Goal: Information Seeking & Learning: Learn about a topic

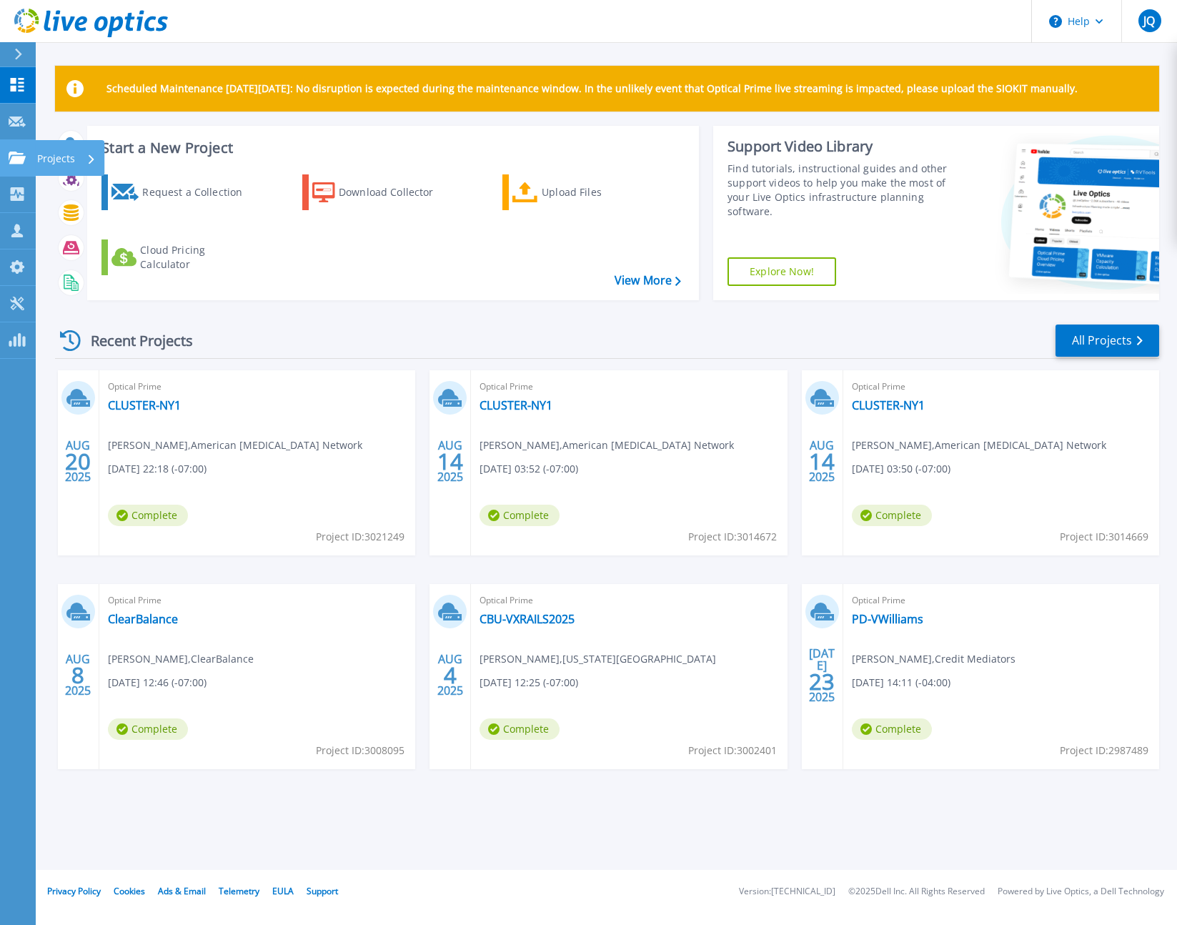
click at [26, 157] on div "Projects" at bounding box center [42, 158] width 66 height 13
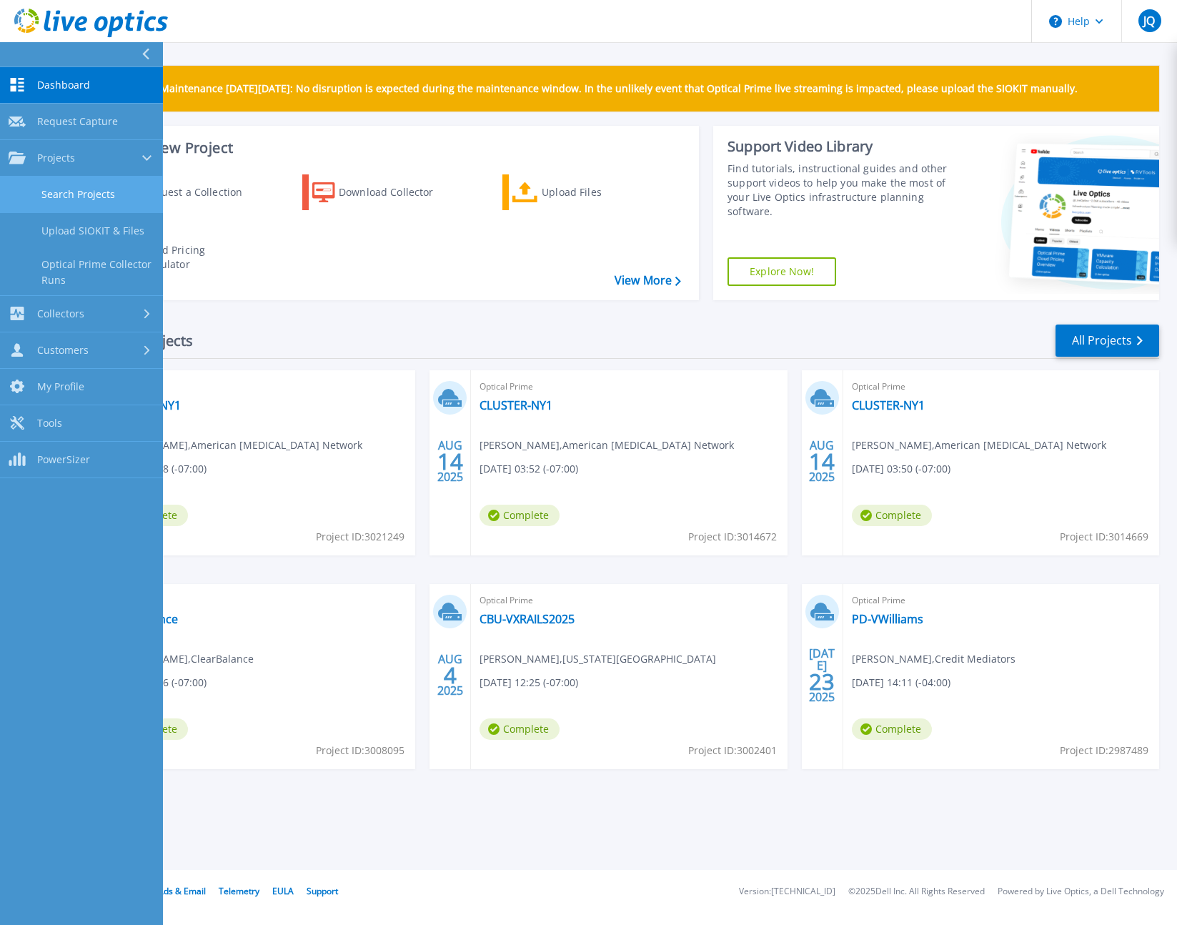
click at [91, 198] on link "Search Projects" at bounding box center [81, 195] width 163 height 36
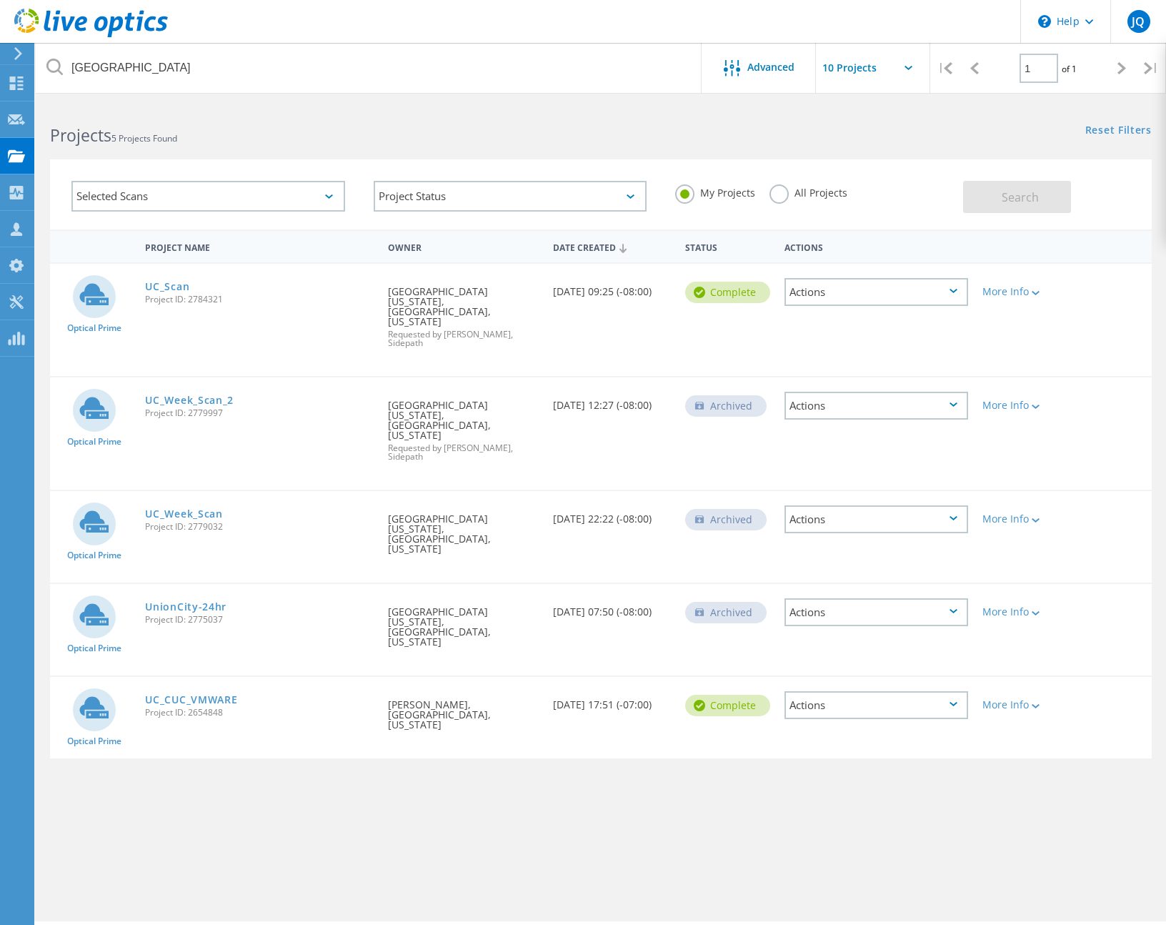
click at [770, 186] on label "All Projects" at bounding box center [809, 191] width 78 height 14
click at [0, 0] on input "All Projects" at bounding box center [0, 0] width 0 height 0
click at [959, 193] on div "My Projects All Projects" at bounding box center [812, 193] width 302 height 53
click at [966, 199] on button "Search" at bounding box center [1017, 197] width 108 height 32
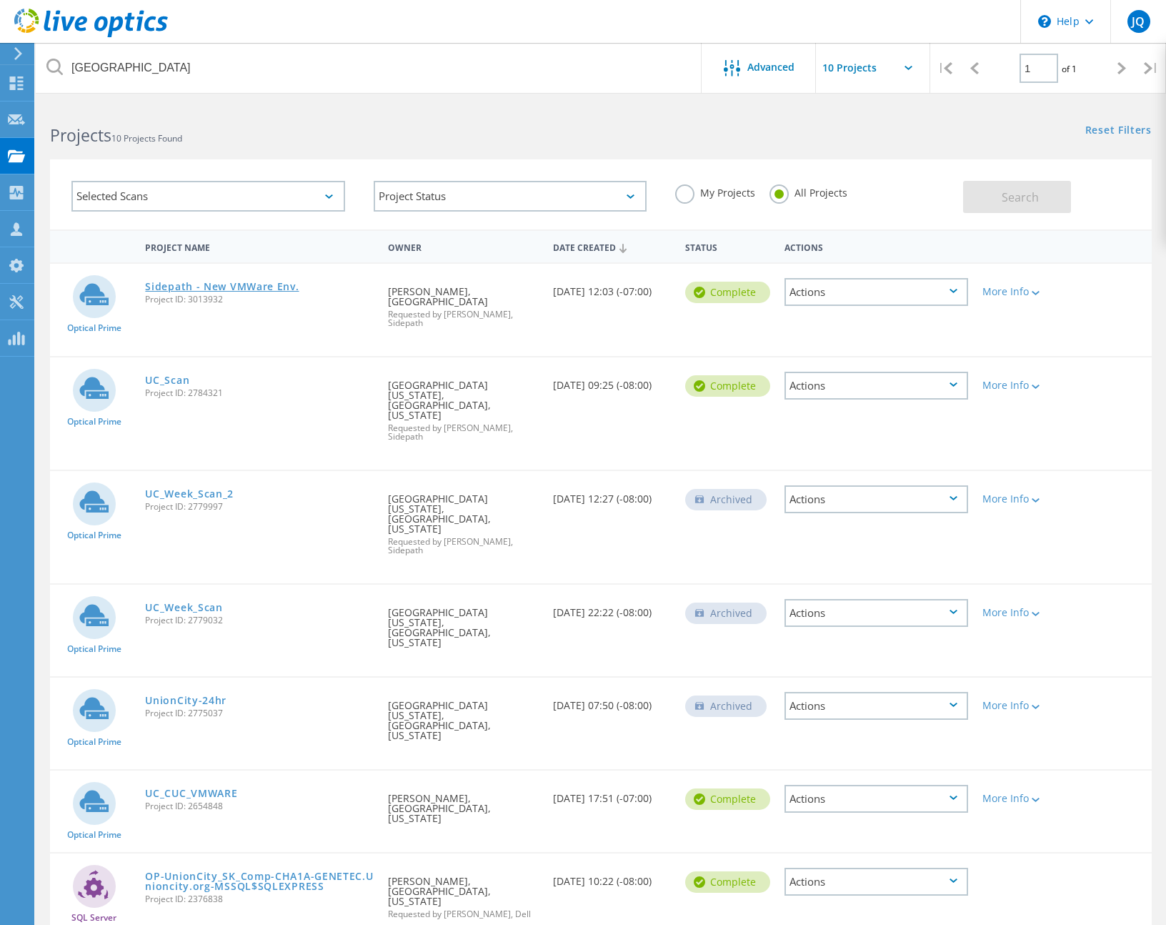
click at [221, 285] on link "Sidepath - New VMWare Env." at bounding box center [222, 287] width 154 height 10
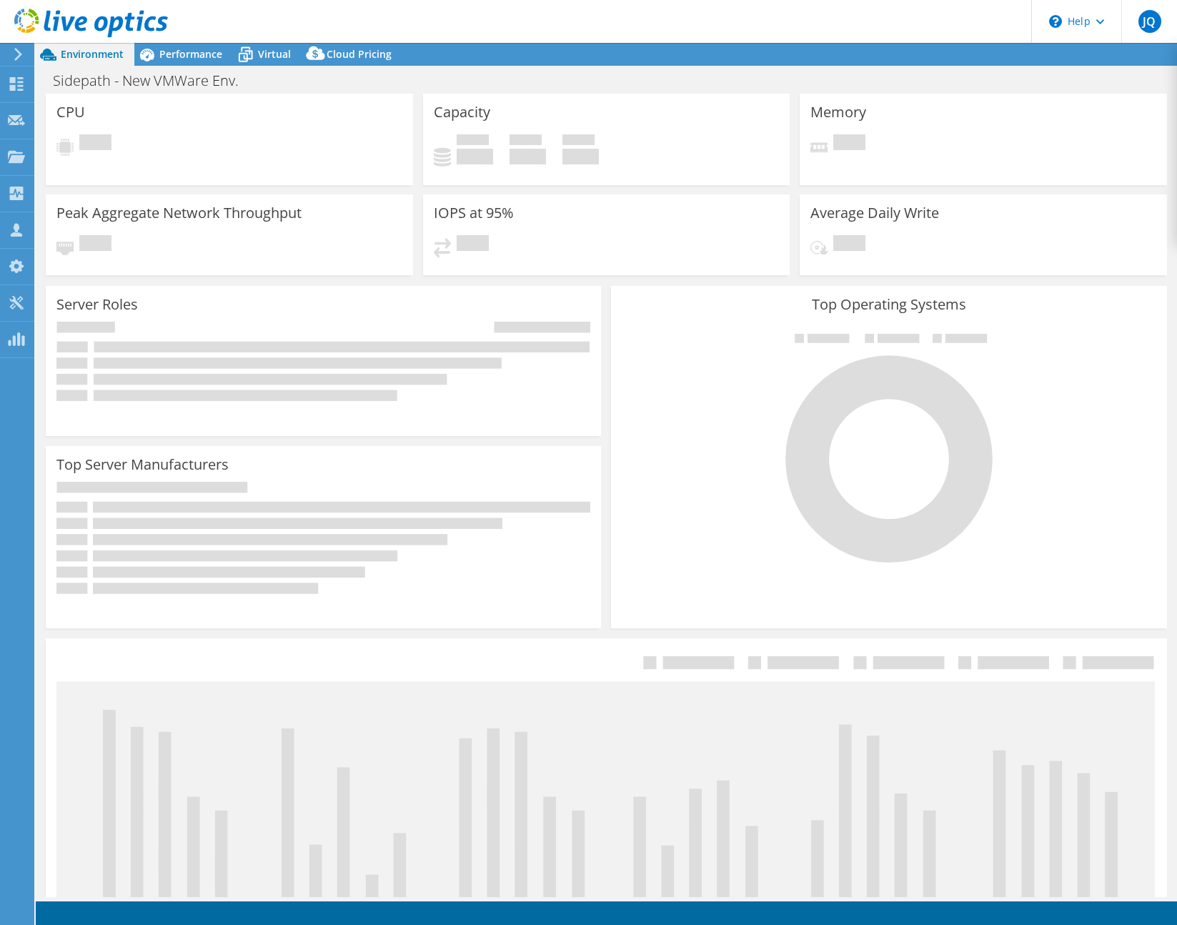
select select "USD"
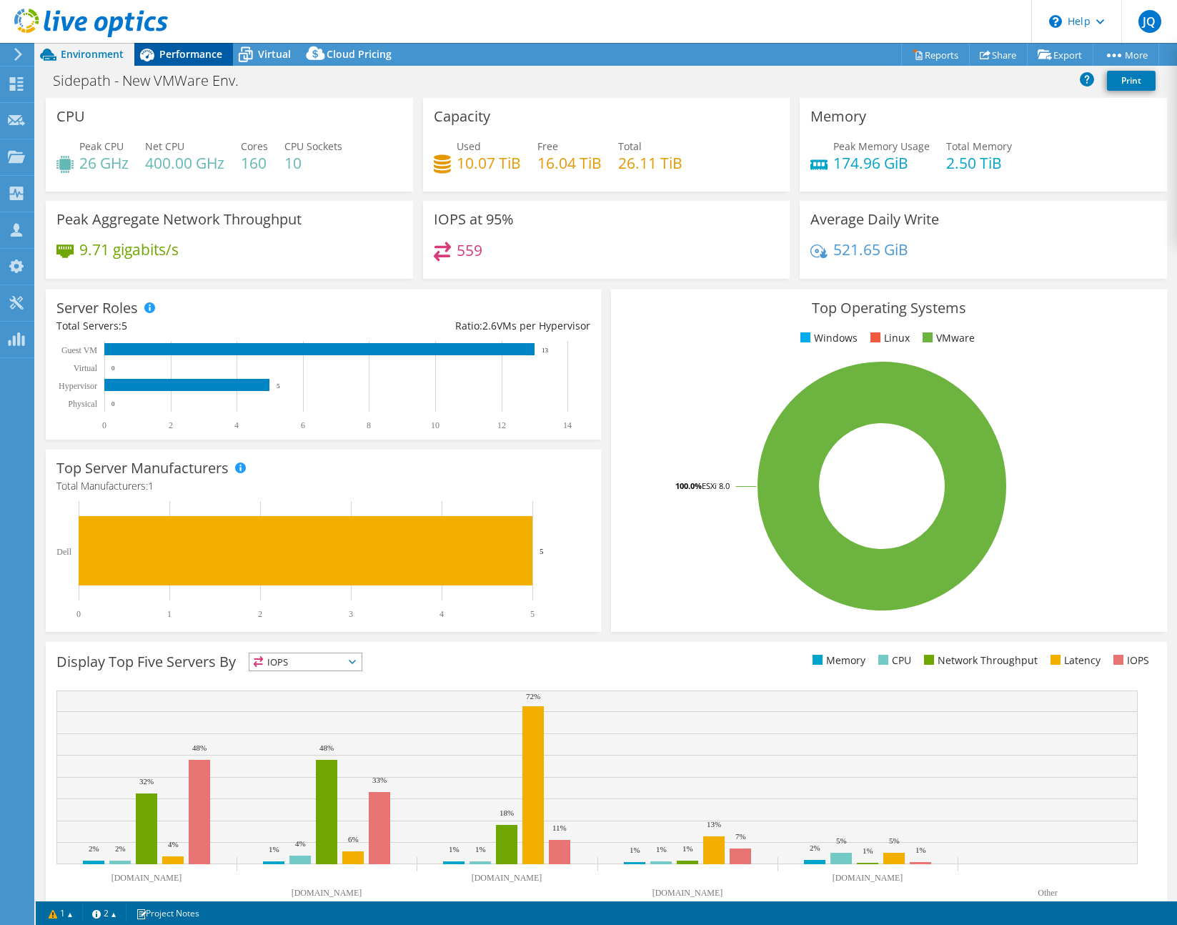
click at [210, 59] on span "Performance" at bounding box center [190, 54] width 63 height 14
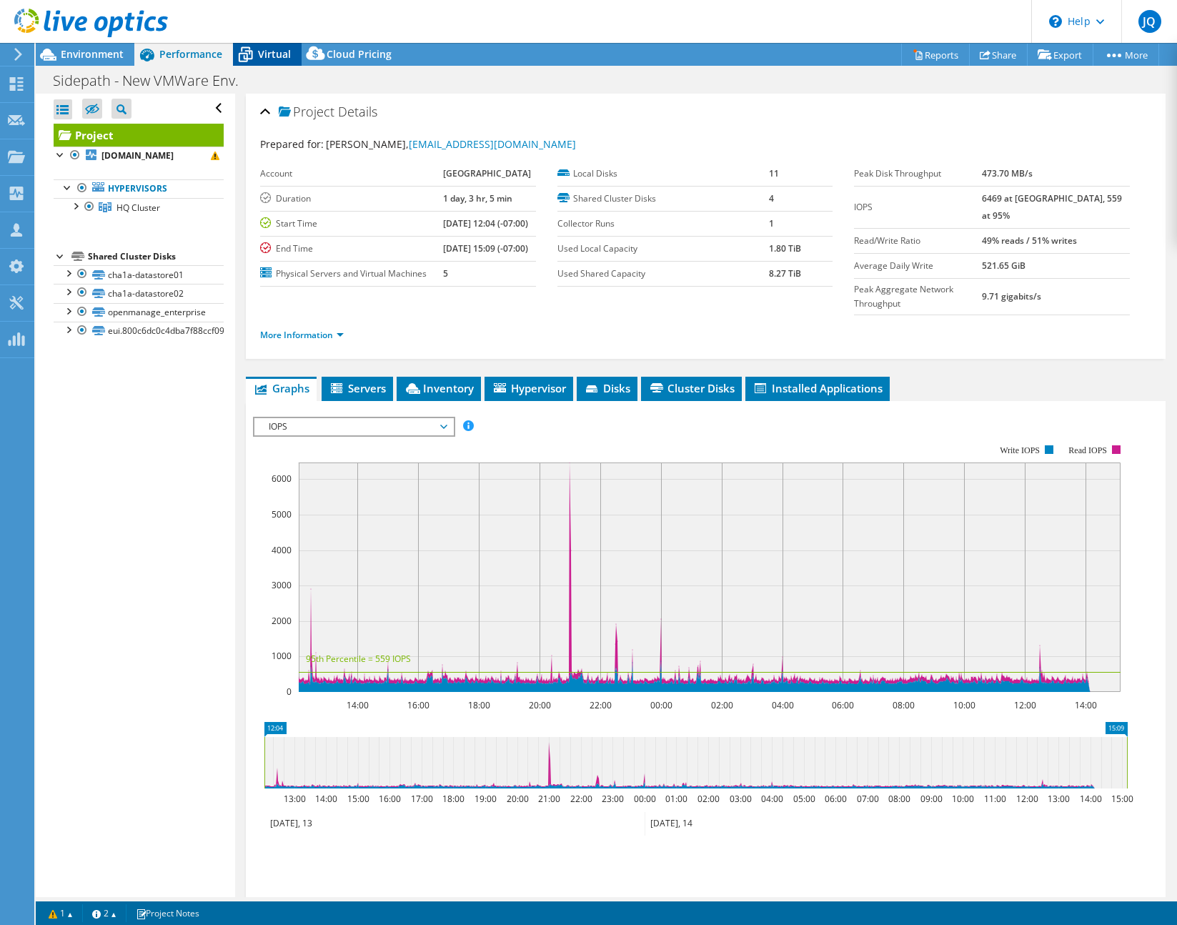
click at [259, 57] on span "Virtual" at bounding box center [274, 54] width 33 height 14
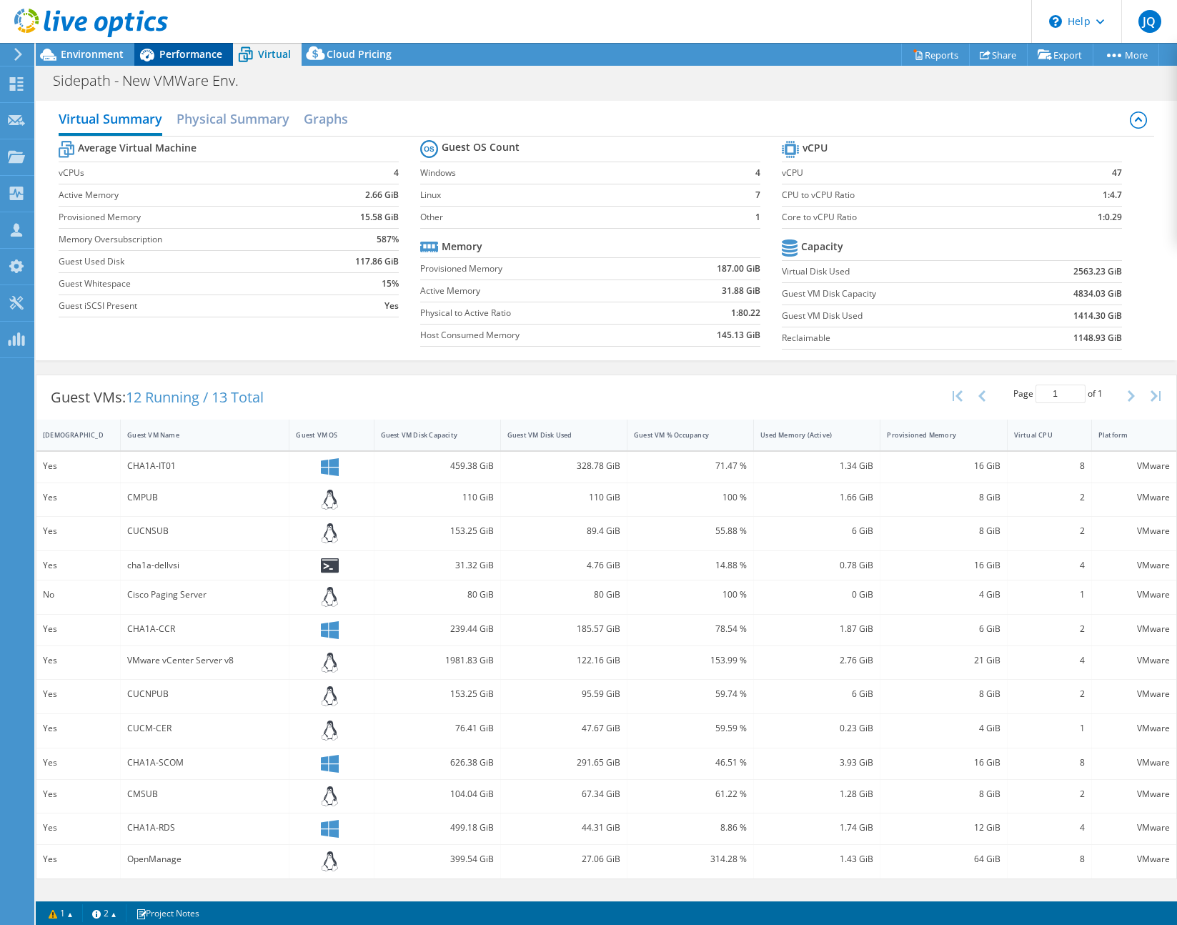
click at [203, 58] on span "Performance" at bounding box center [190, 54] width 63 height 14
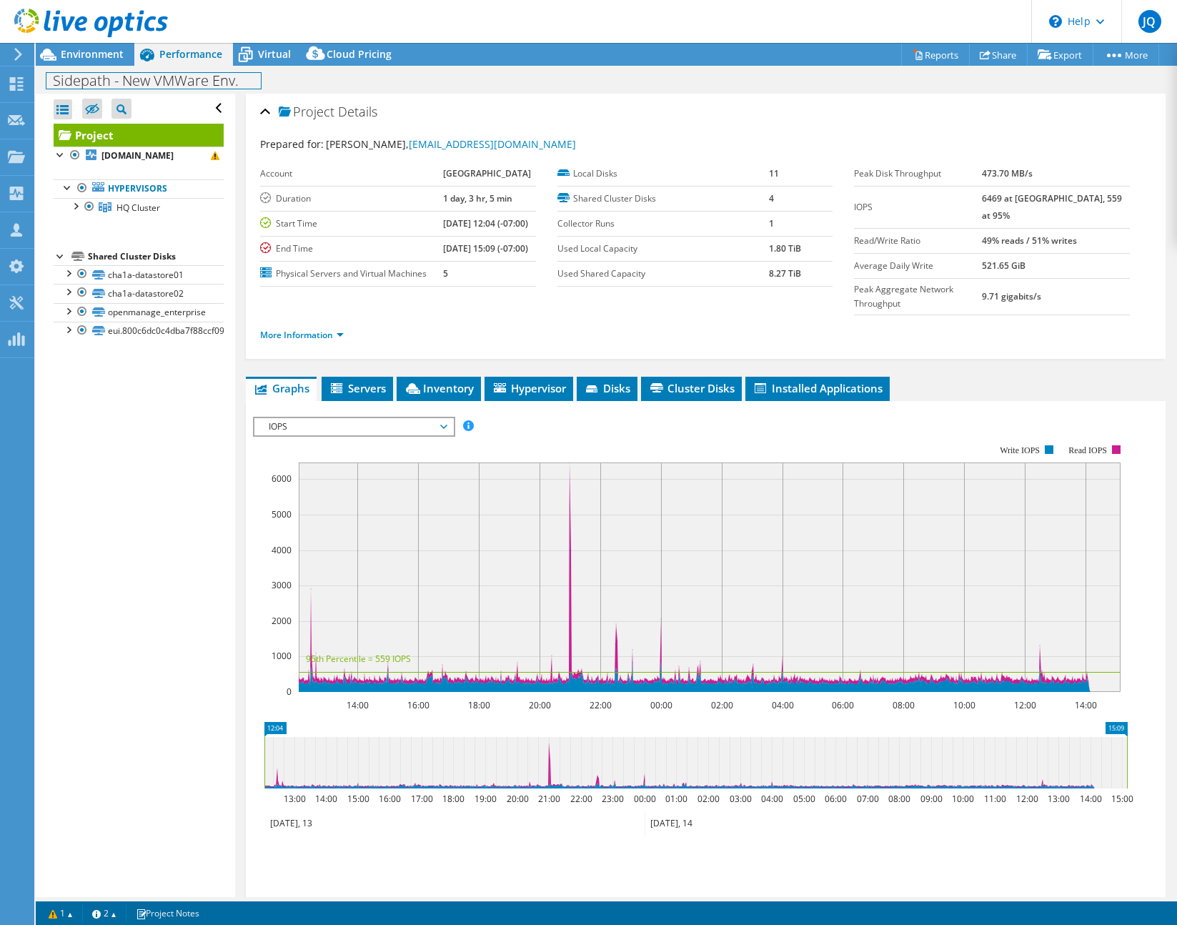
click at [107, 68] on div "Sidepath - New VMWare Env. Print" at bounding box center [606, 80] width 1141 height 26
click at [261, 58] on span "Virtual" at bounding box center [274, 54] width 33 height 14
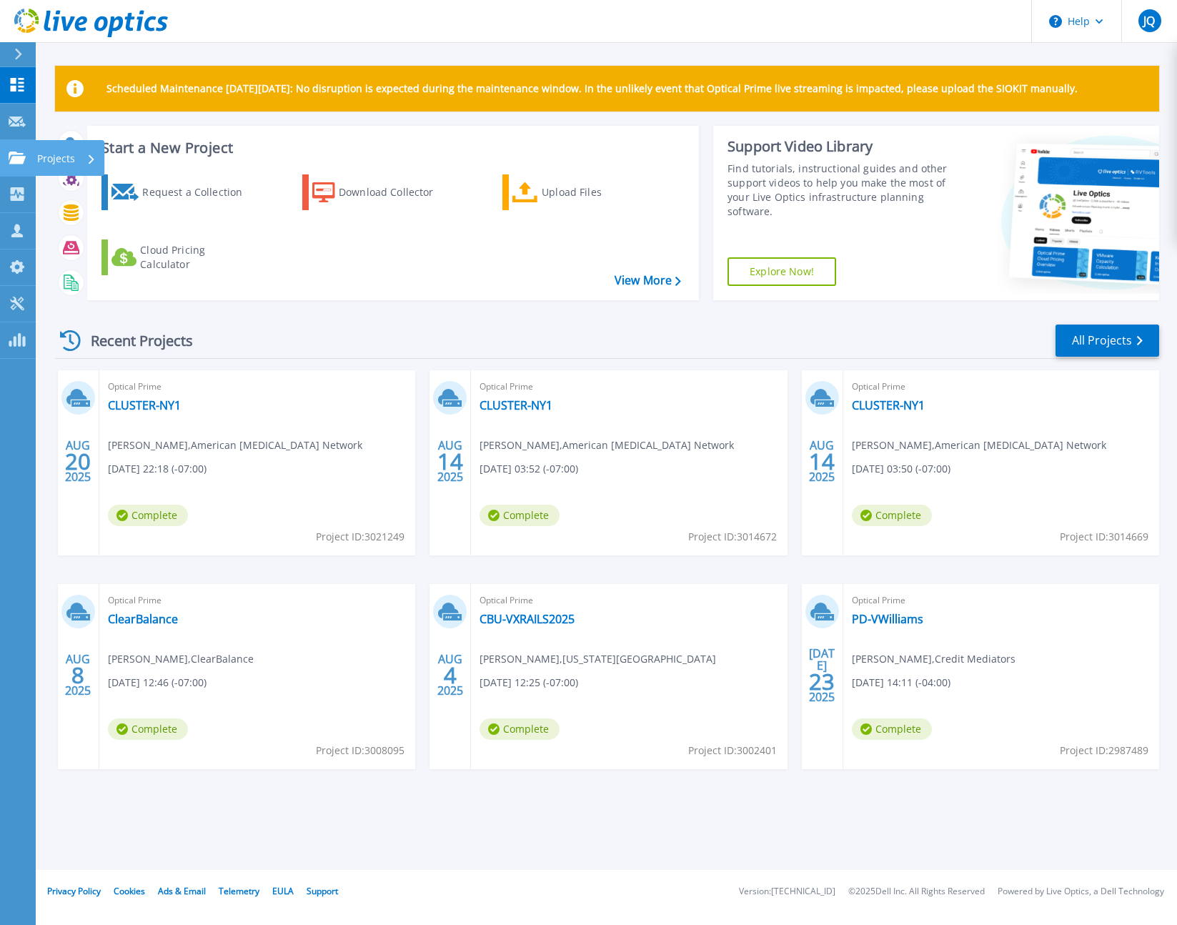
click at [26, 166] on link "Projects Projects" at bounding box center [18, 158] width 36 height 36
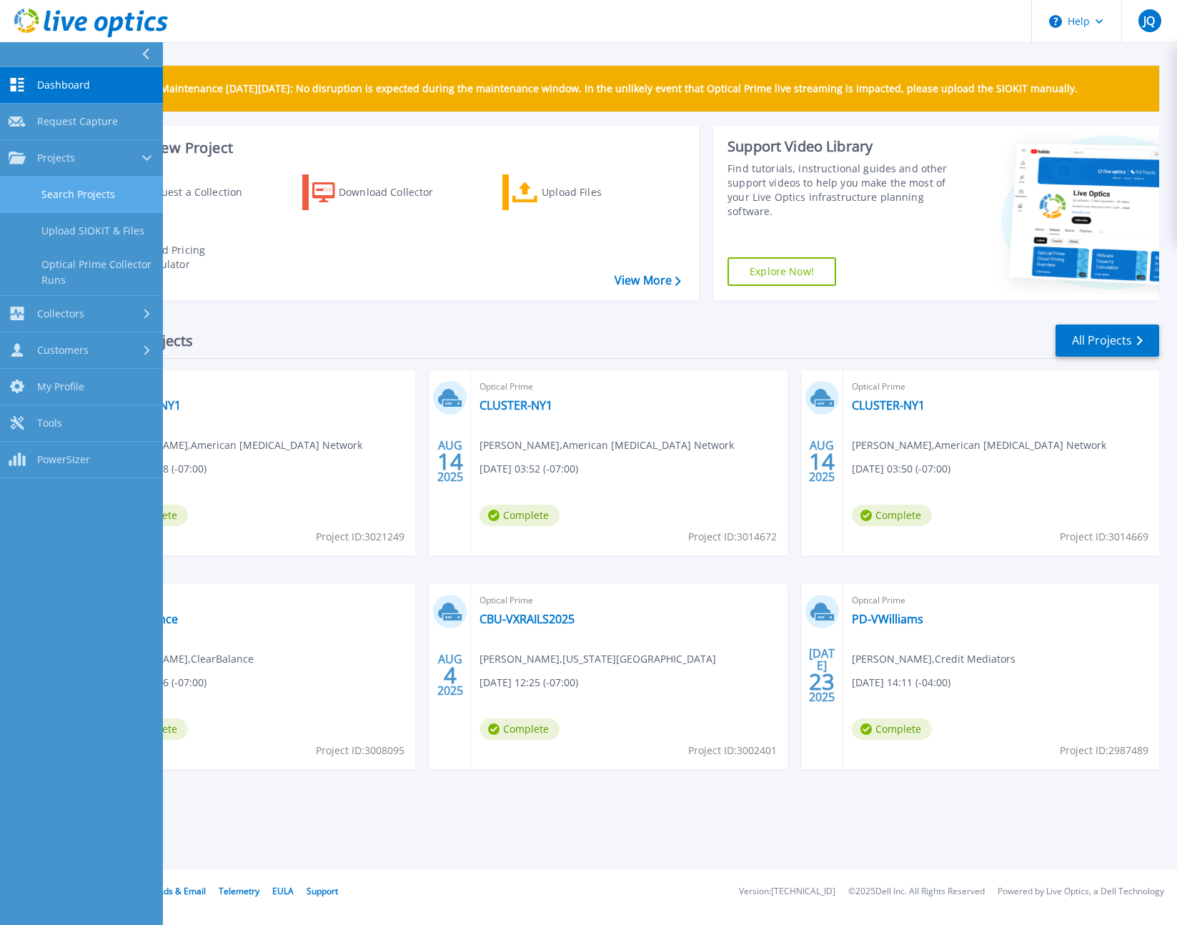
click at [81, 195] on link "Search Projects" at bounding box center [81, 195] width 163 height 36
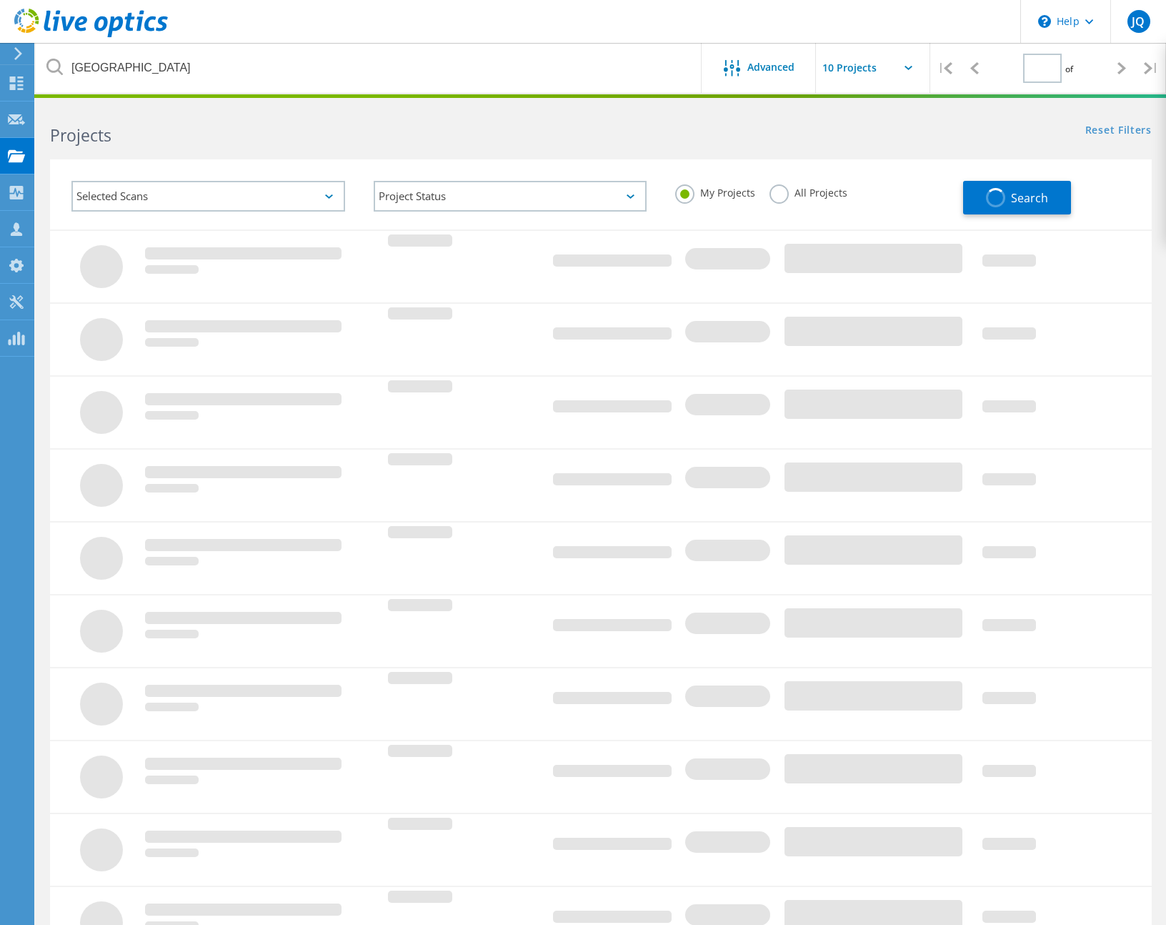
type input "1"
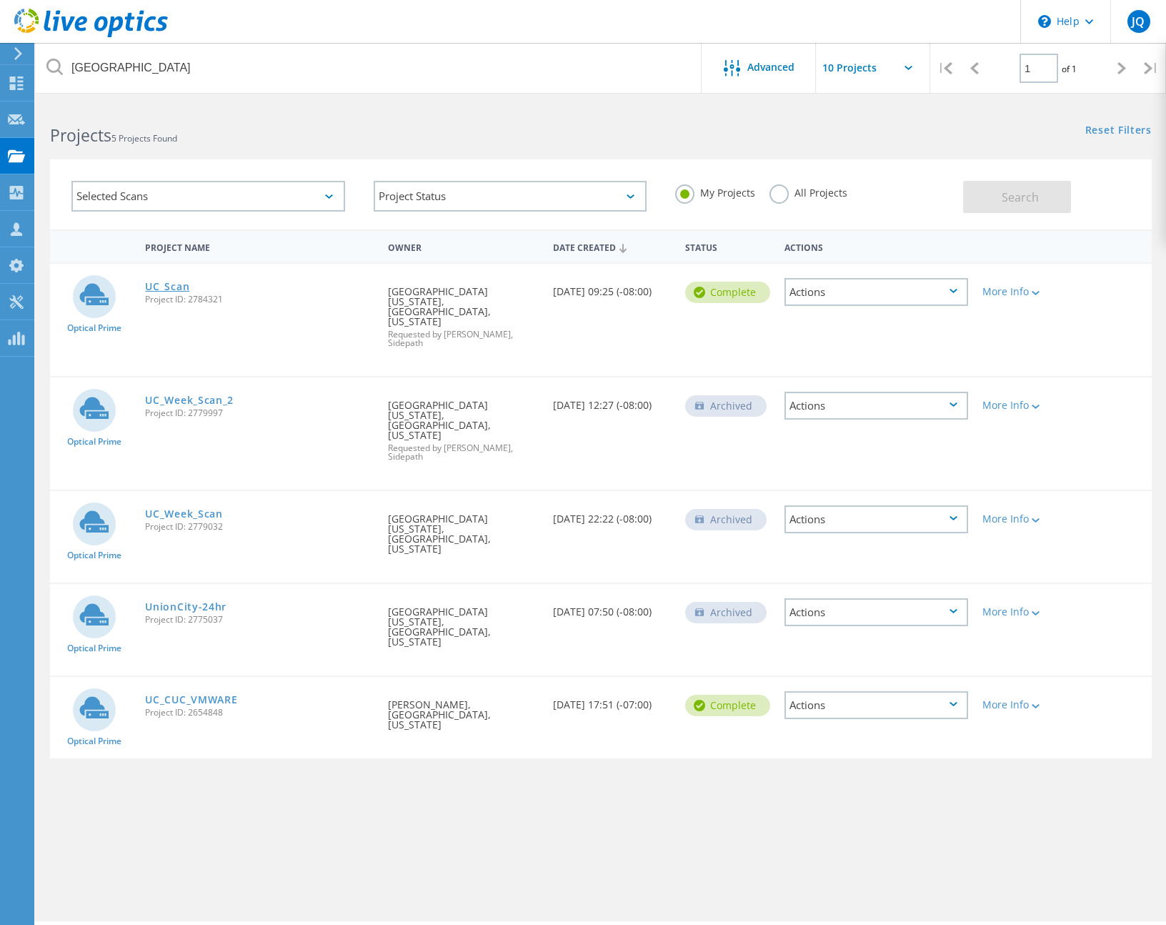
click at [176, 285] on link "UC_Scan" at bounding box center [167, 287] width 44 height 10
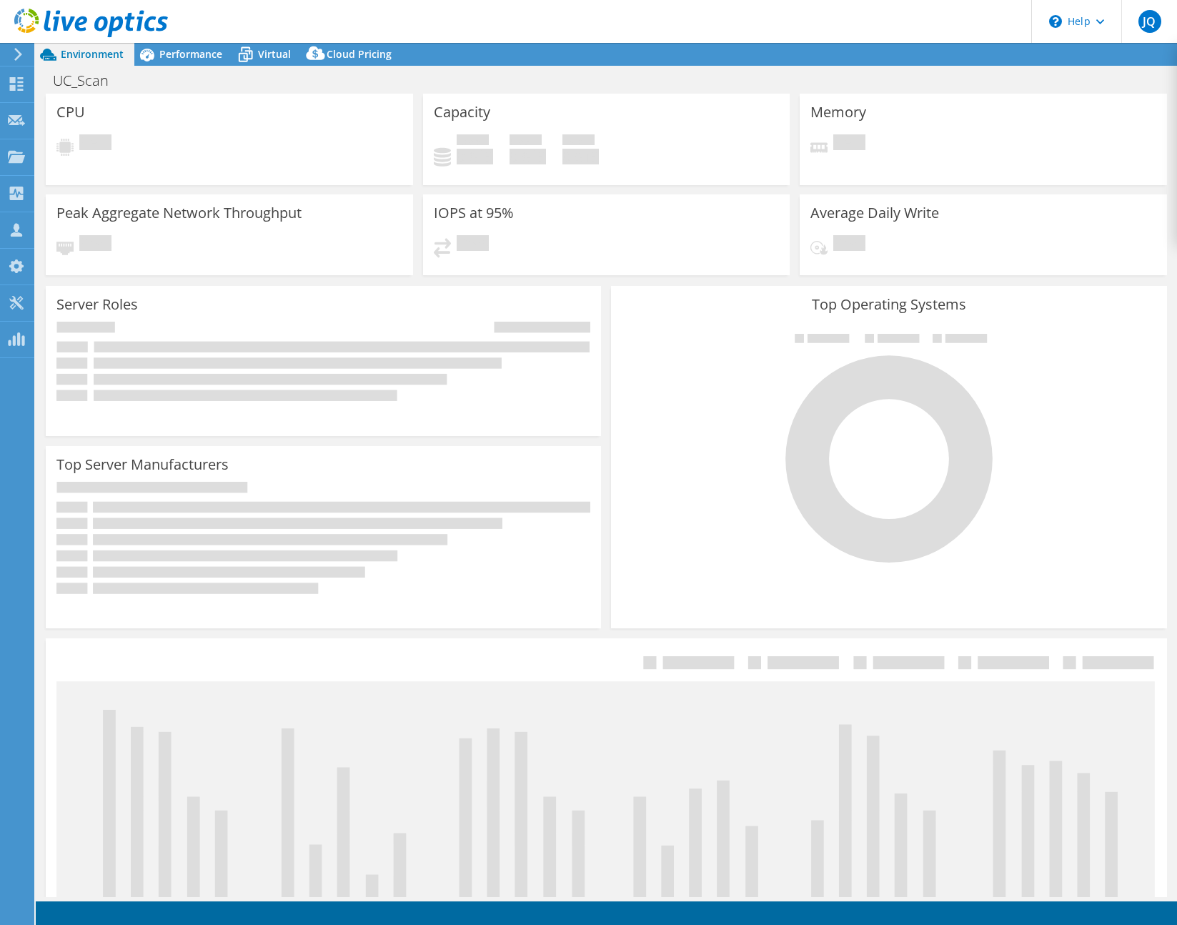
select select "USD"
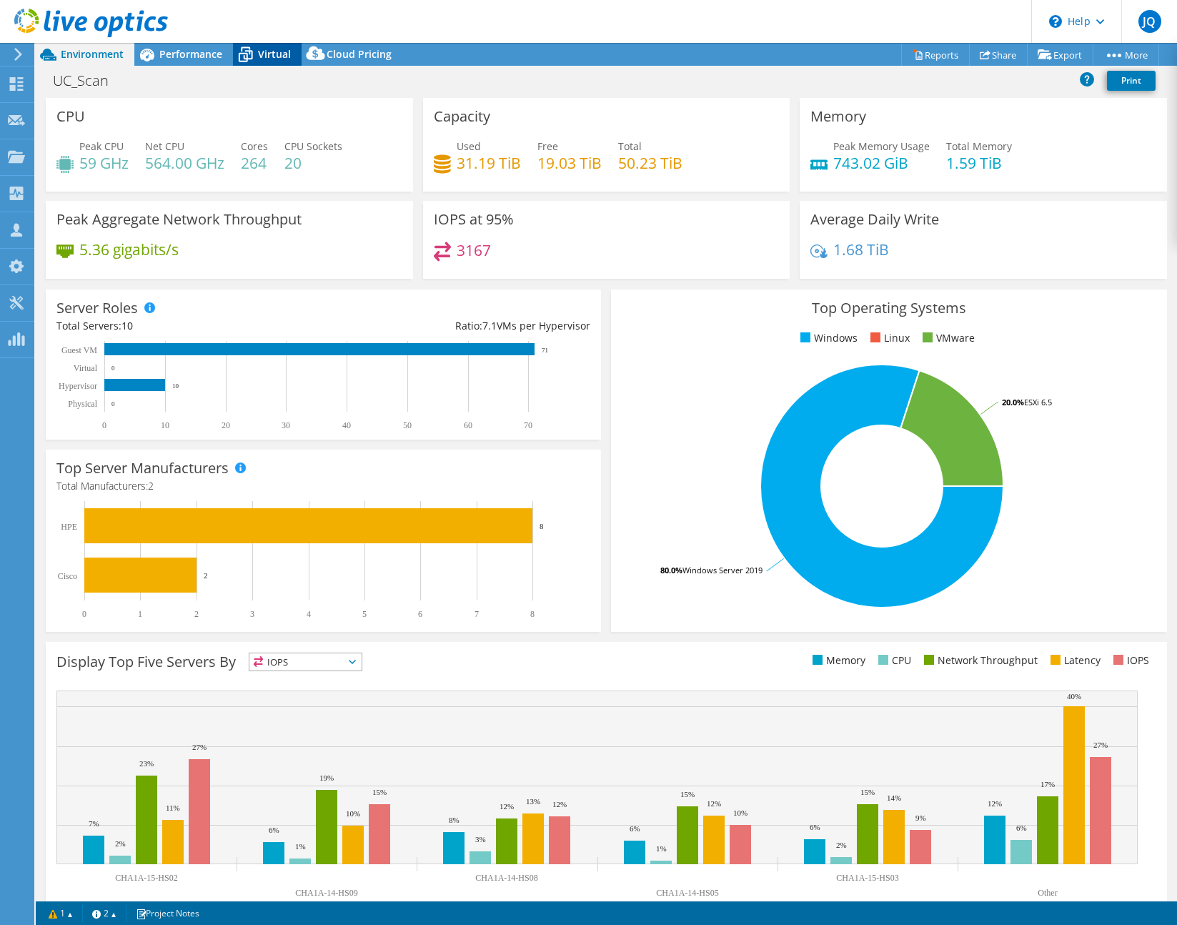
click at [262, 58] on span "Virtual" at bounding box center [274, 54] width 33 height 14
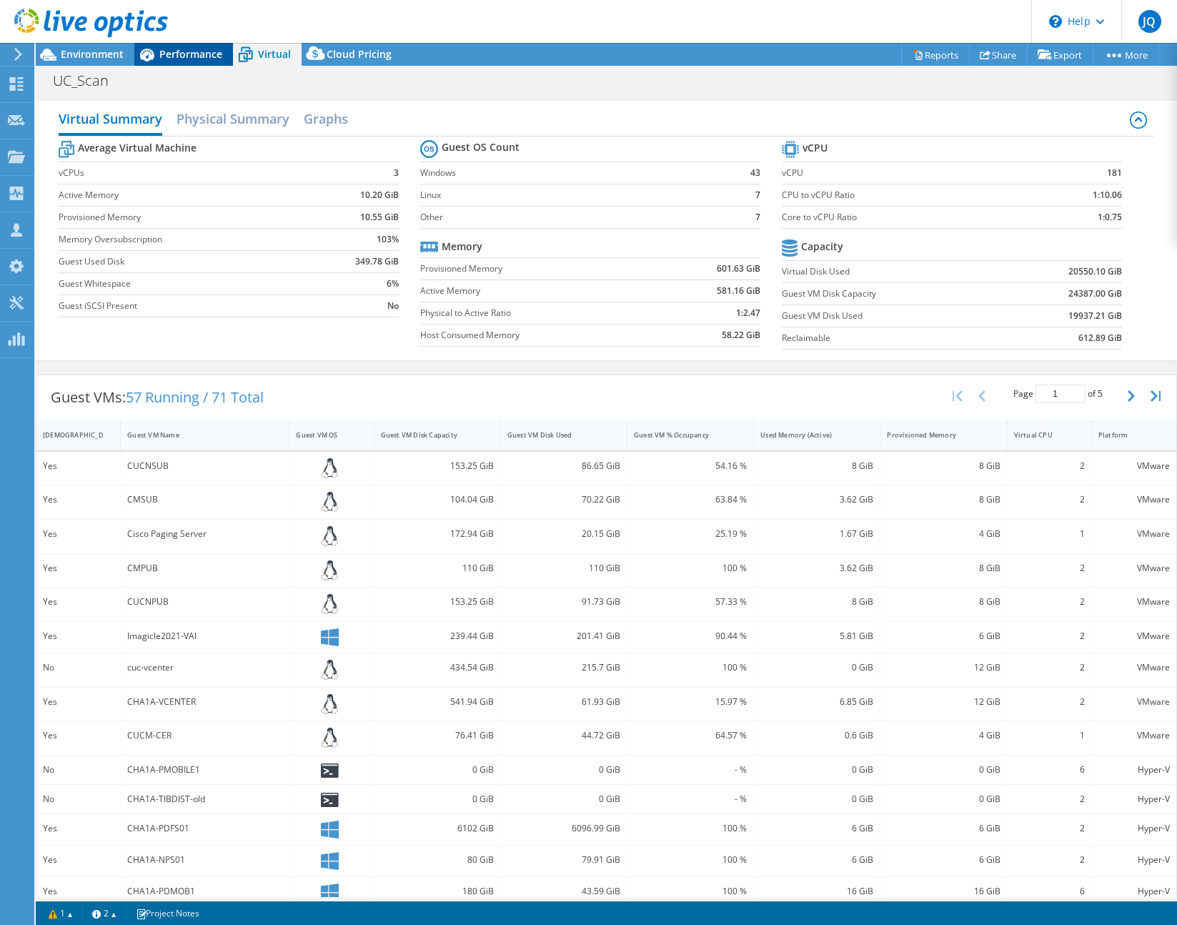
click at [201, 58] on span "Performance" at bounding box center [190, 54] width 63 height 14
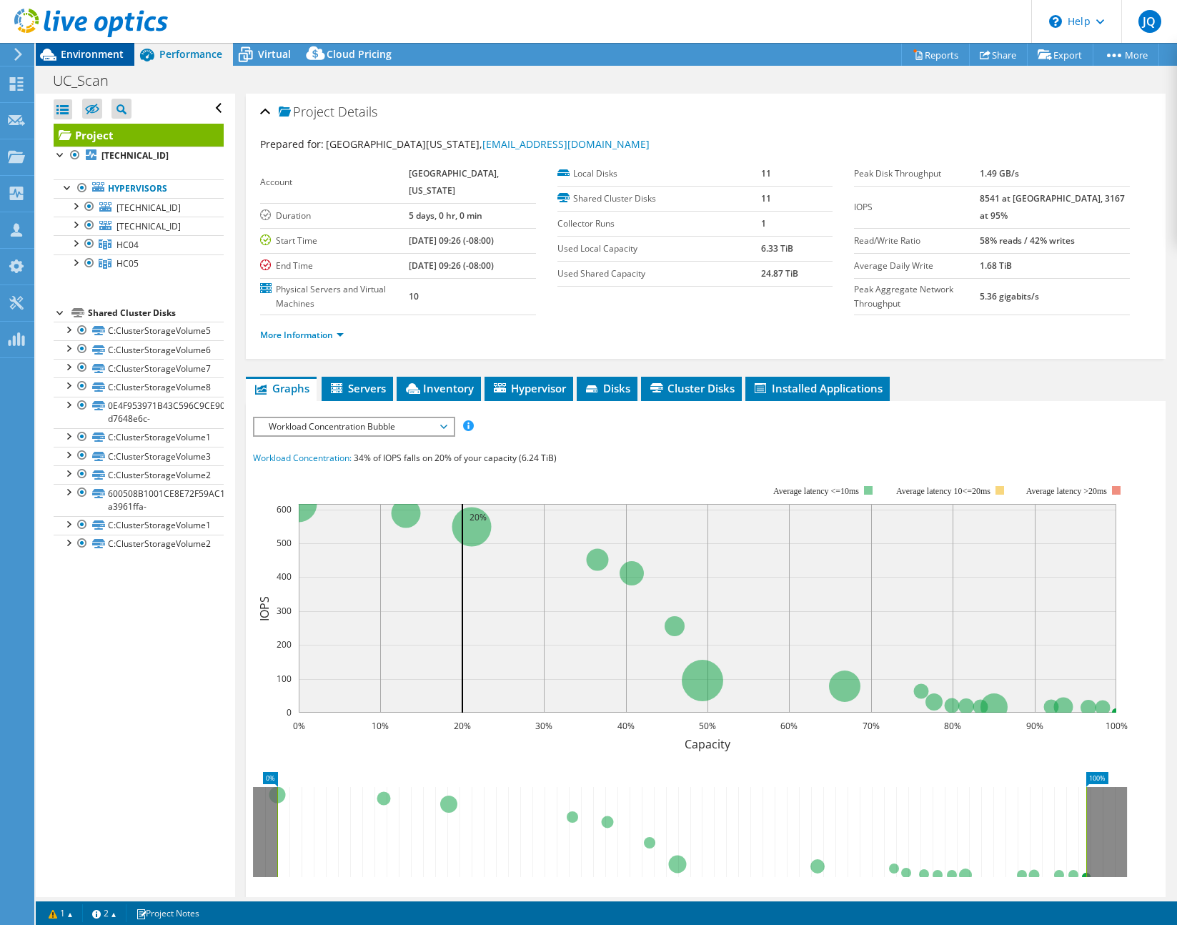
click at [95, 51] on span "Environment" at bounding box center [92, 54] width 63 height 14
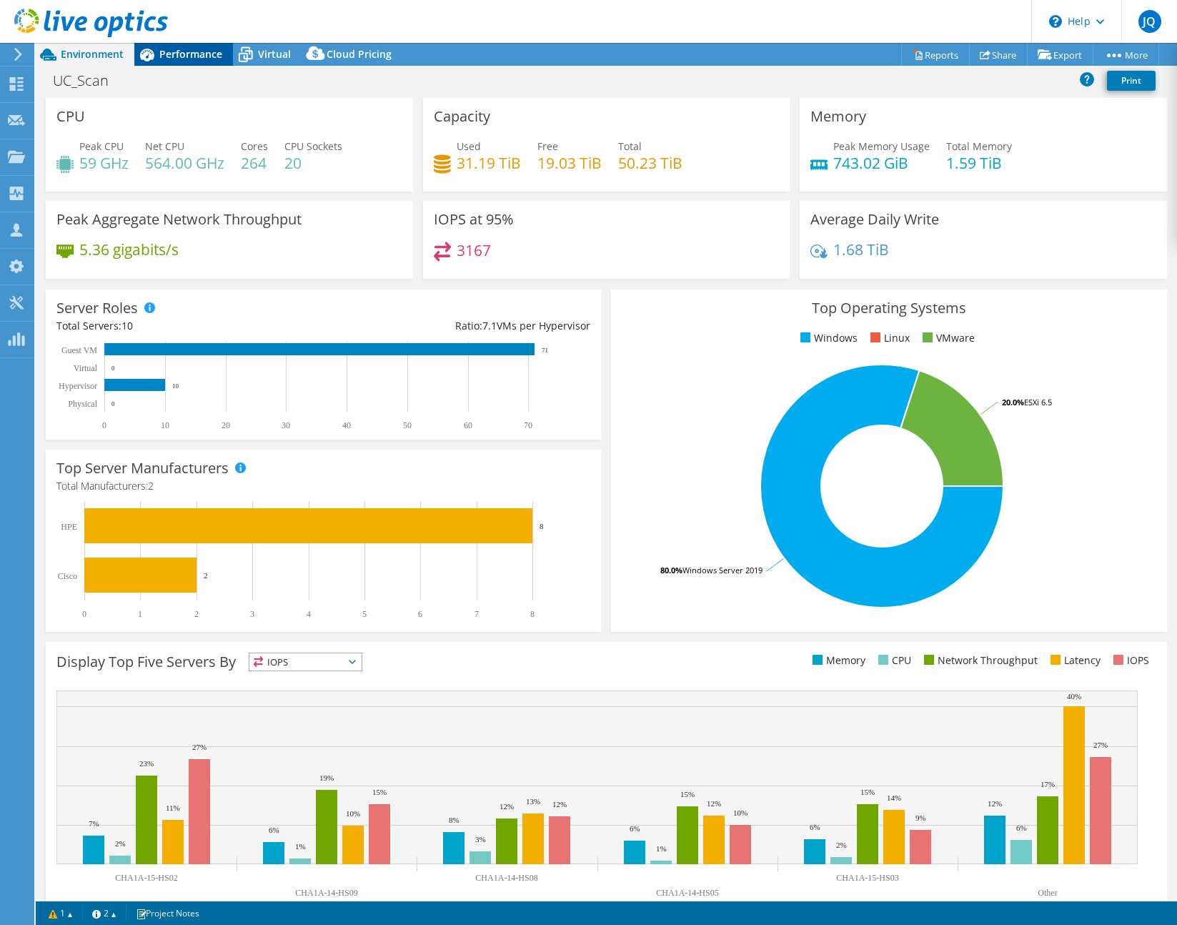
click at [161, 56] on span "Performance" at bounding box center [190, 54] width 63 height 14
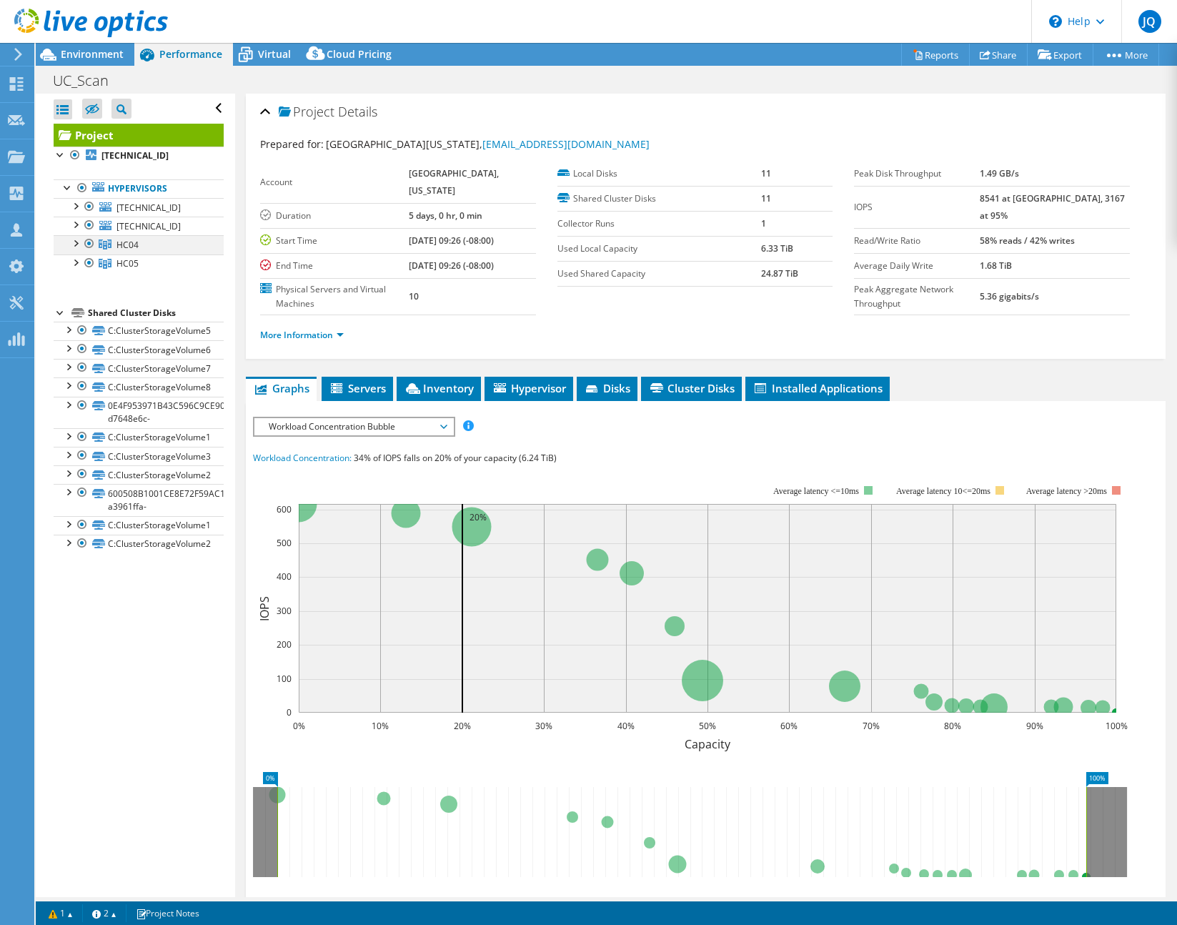
click at [72, 245] on div at bounding box center [75, 242] width 14 height 14
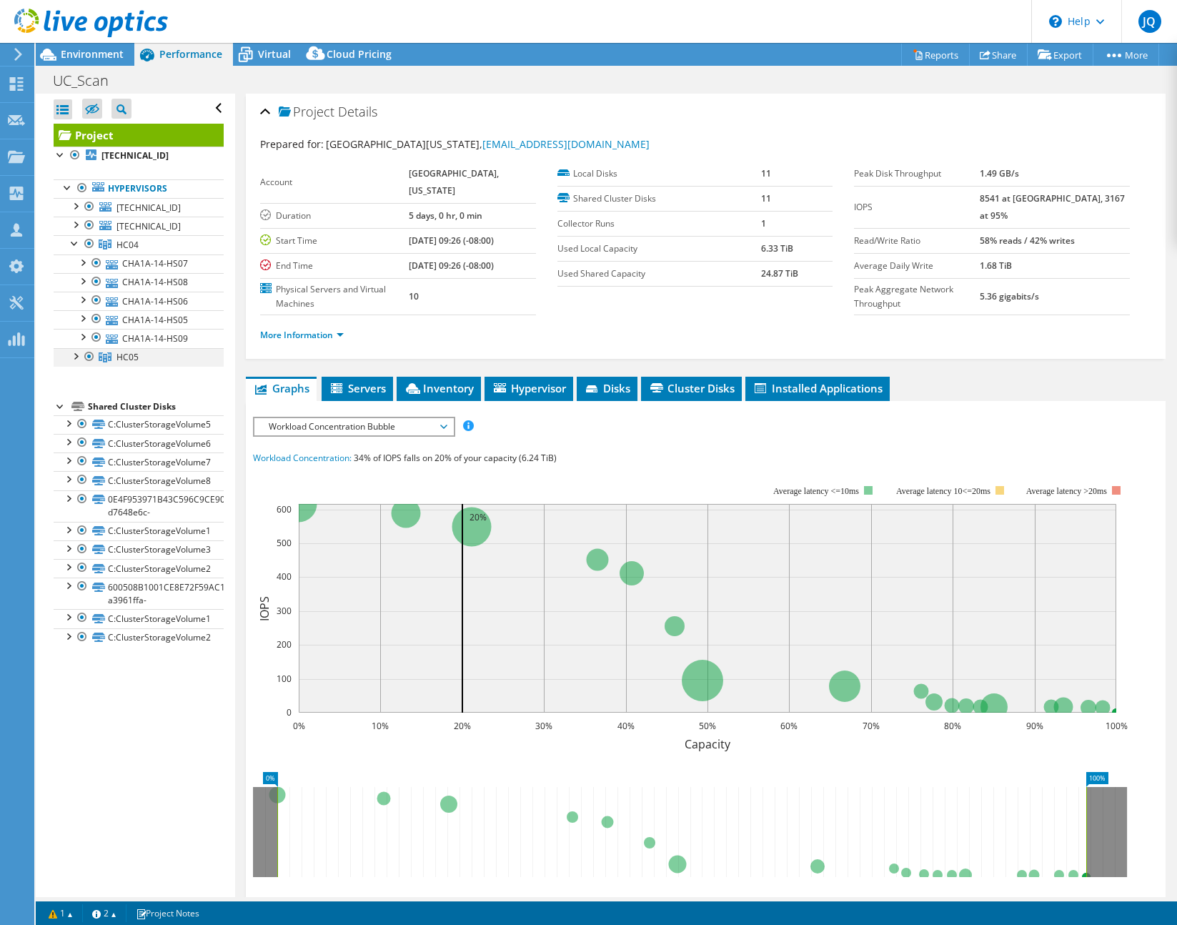
click at [74, 357] on div at bounding box center [75, 355] width 14 height 14
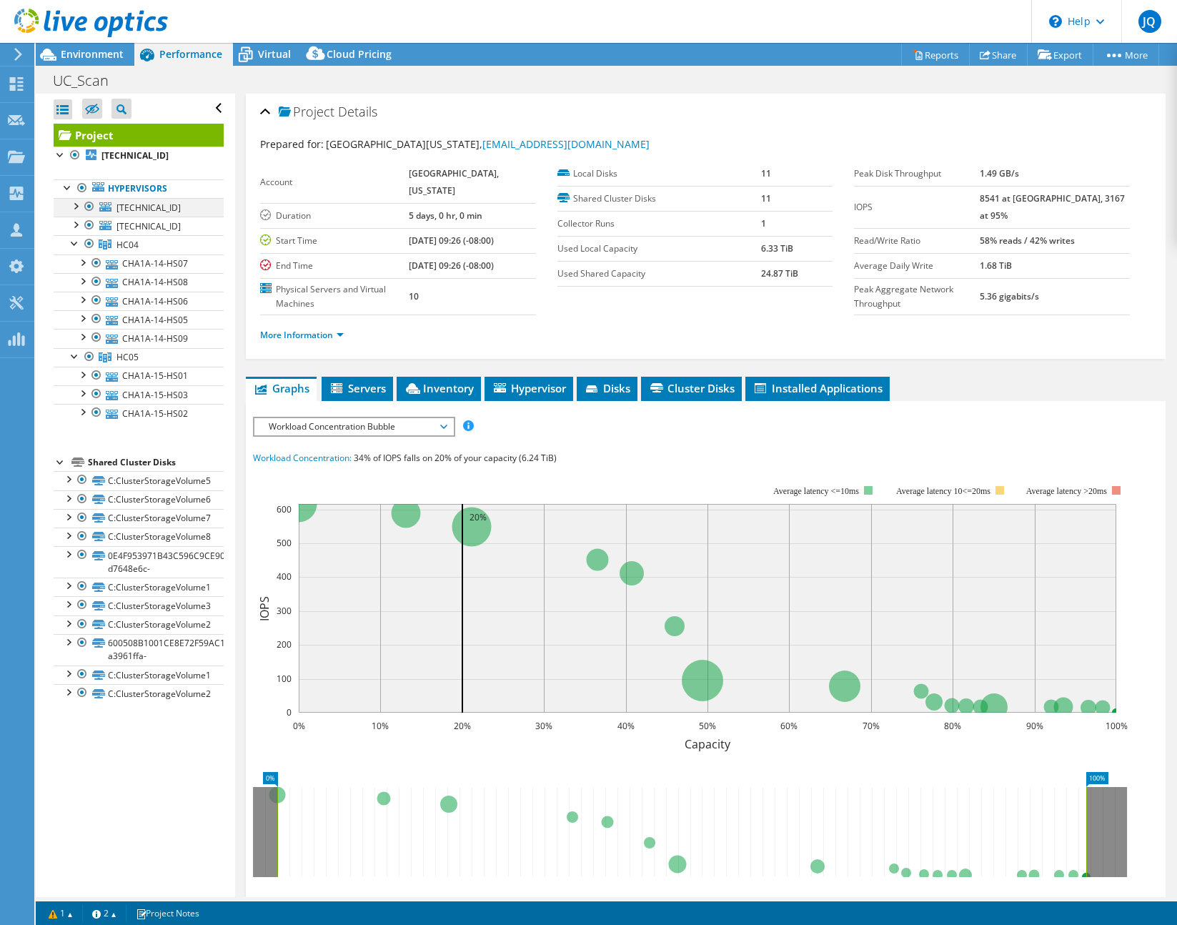
click at [79, 204] on div at bounding box center [75, 205] width 14 height 14
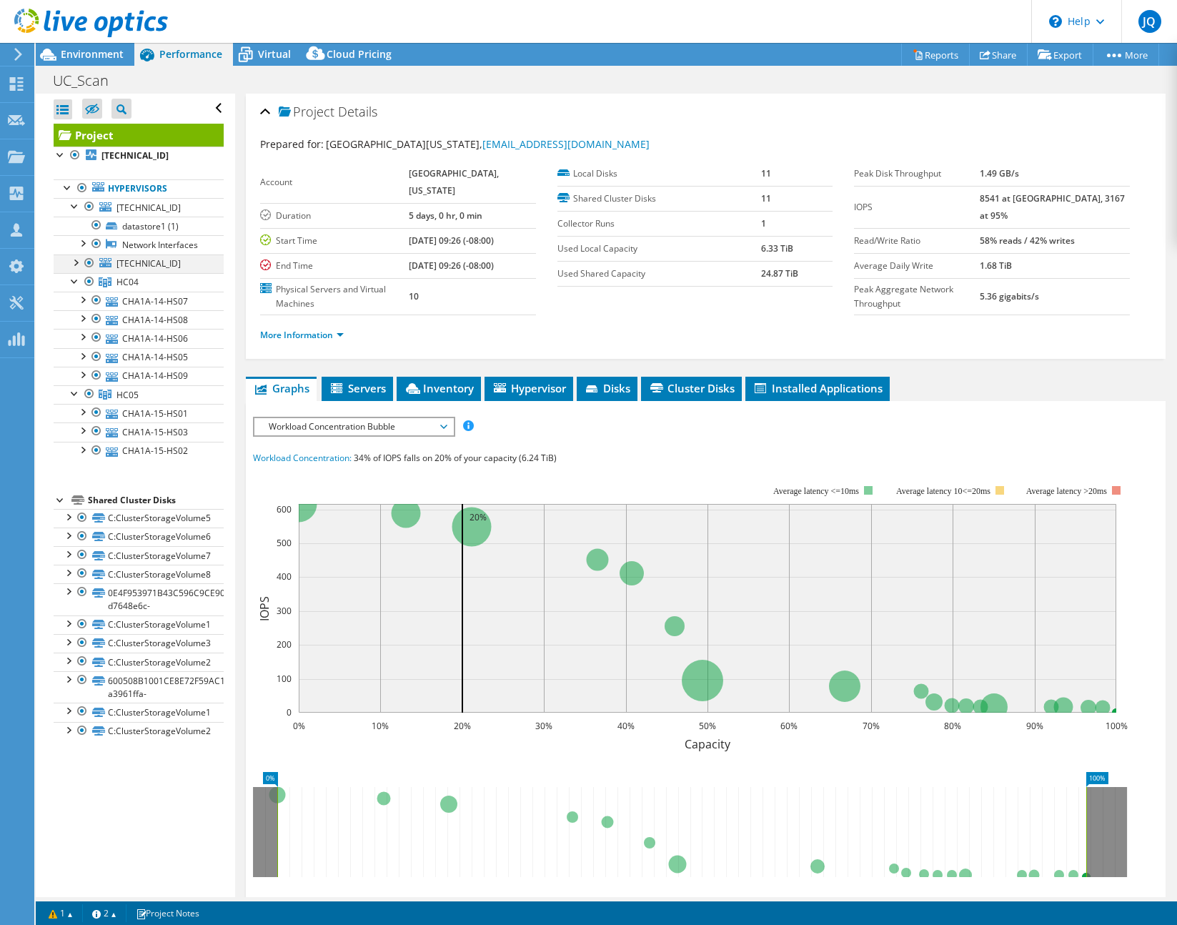
click at [74, 269] on div at bounding box center [75, 261] width 14 height 14
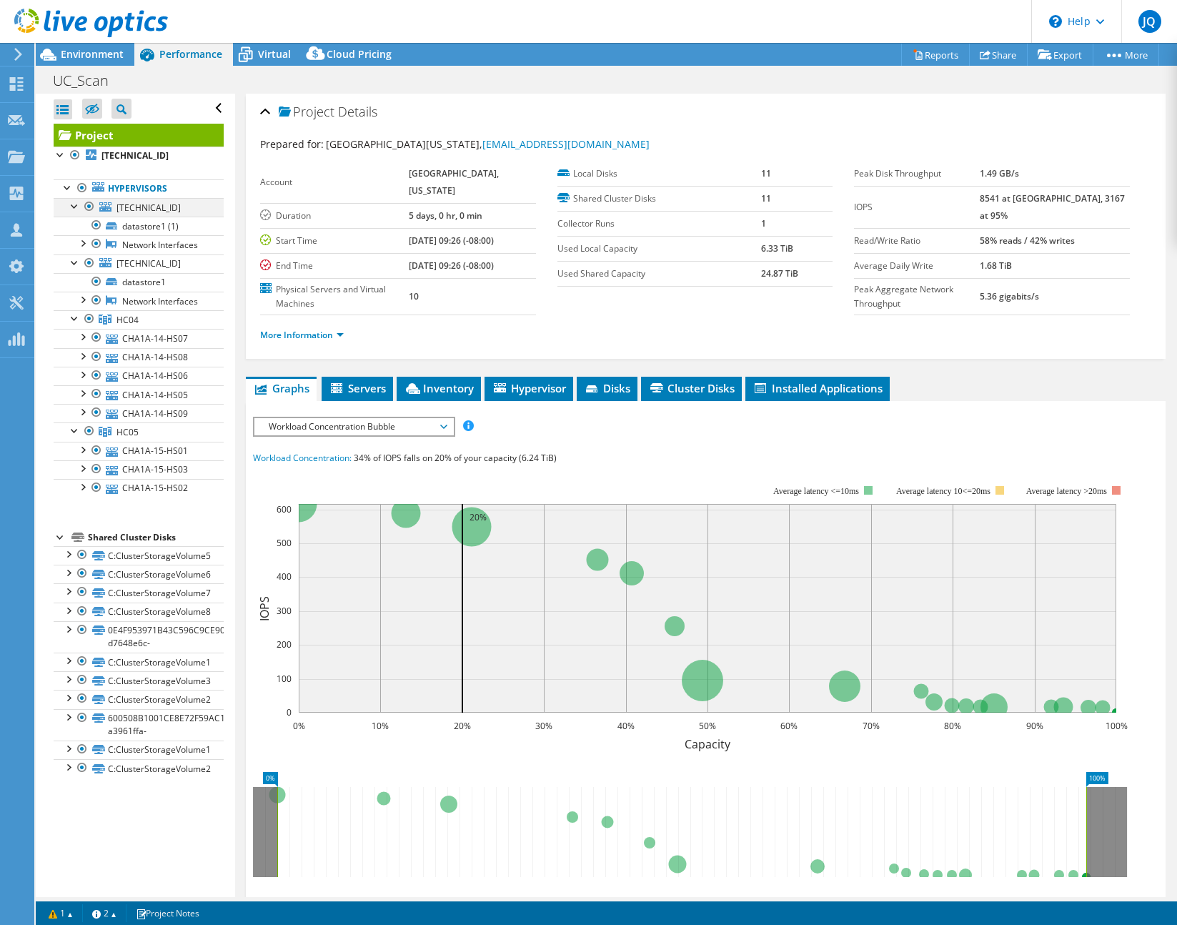
click at [74, 205] on div at bounding box center [75, 205] width 14 height 14
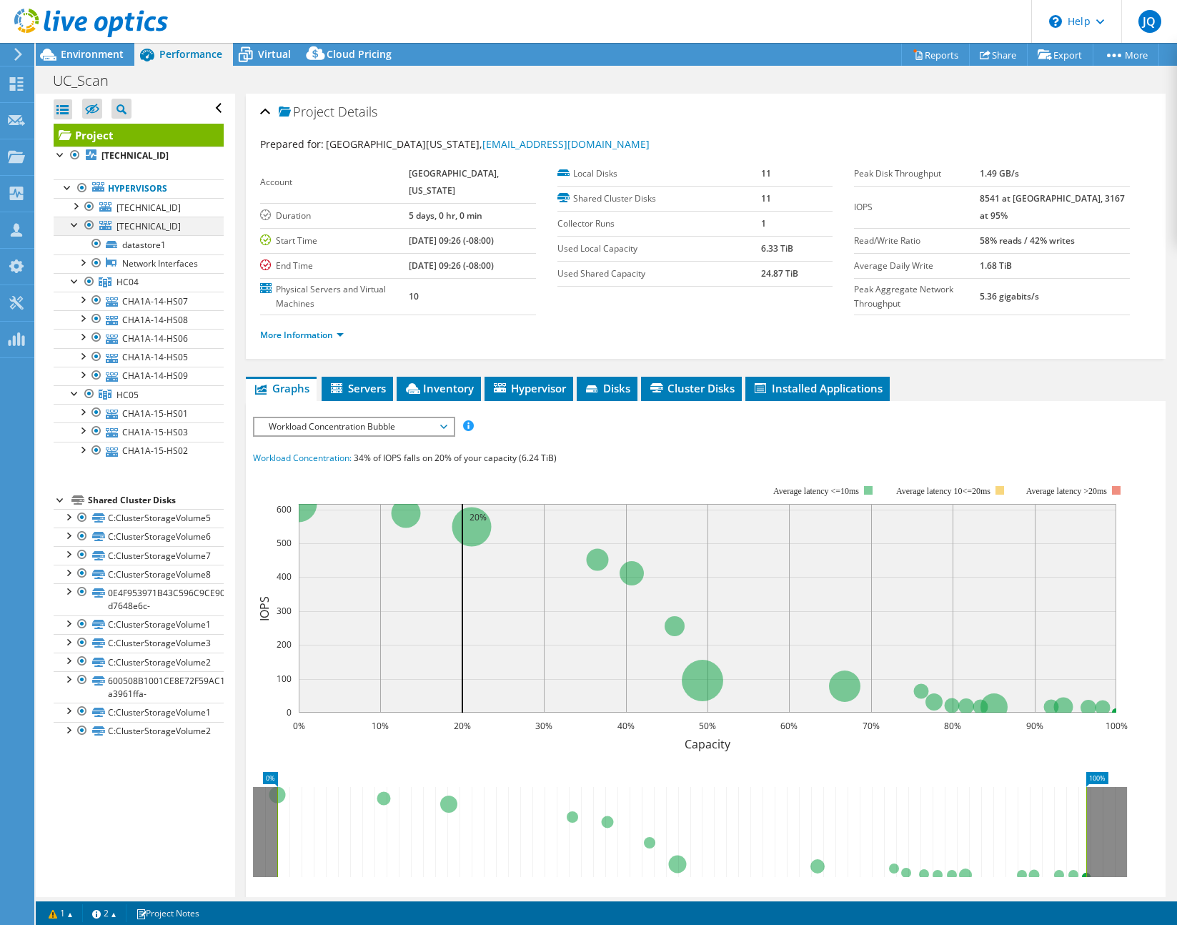
click at [74, 223] on div at bounding box center [75, 224] width 14 height 14
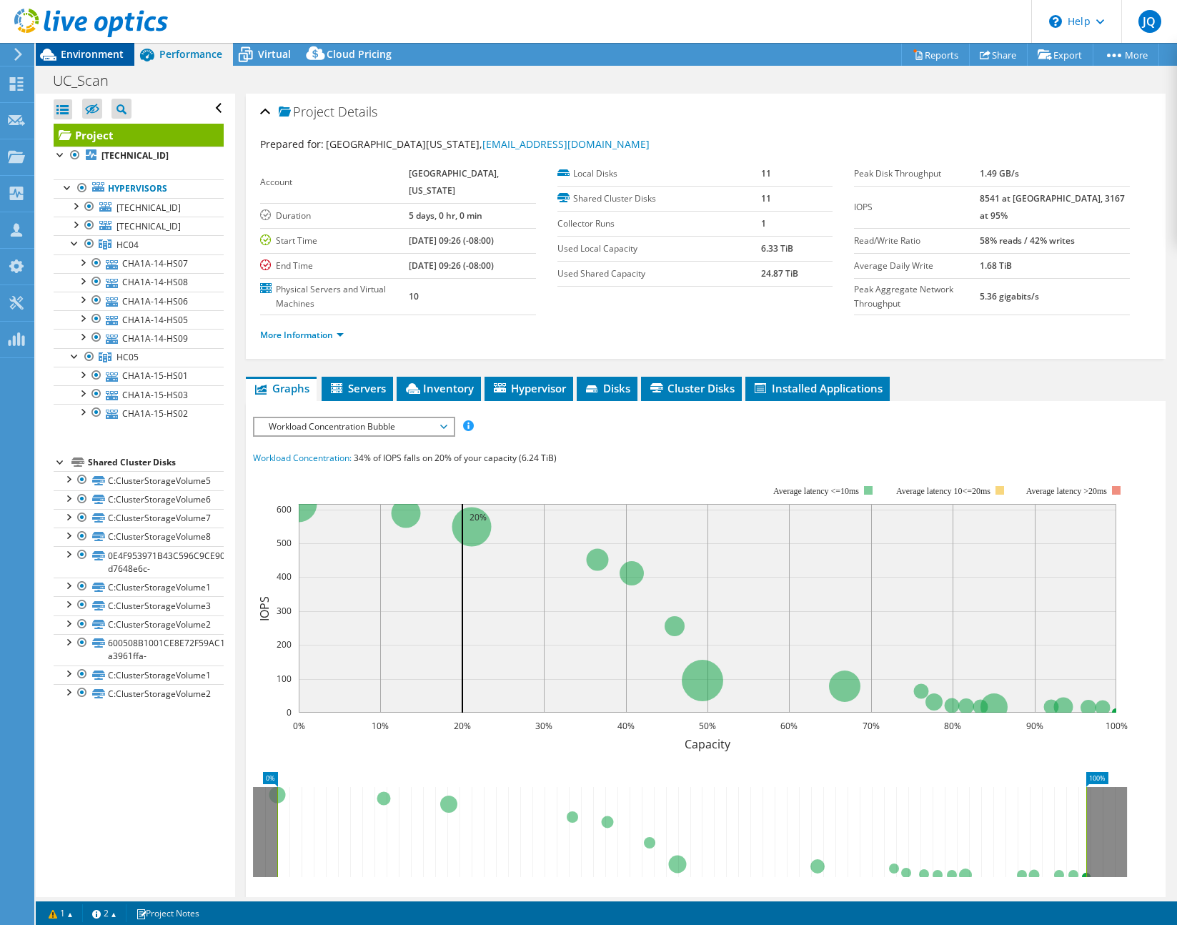
click at [101, 52] on span "Environment" at bounding box center [92, 54] width 63 height 14
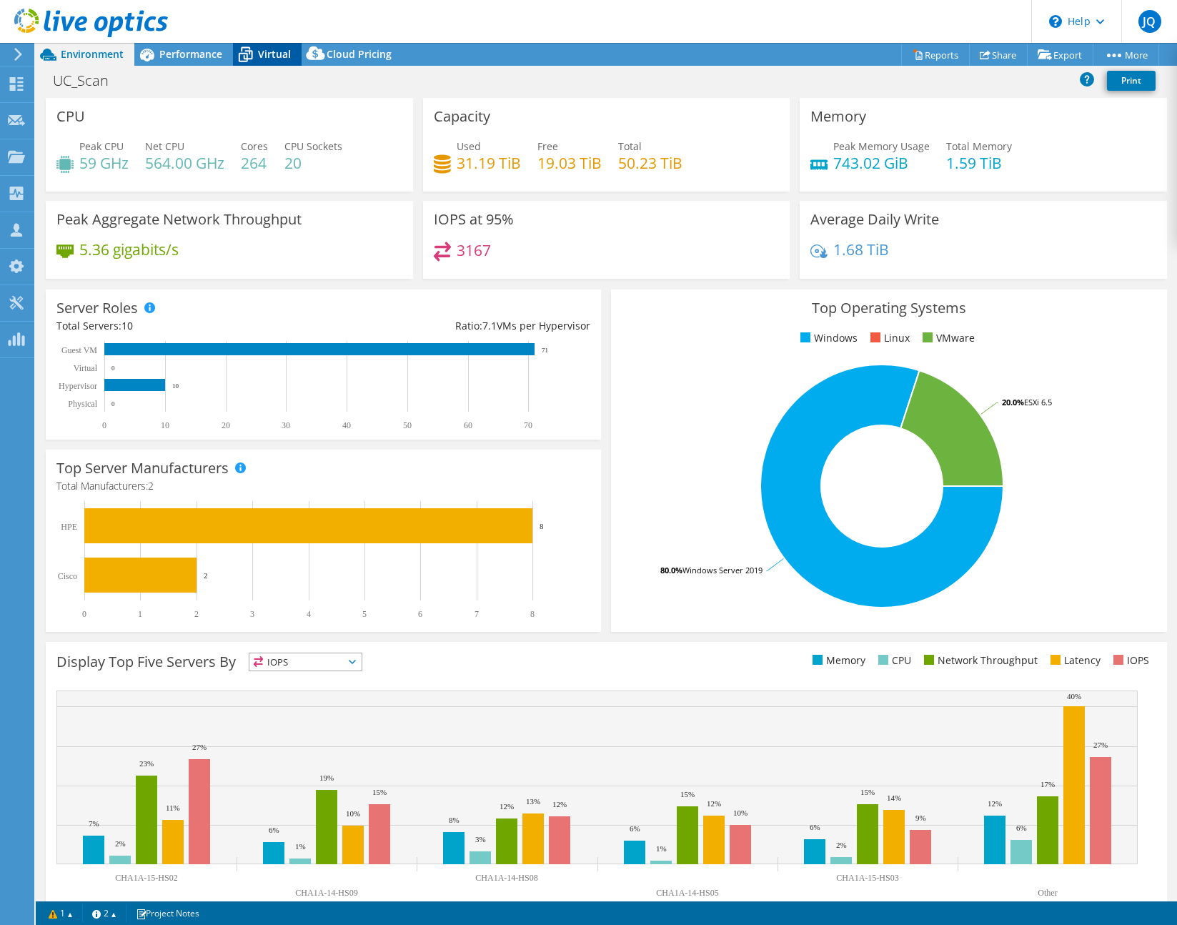
click at [274, 55] on span "Virtual" at bounding box center [274, 54] width 33 height 14
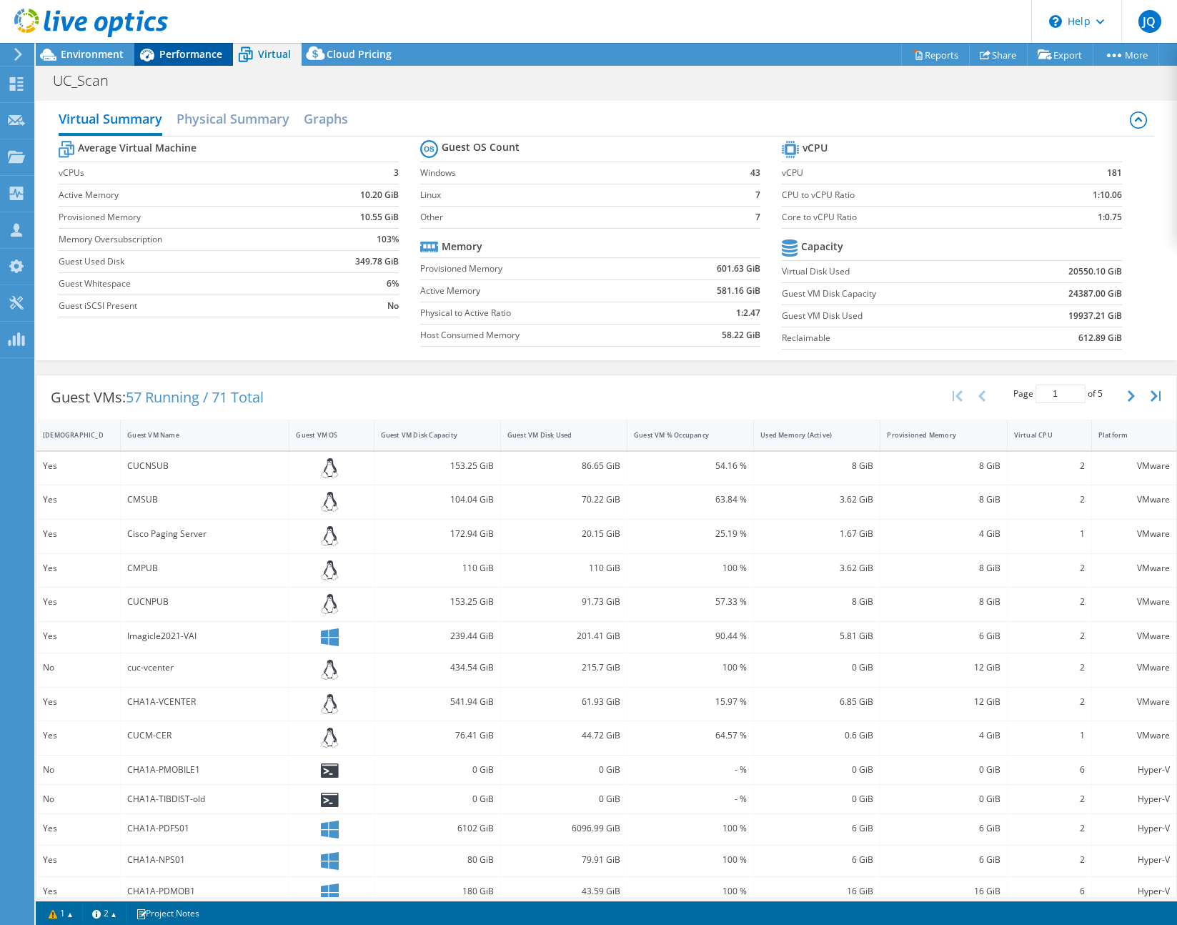
click at [193, 56] on span "Performance" at bounding box center [190, 54] width 63 height 14
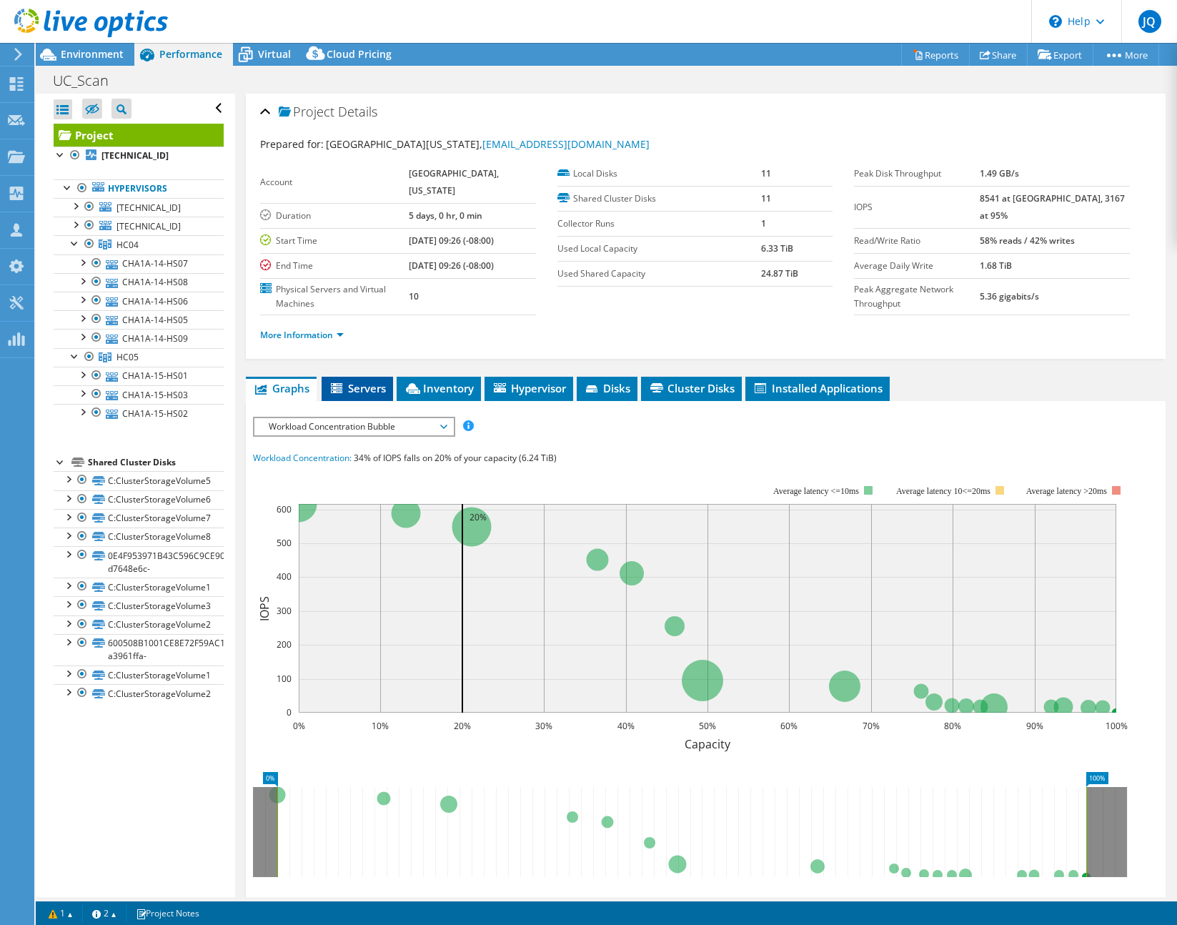
click at [351, 395] on span "Servers" at bounding box center [357, 388] width 57 height 14
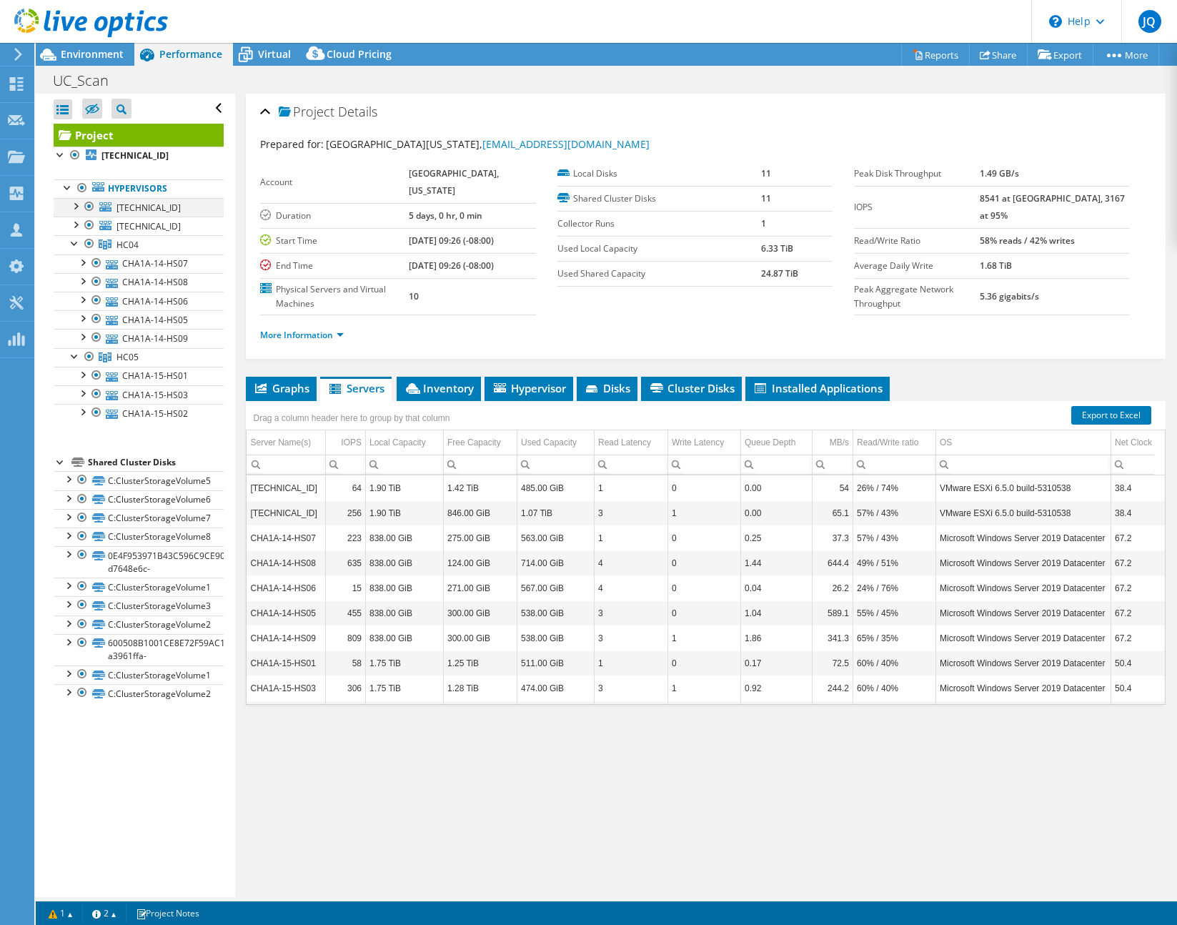
click at [90, 206] on div at bounding box center [89, 206] width 14 height 17
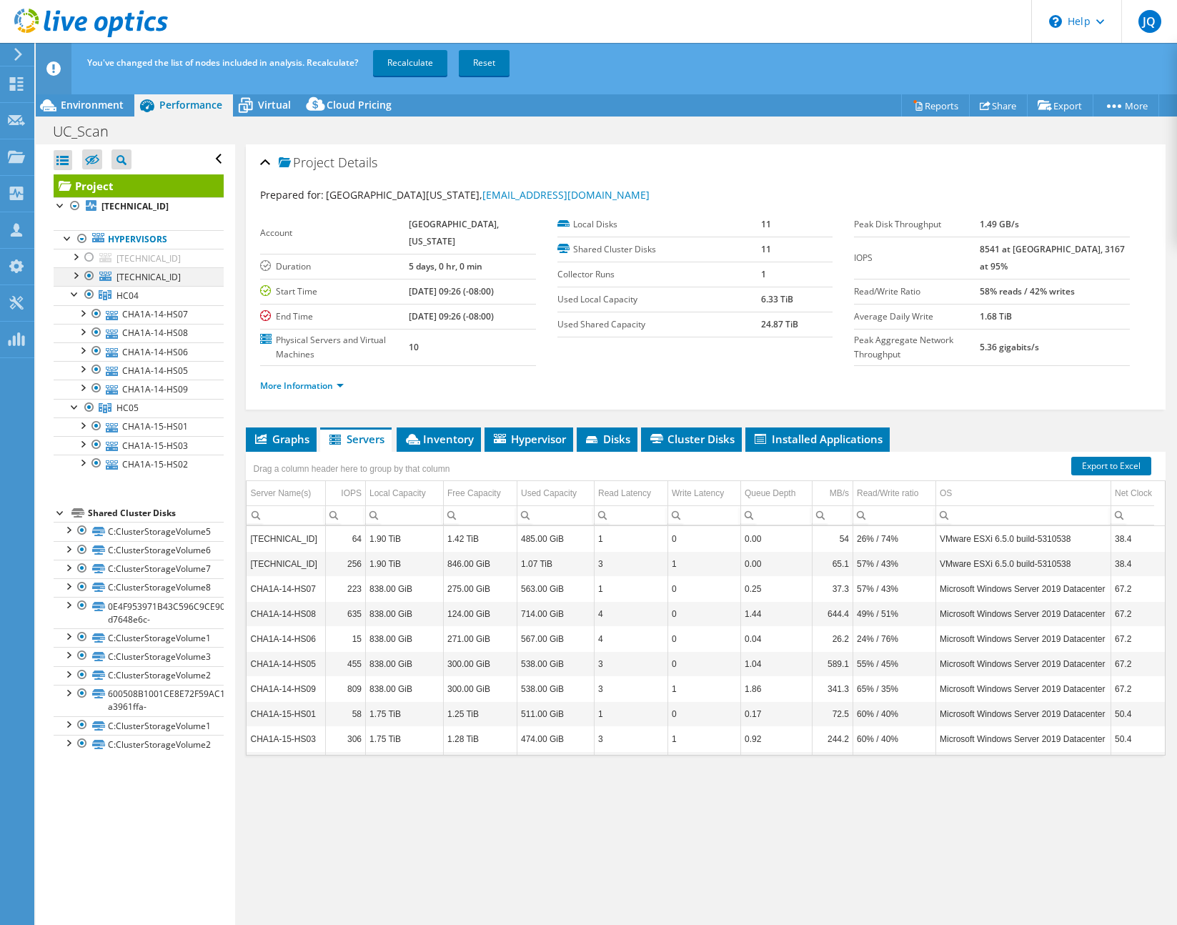
click at [89, 277] on div at bounding box center [89, 275] width 14 height 17
click at [404, 66] on link "Recalculate" at bounding box center [410, 63] width 74 height 26
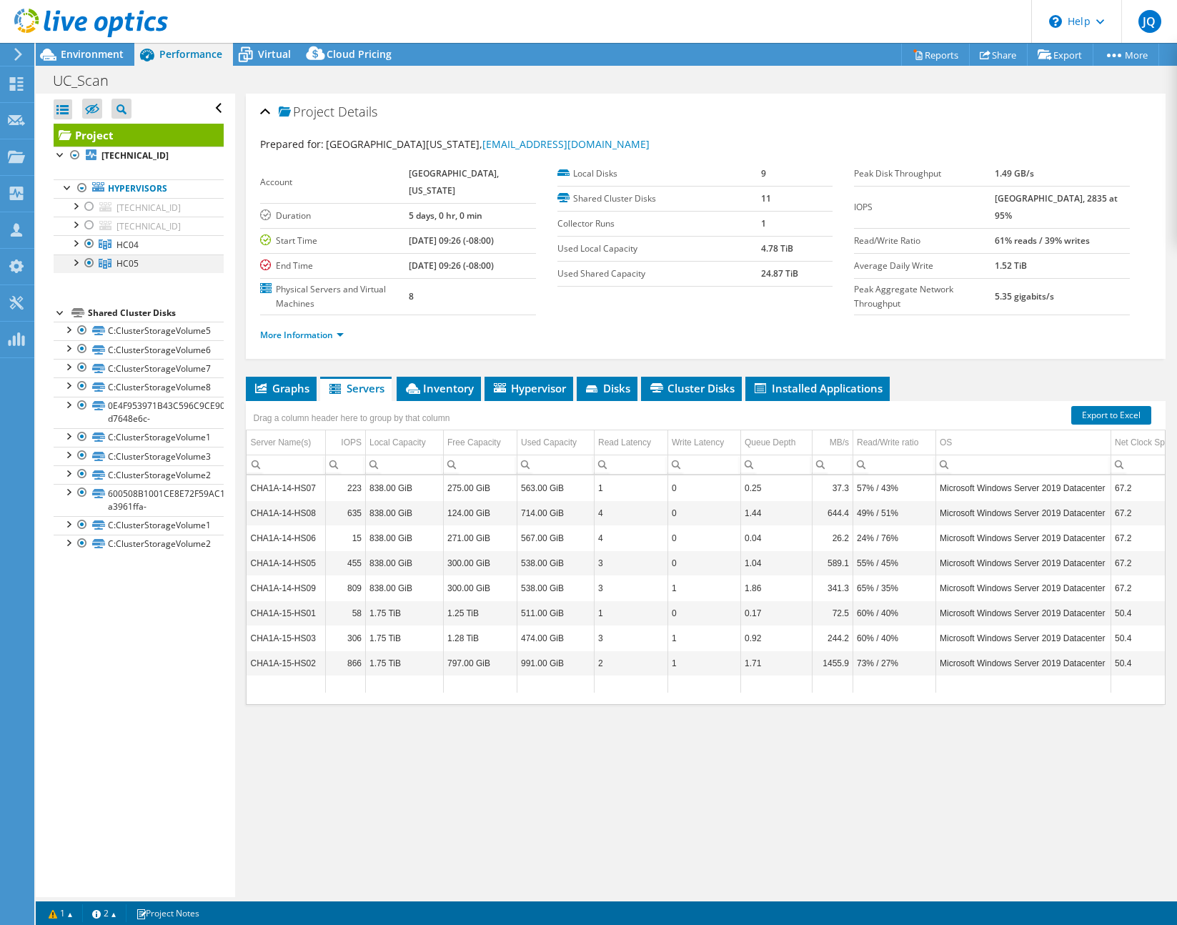
click at [74, 261] on div at bounding box center [75, 261] width 14 height 14
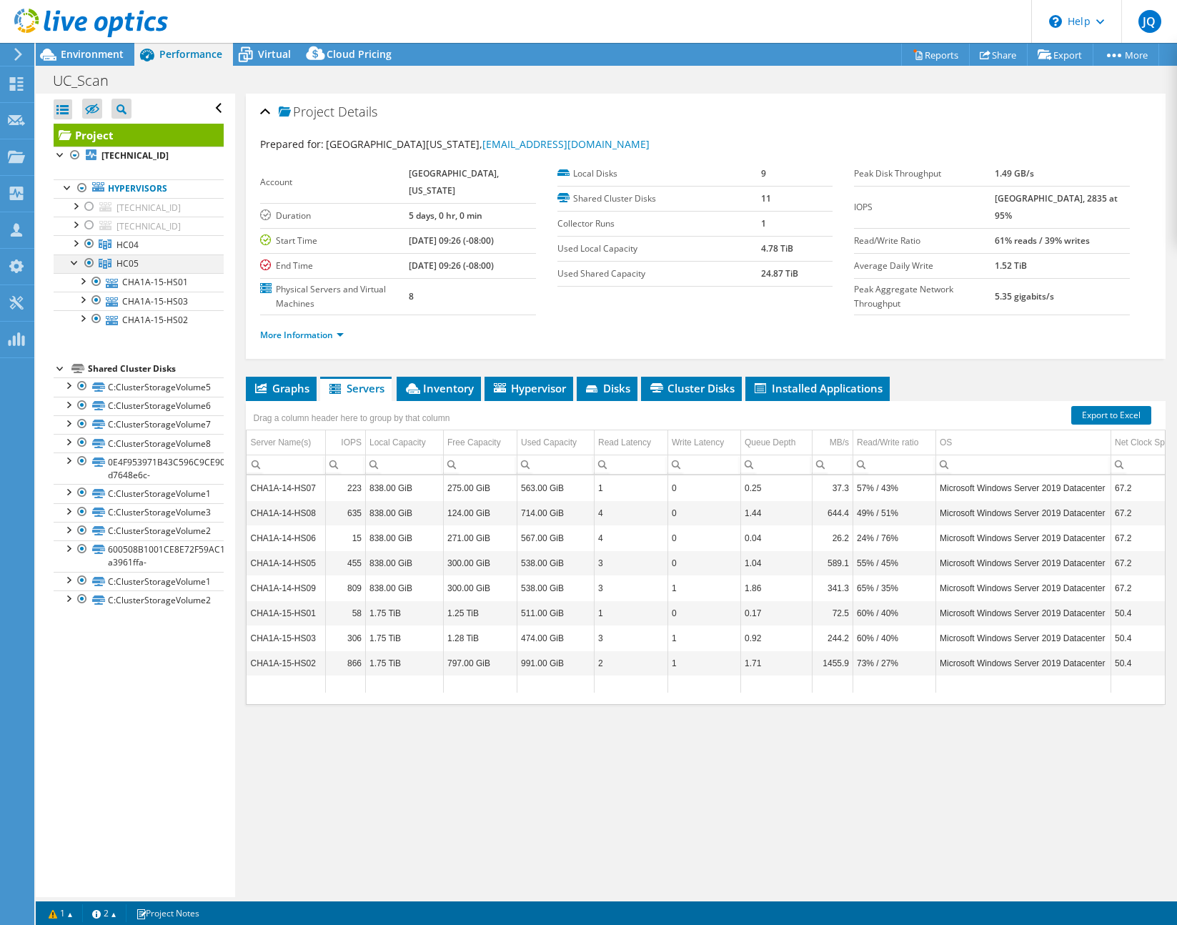
click at [74, 261] on div at bounding box center [75, 261] width 14 height 14
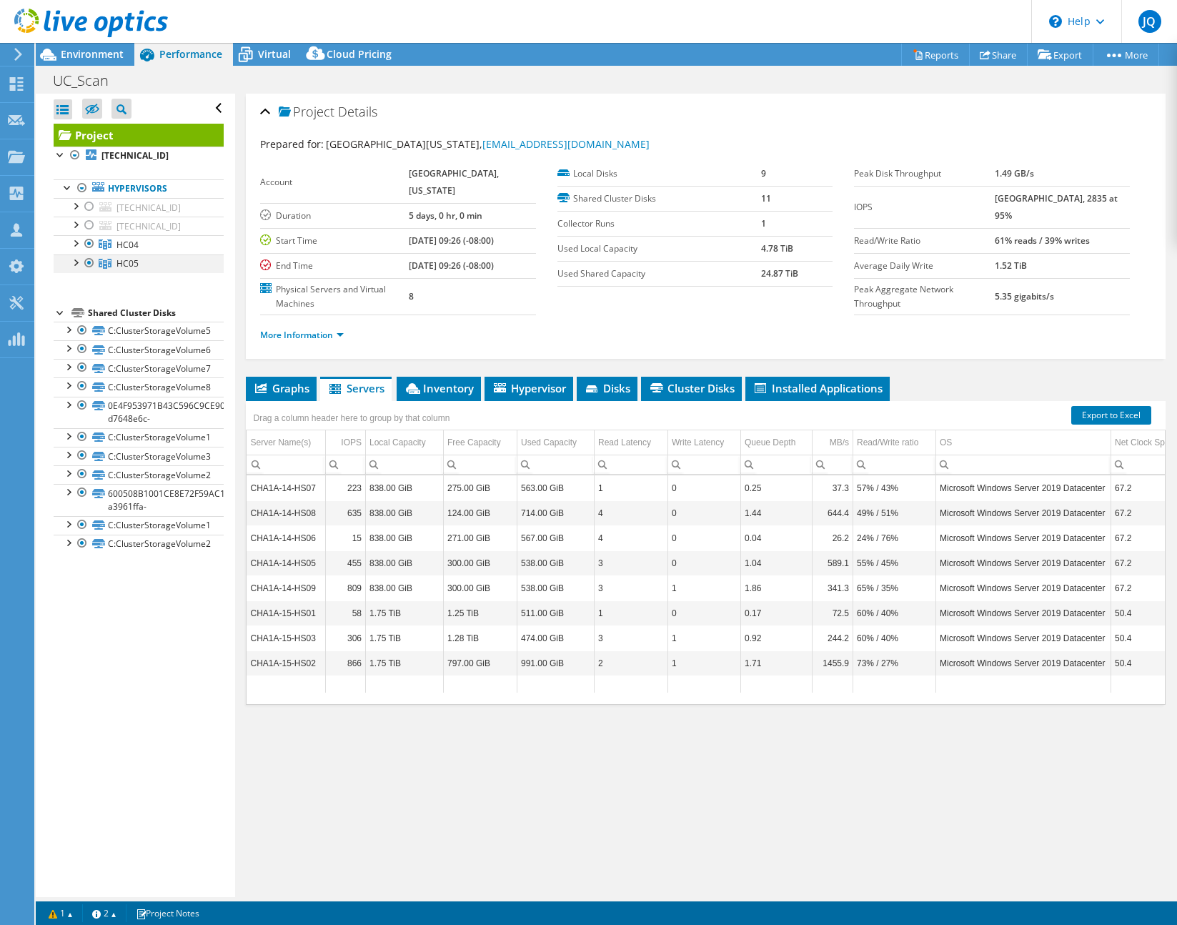
click at [87, 263] on div at bounding box center [89, 262] width 14 height 17
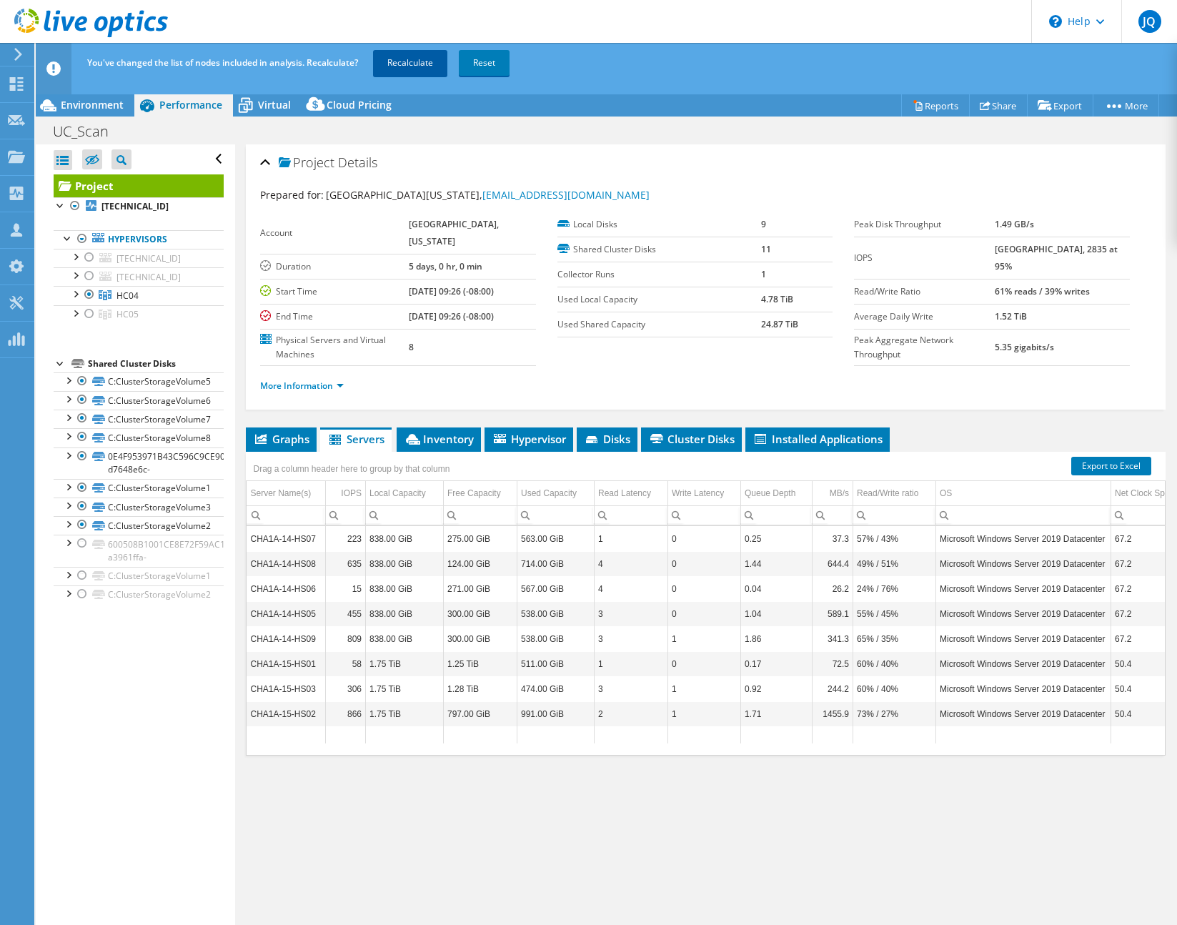
click at [411, 56] on link "Recalculate" at bounding box center [410, 63] width 74 height 26
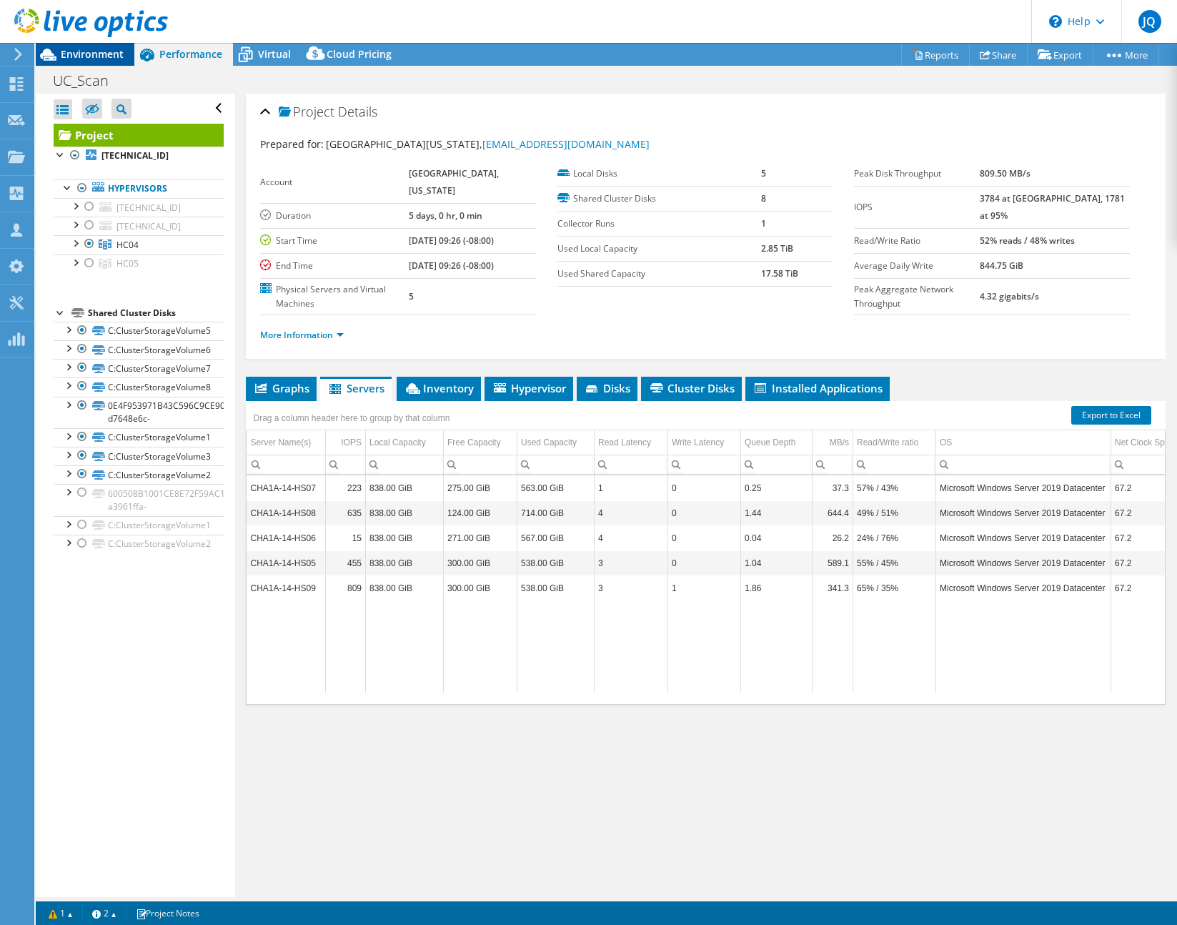
click at [110, 56] on span "Environment" at bounding box center [92, 54] width 63 height 14
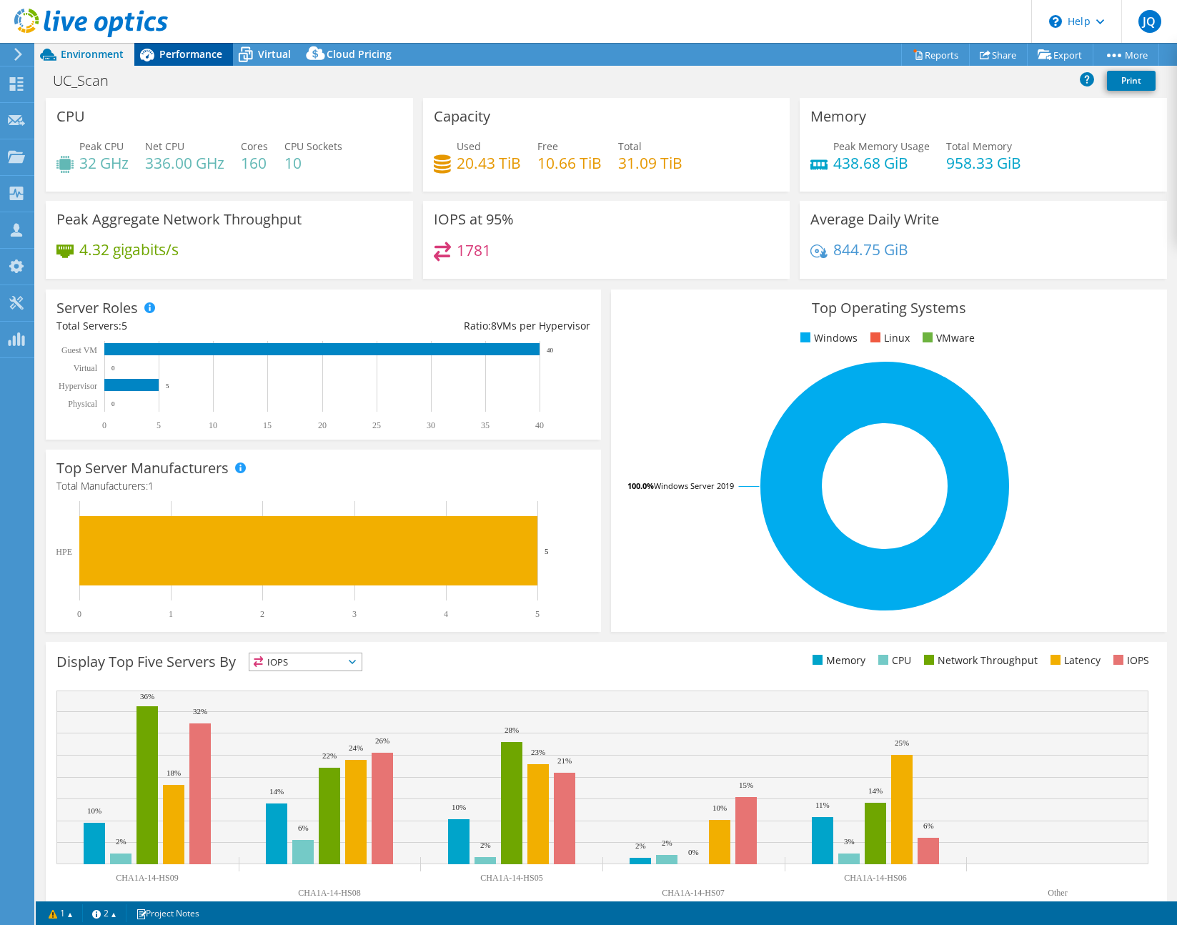
click at [190, 58] on span "Performance" at bounding box center [190, 54] width 63 height 14
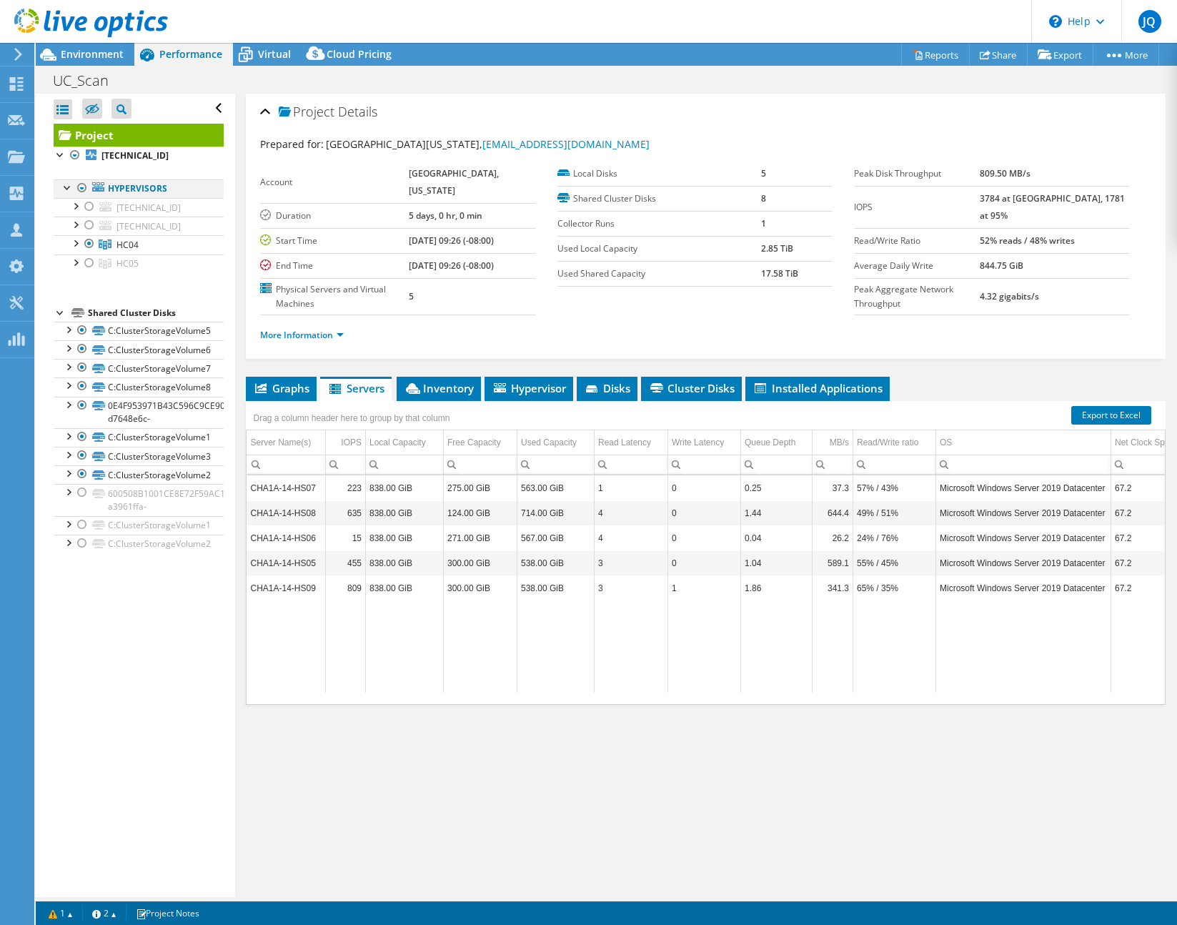
click at [85, 187] on div at bounding box center [82, 187] width 14 height 17
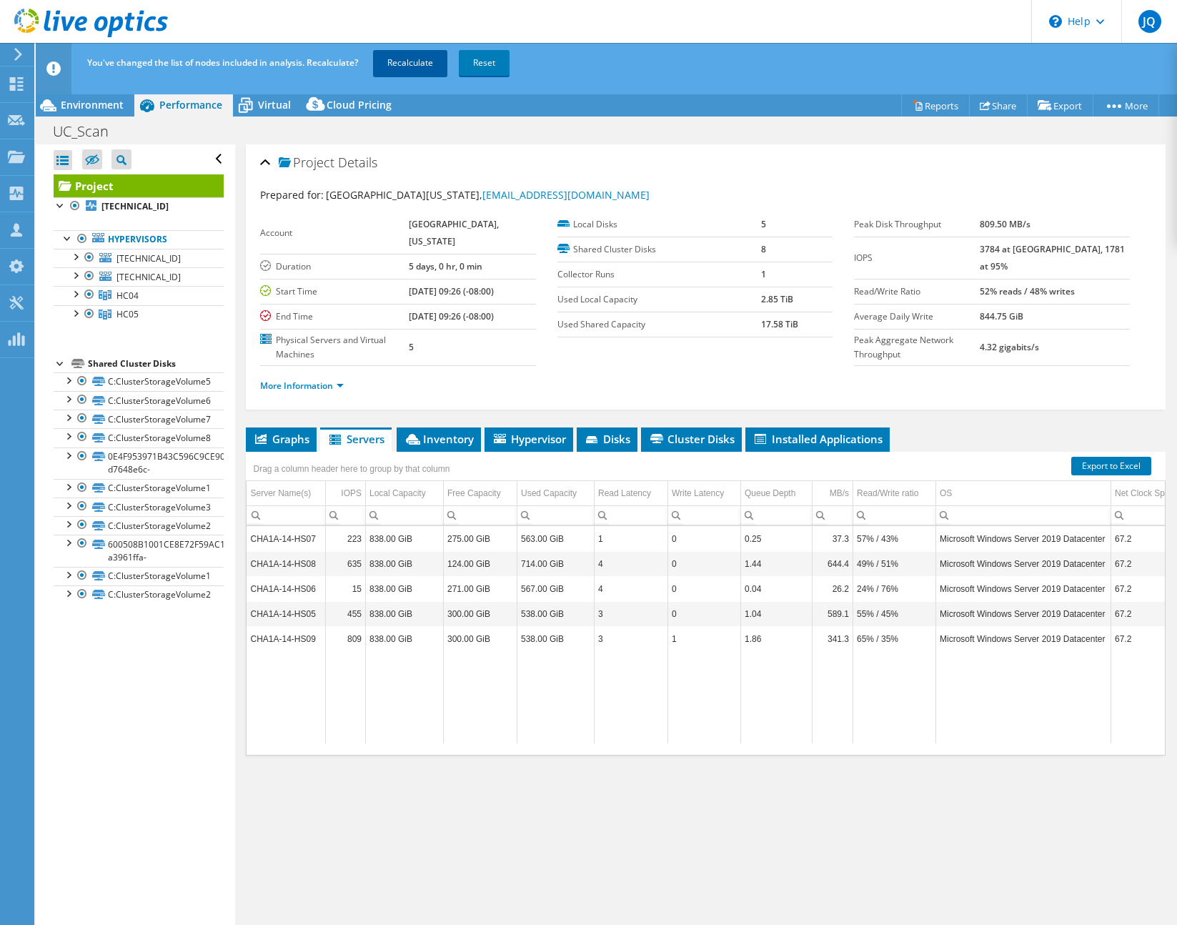
click at [427, 60] on link "Recalculate" at bounding box center [410, 63] width 74 height 26
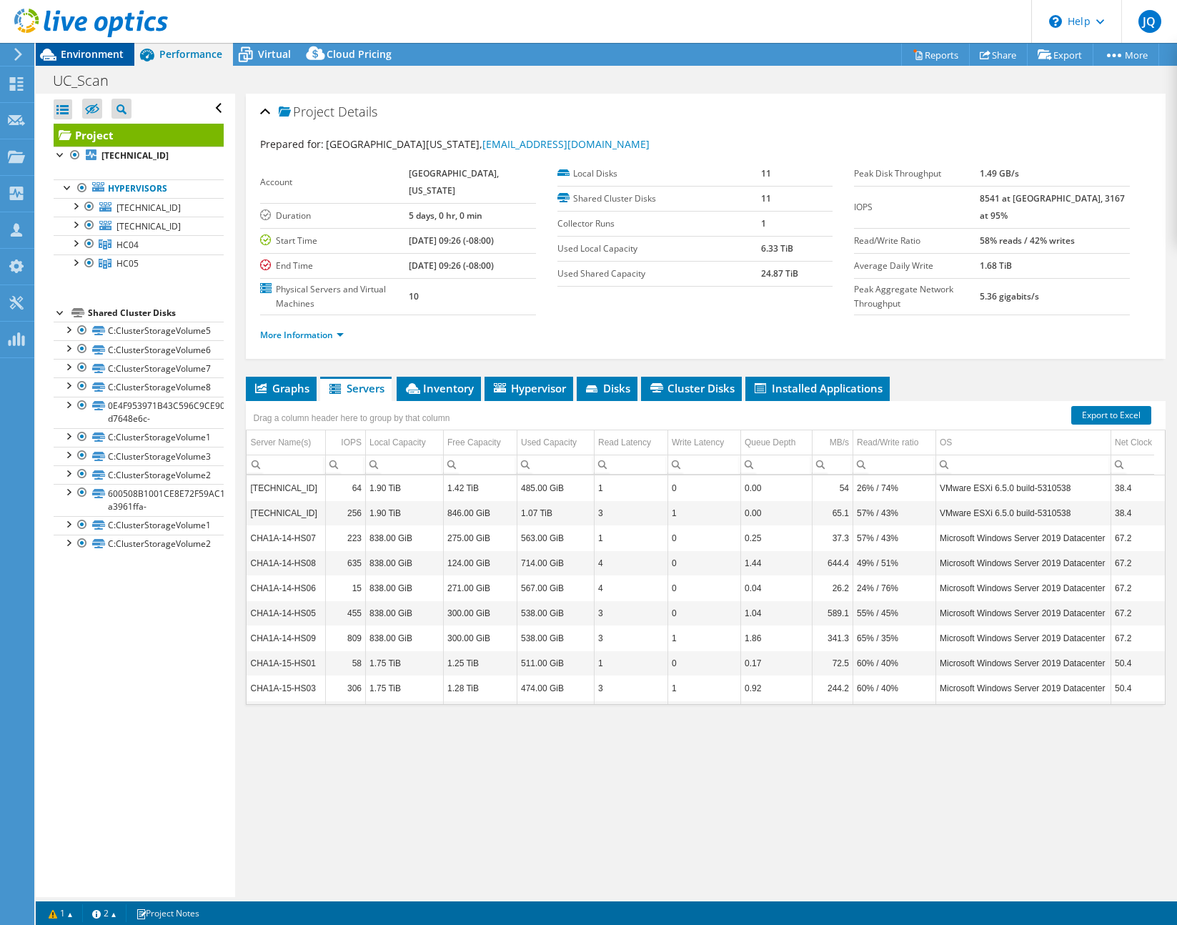
click at [90, 54] on span "Environment" at bounding box center [92, 54] width 63 height 14
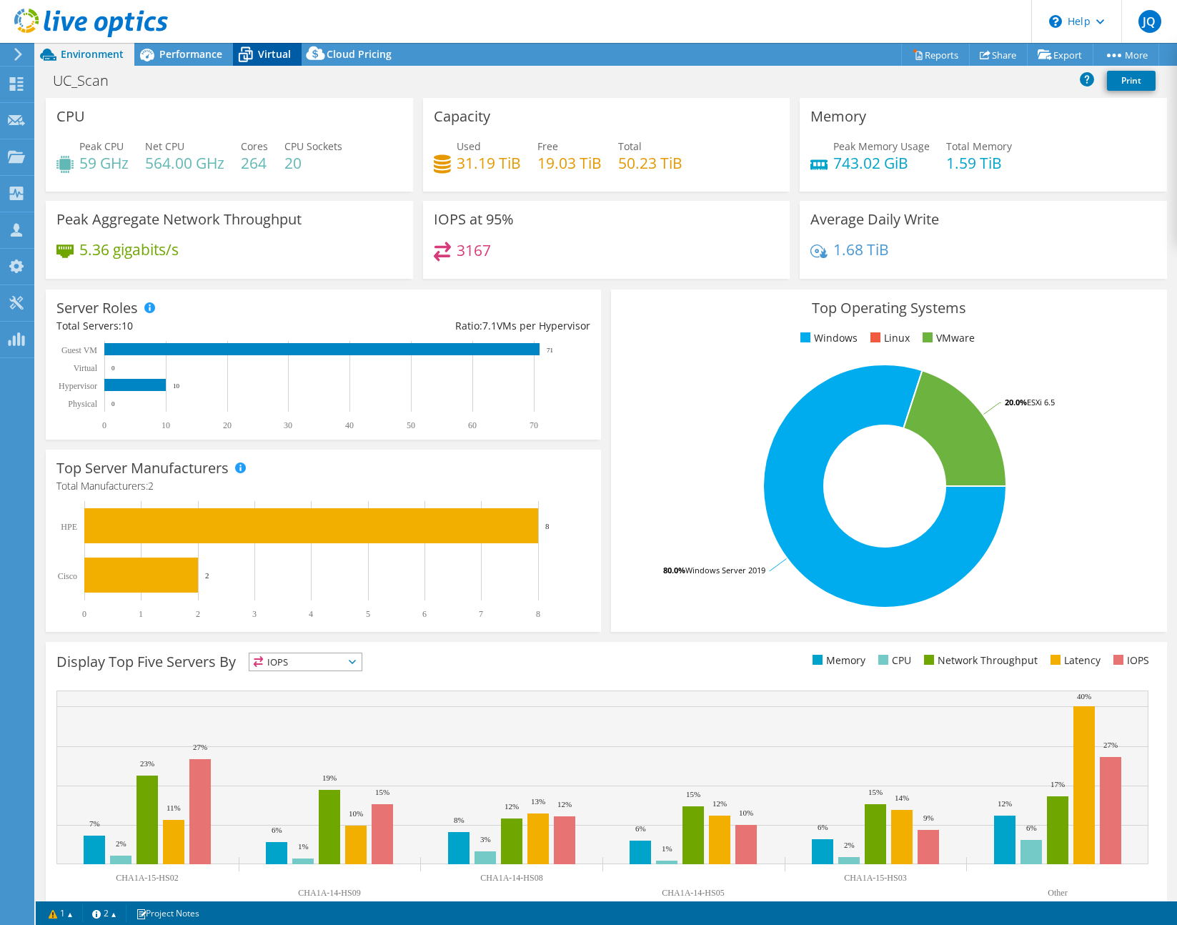
click at [264, 62] on div "Virtual" at bounding box center [267, 54] width 69 height 23
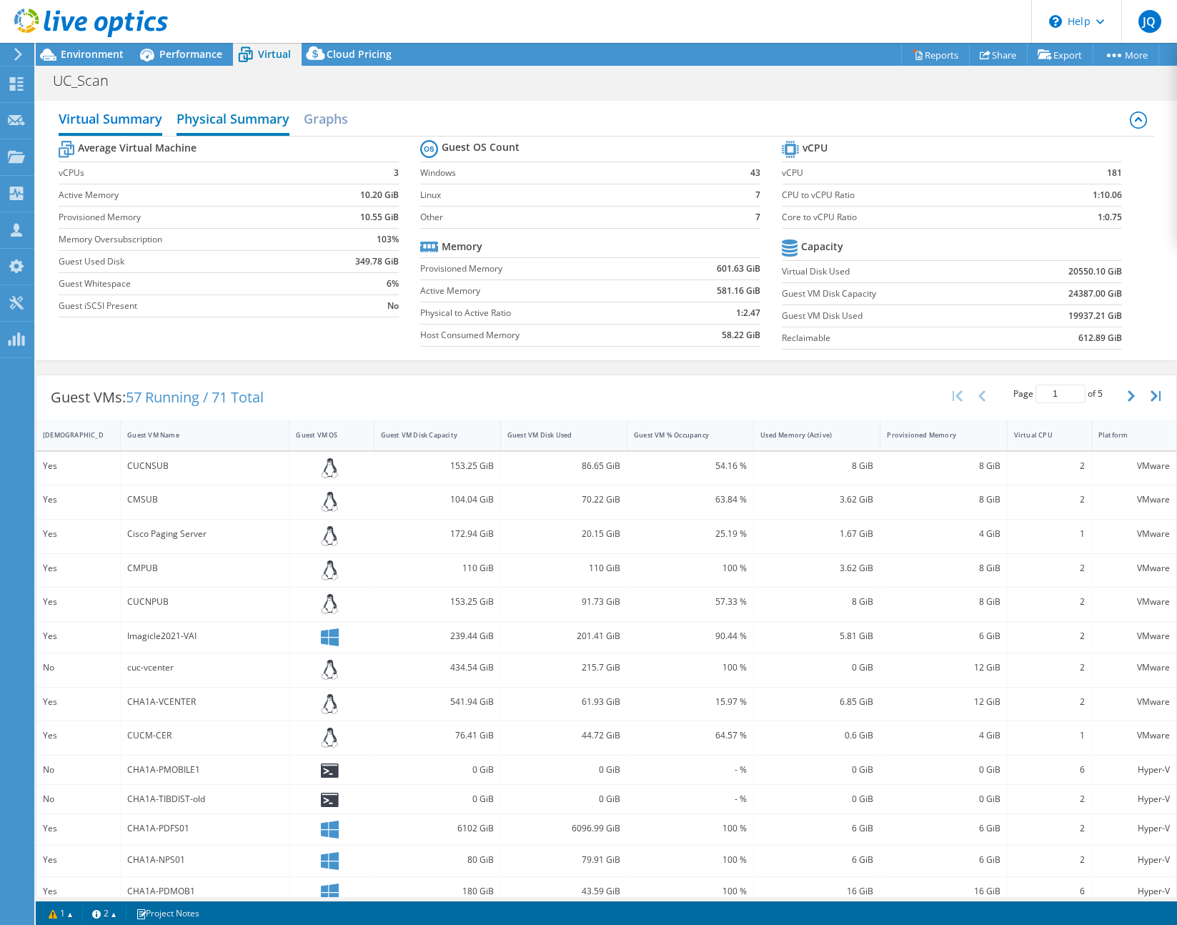
click at [239, 120] on h2 "Physical Summary" at bounding box center [233, 119] width 113 height 31
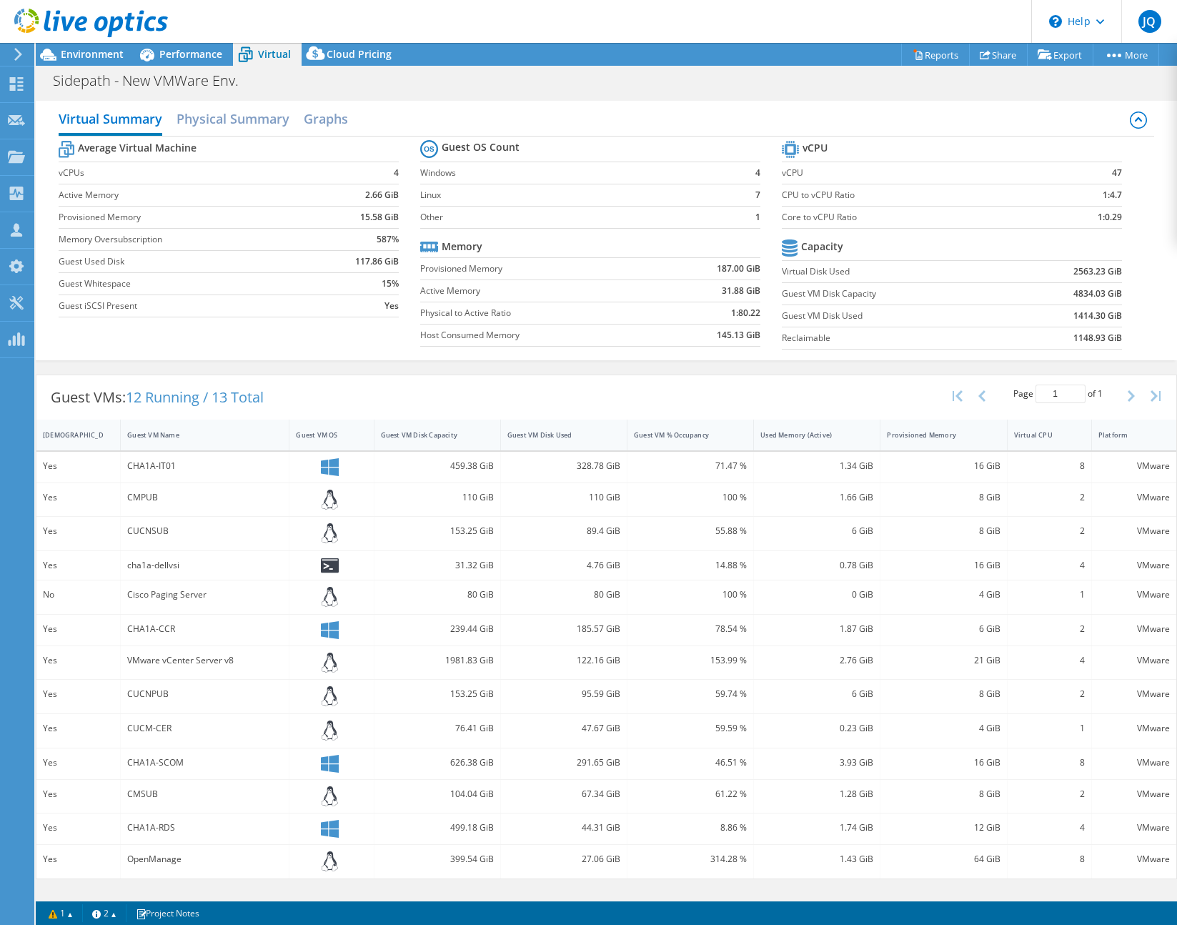
select select "USD"
click at [227, 121] on h2 "Physical Summary" at bounding box center [233, 119] width 113 height 31
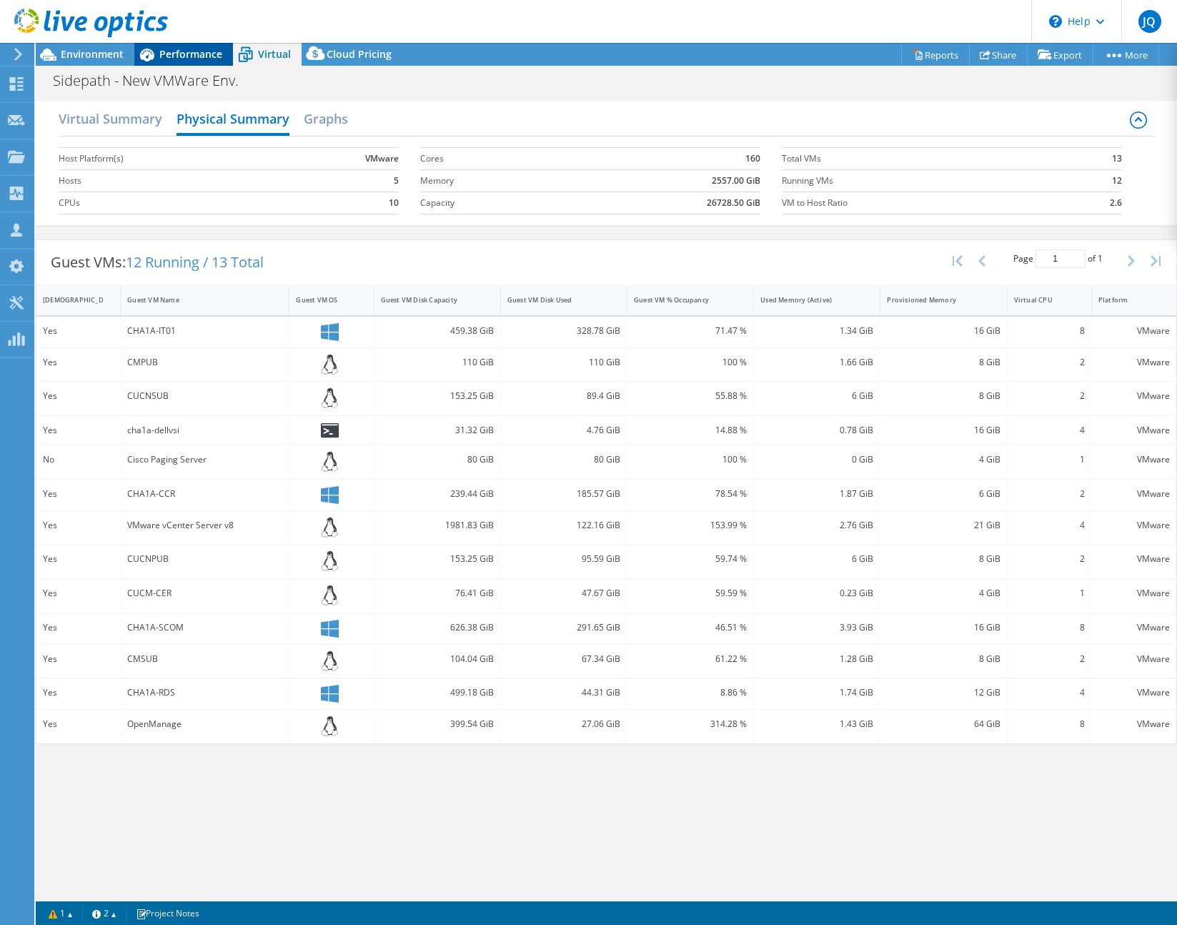
click at [148, 55] on icon at bounding box center [146, 54] width 25 height 25
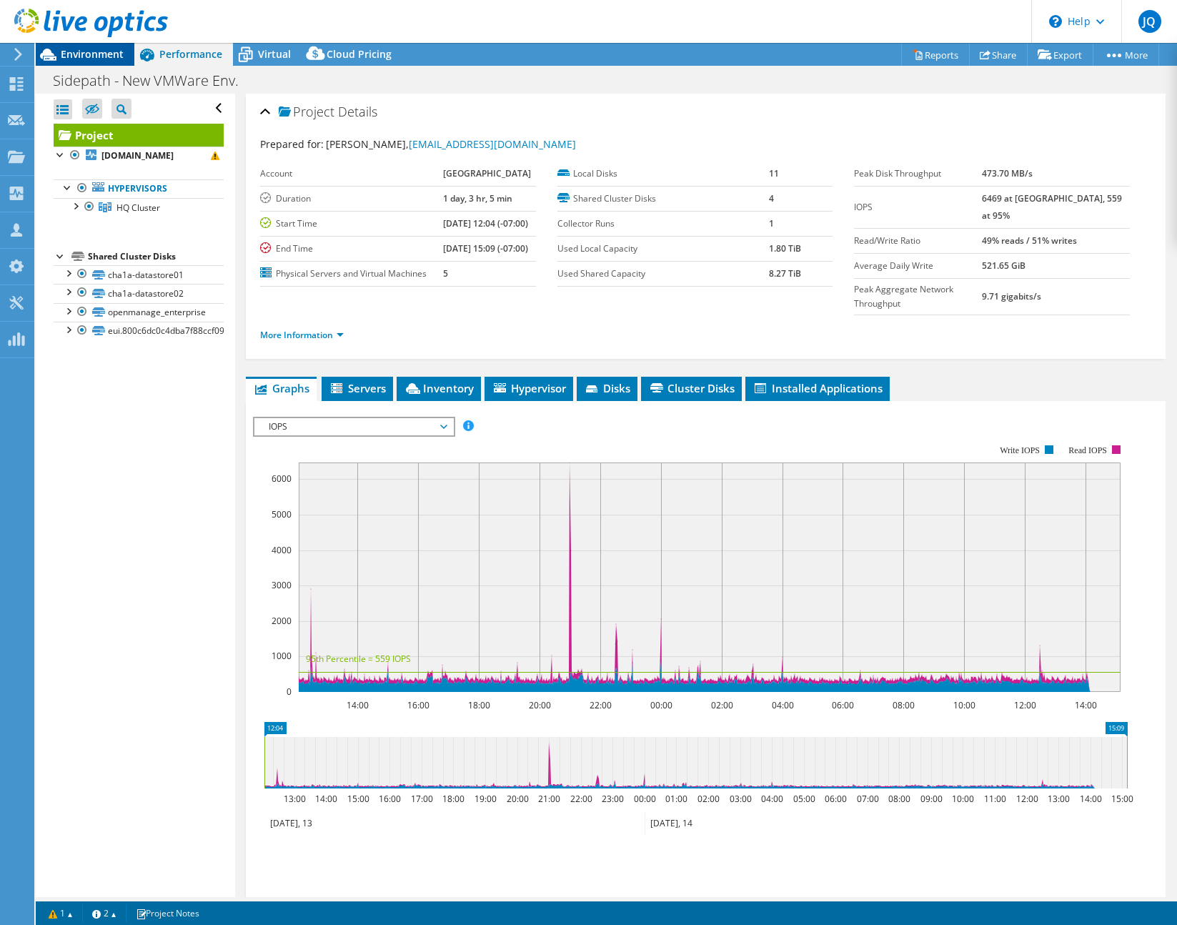
click at [79, 51] on span "Environment" at bounding box center [92, 54] width 63 height 14
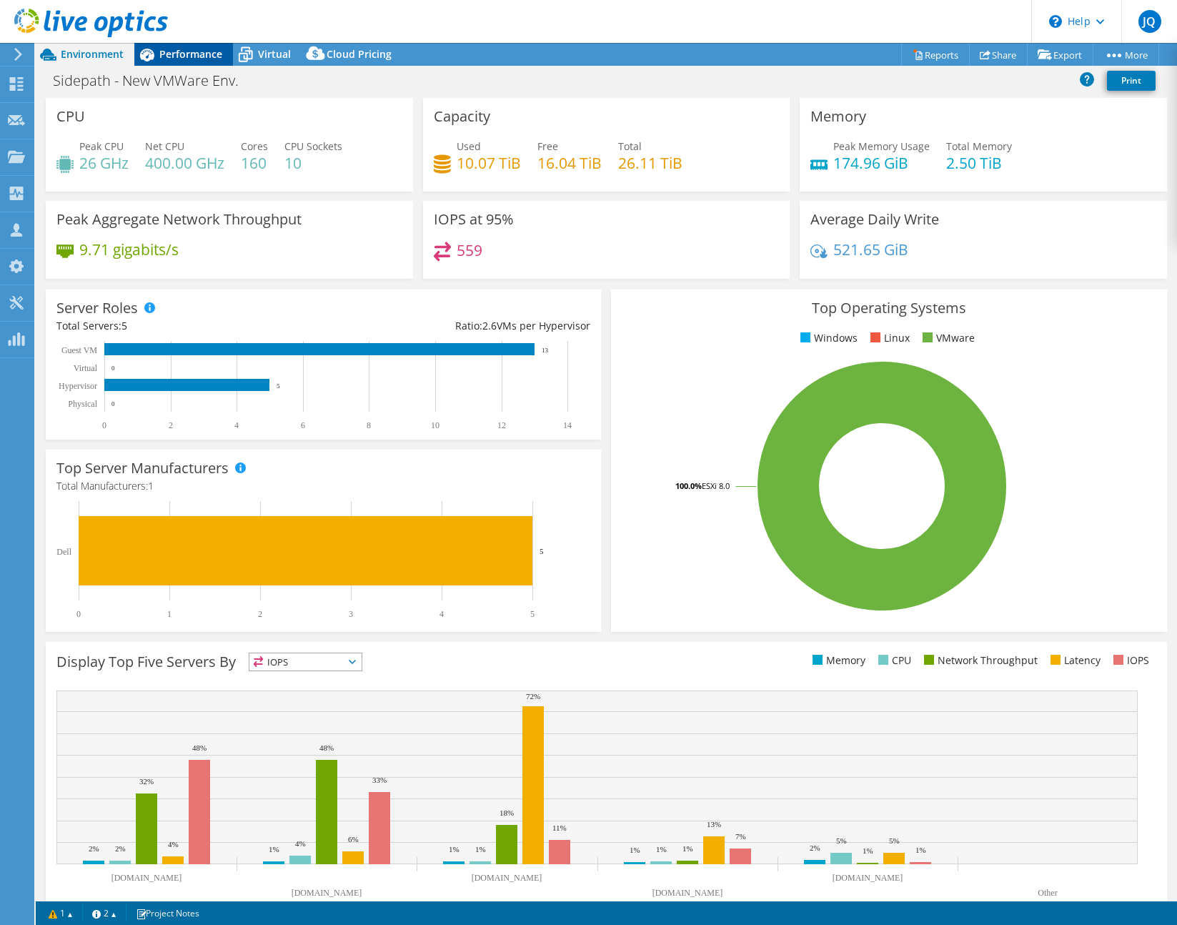
click at [186, 58] on span "Performance" at bounding box center [190, 54] width 63 height 14
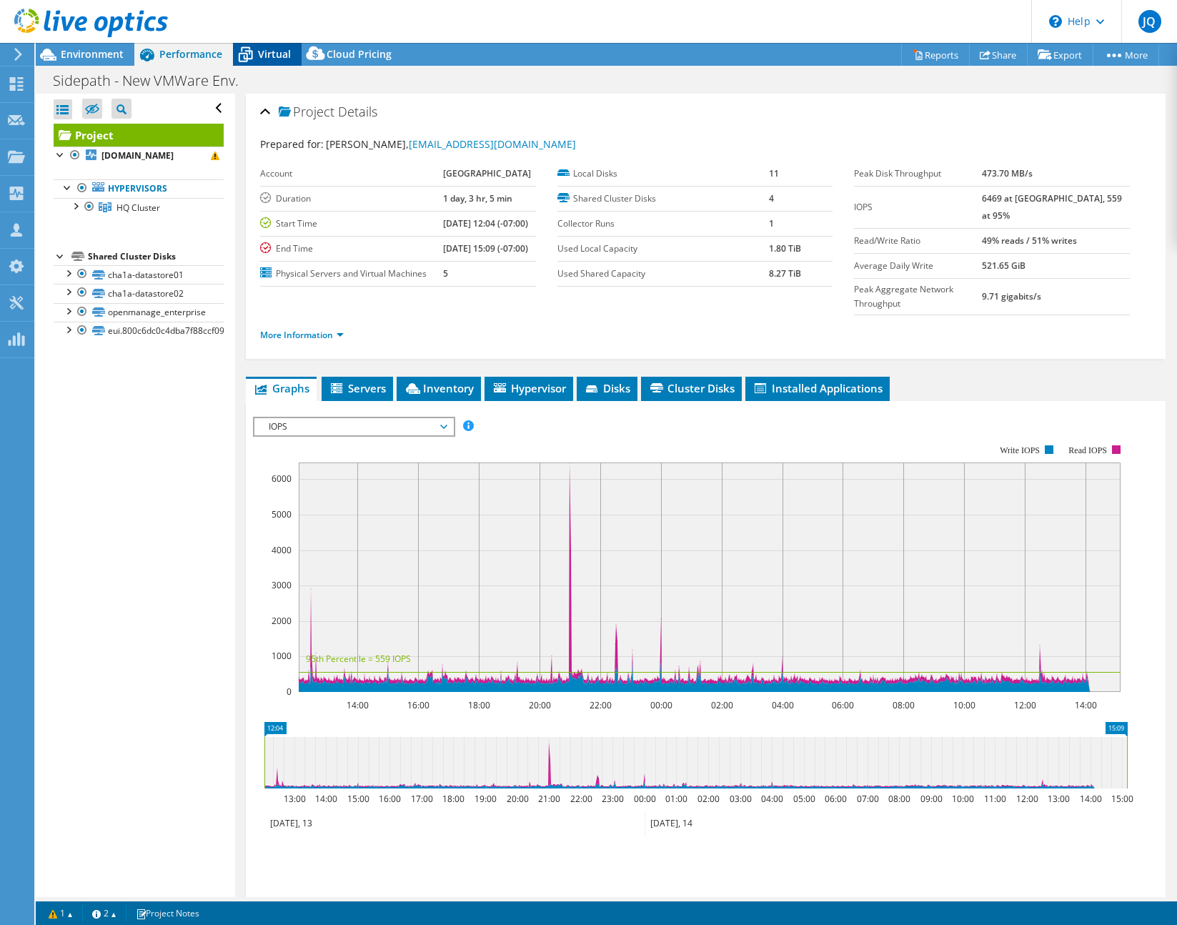
click at [268, 52] on span "Virtual" at bounding box center [274, 54] width 33 height 14
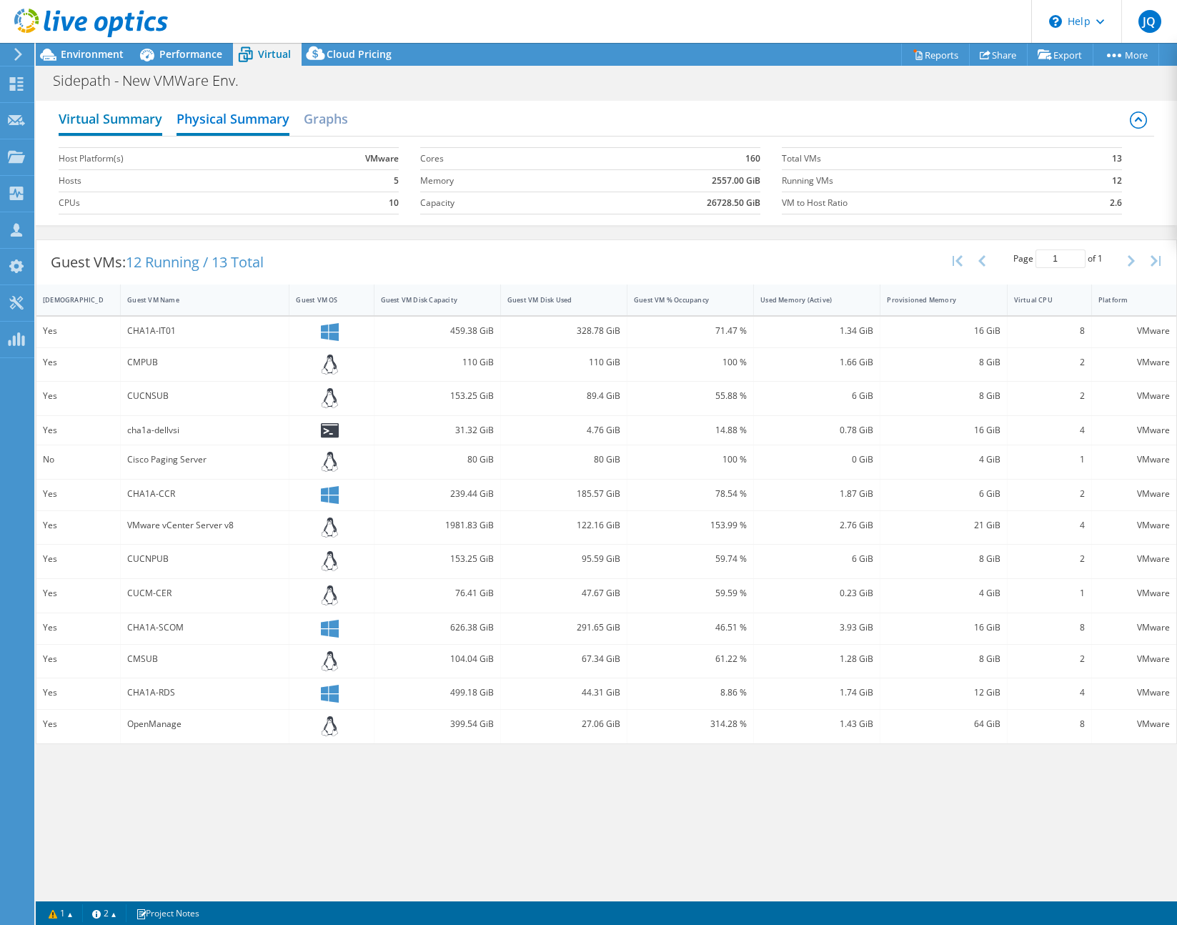
click at [138, 120] on h2 "Virtual Summary" at bounding box center [111, 119] width 104 height 31
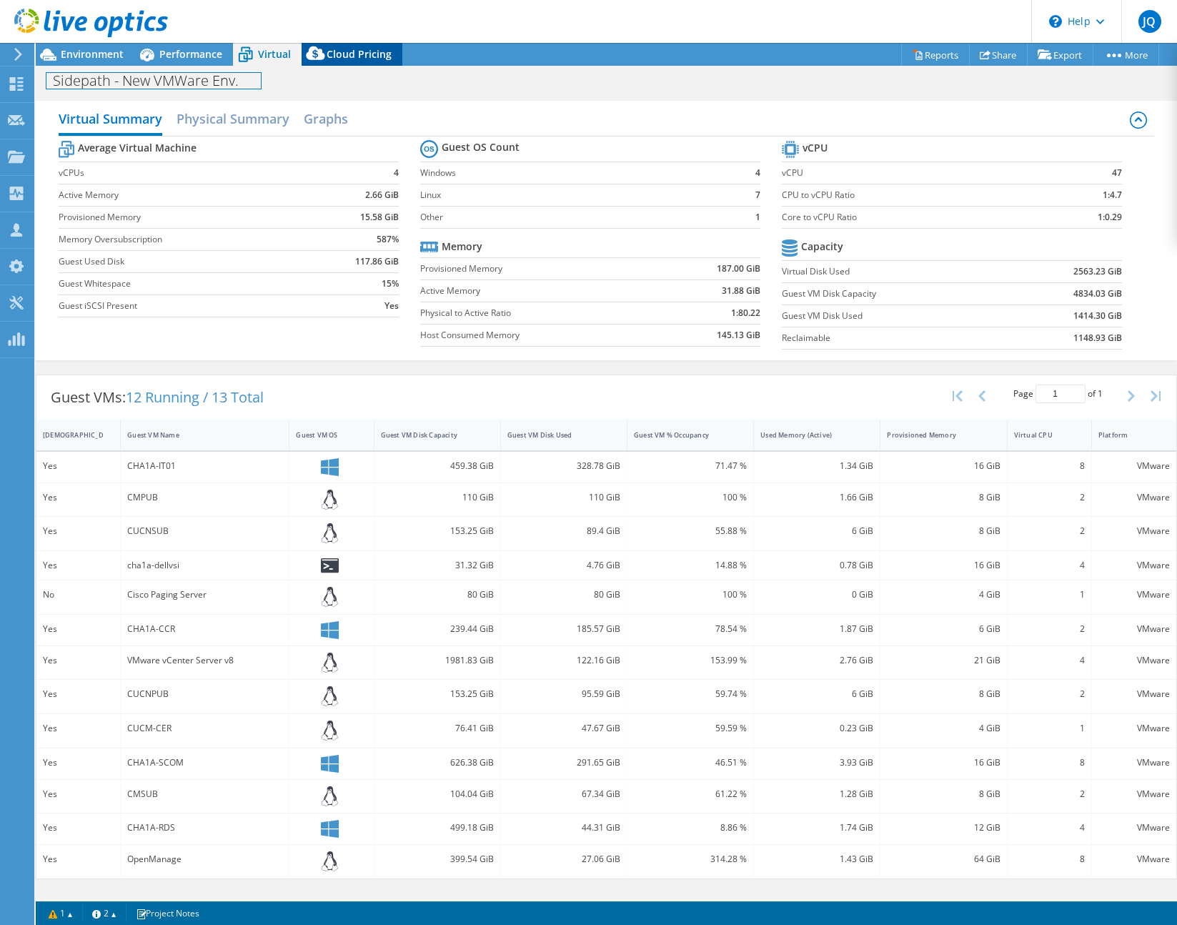
click at [331, 65] on div "Project Actions Project Actions Reports Share Export vSAN ReadyNode Sizer" at bounding box center [606, 484] width 1141 height 882
click at [316, 121] on h2 "Graphs" at bounding box center [326, 119] width 44 height 31
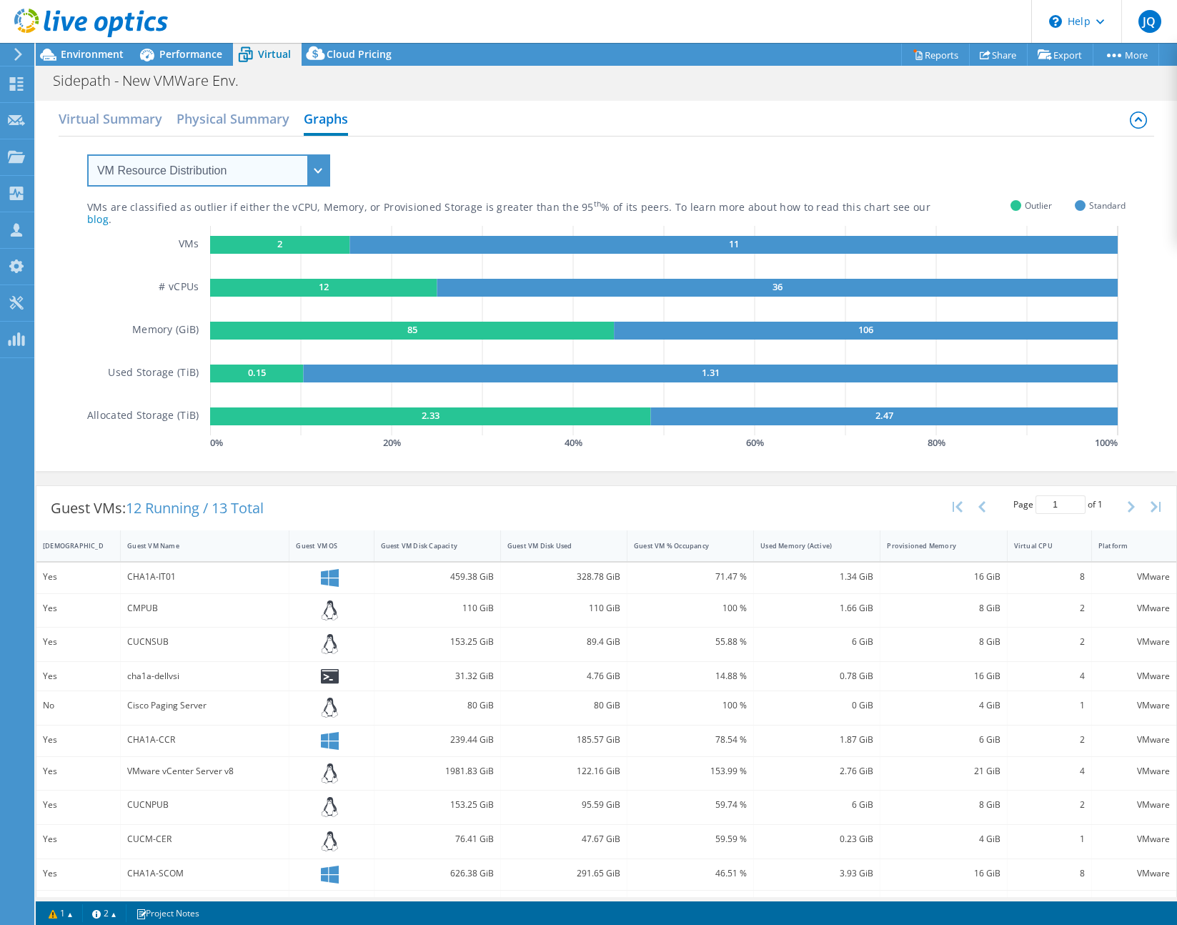
click at [252, 165] on select "VM Resource Distribution Provisioning Contrast Over Provisioning" at bounding box center [208, 170] width 243 height 32
select select "Over Provisioning"
click at [87, 154] on select "VM Resource Distribution Provisioning Contrast Over Provisioning" at bounding box center [208, 170] width 243 height 32
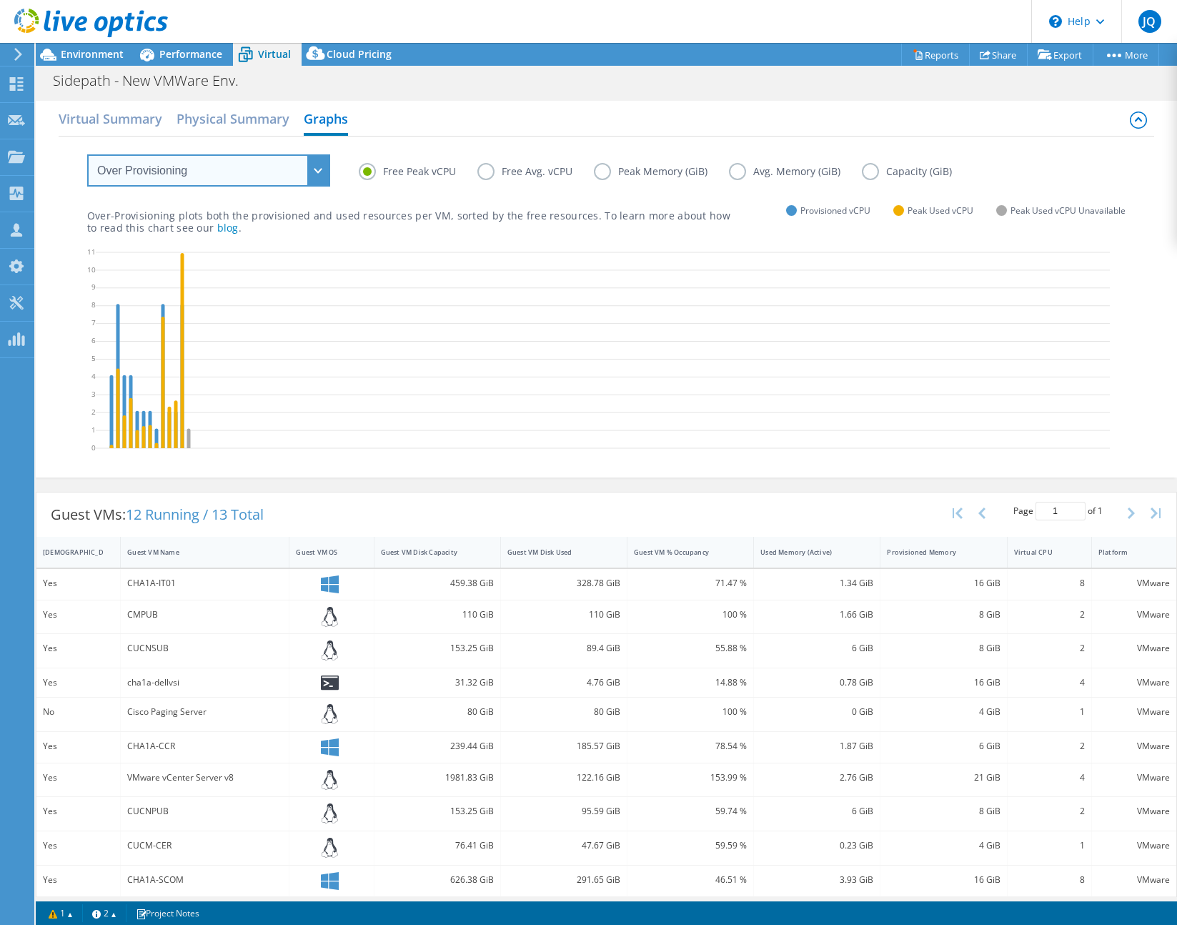
click at [273, 177] on select "VM Resource Distribution Provisioning Contrast Over Provisioning" at bounding box center [208, 170] width 243 height 32
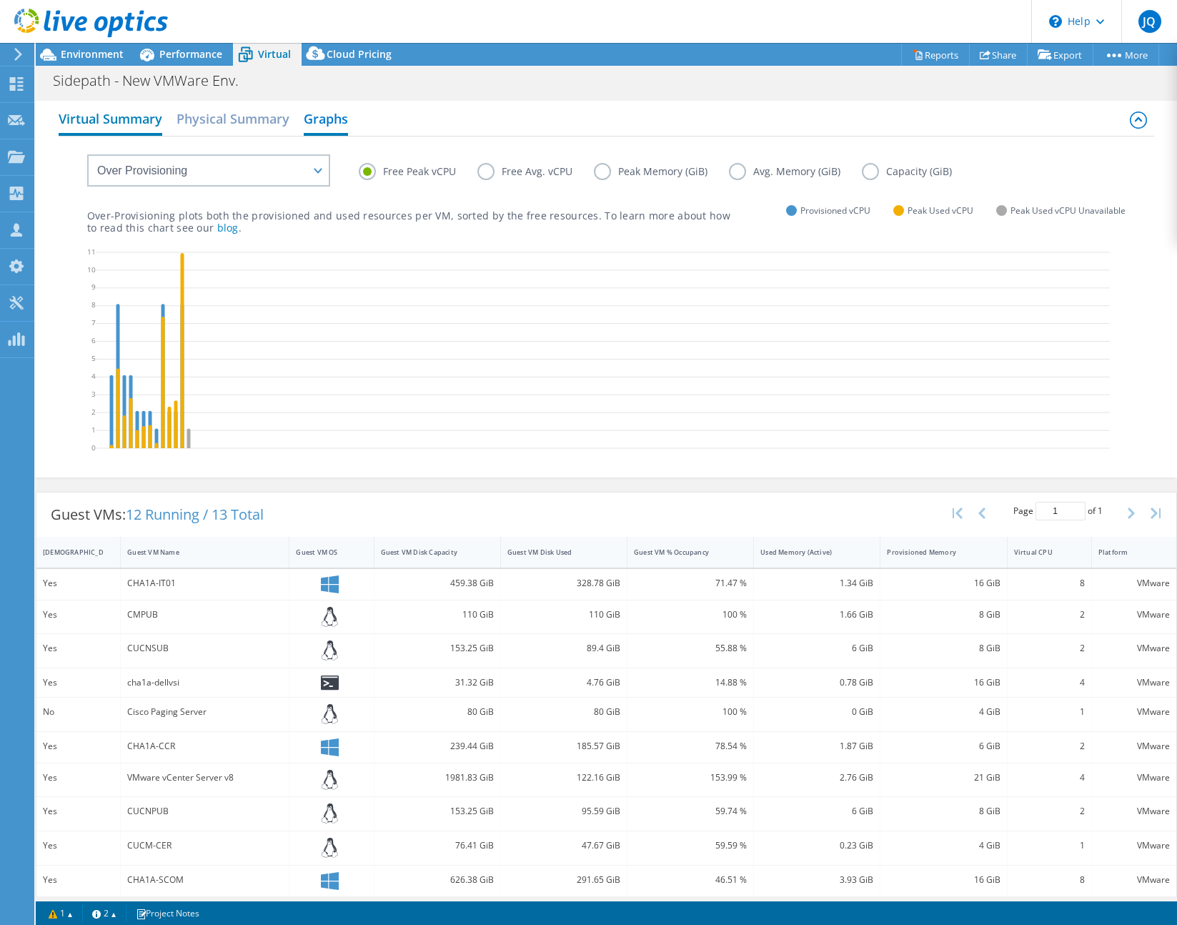
click at [140, 116] on h2 "Virtual Summary" at bounding box center [111, 119] width 104 height 31
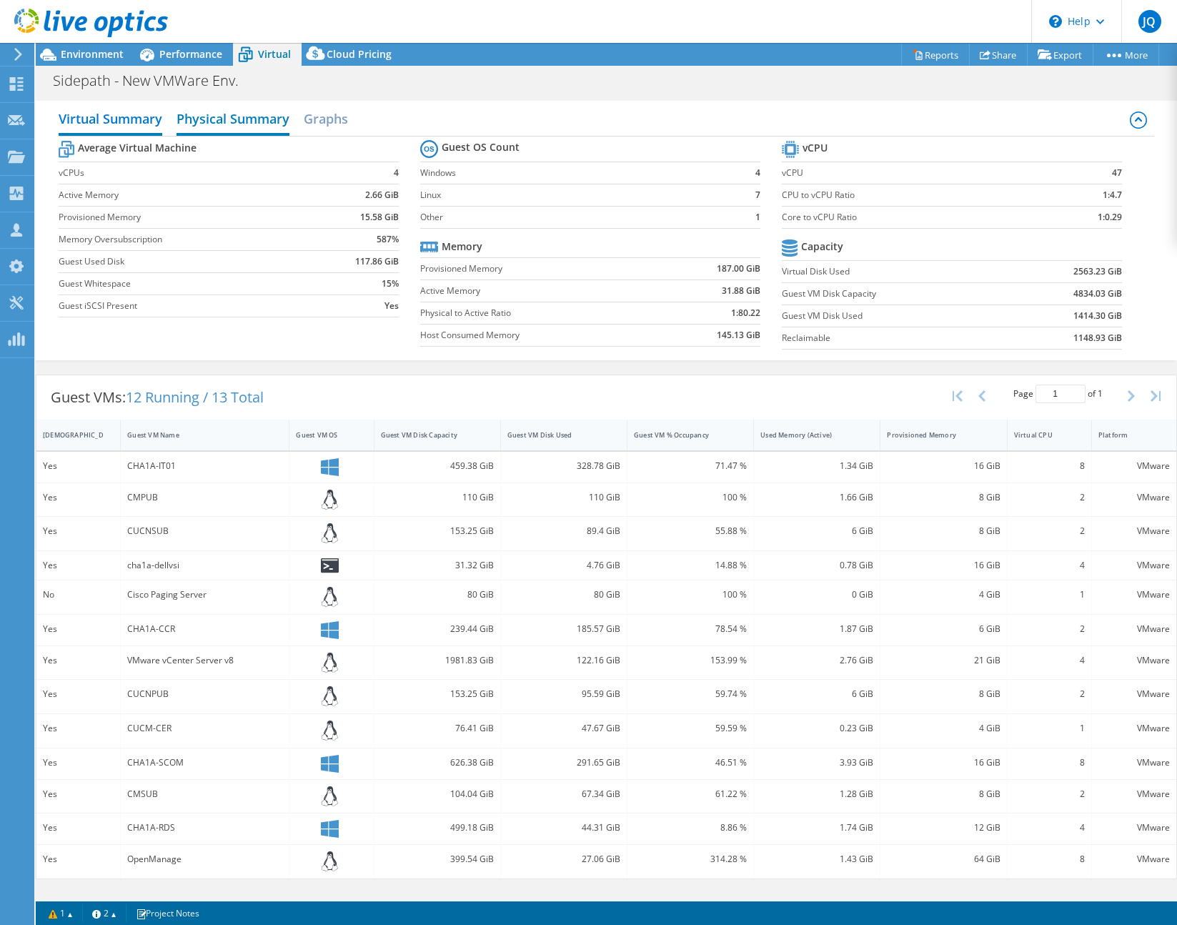
click at [219, 118] on h2 "Physical Summary" at bounding box center [233, 119] width 113 height 31
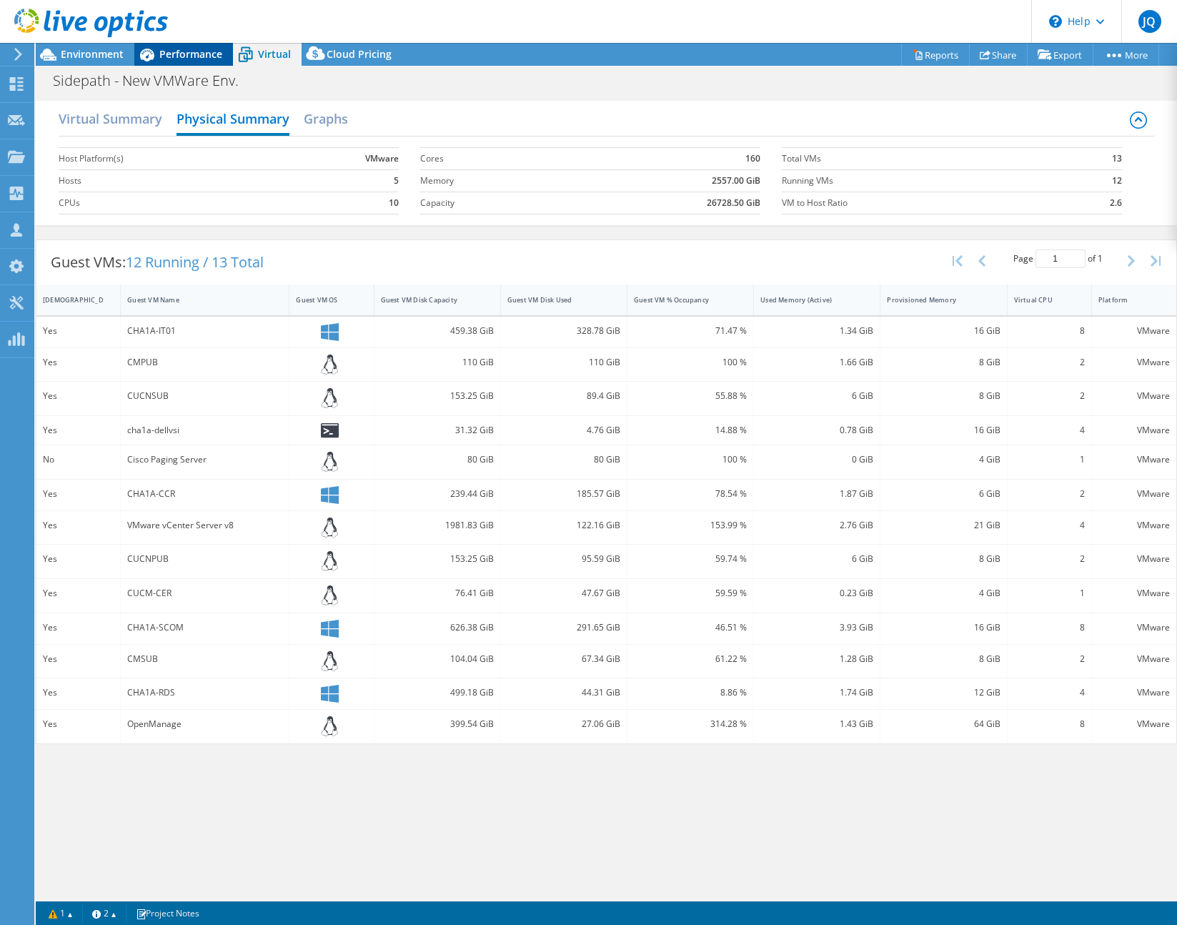
click at [190, 59] on span "Performance" at bounding box center [190, 54] width 63 height 14
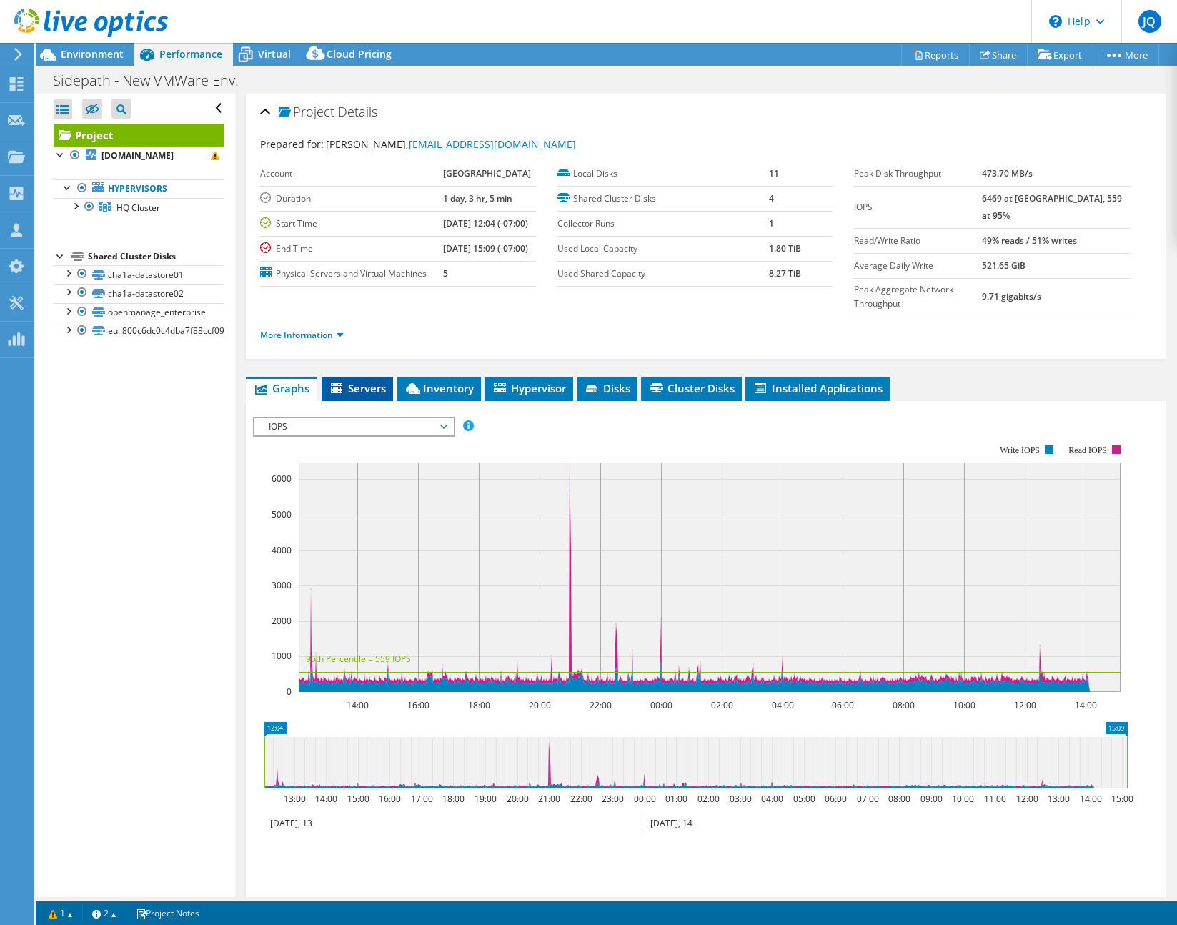
click at [363, 395] on span "Servers" at bounding box center [357, 388] width 57 height 14
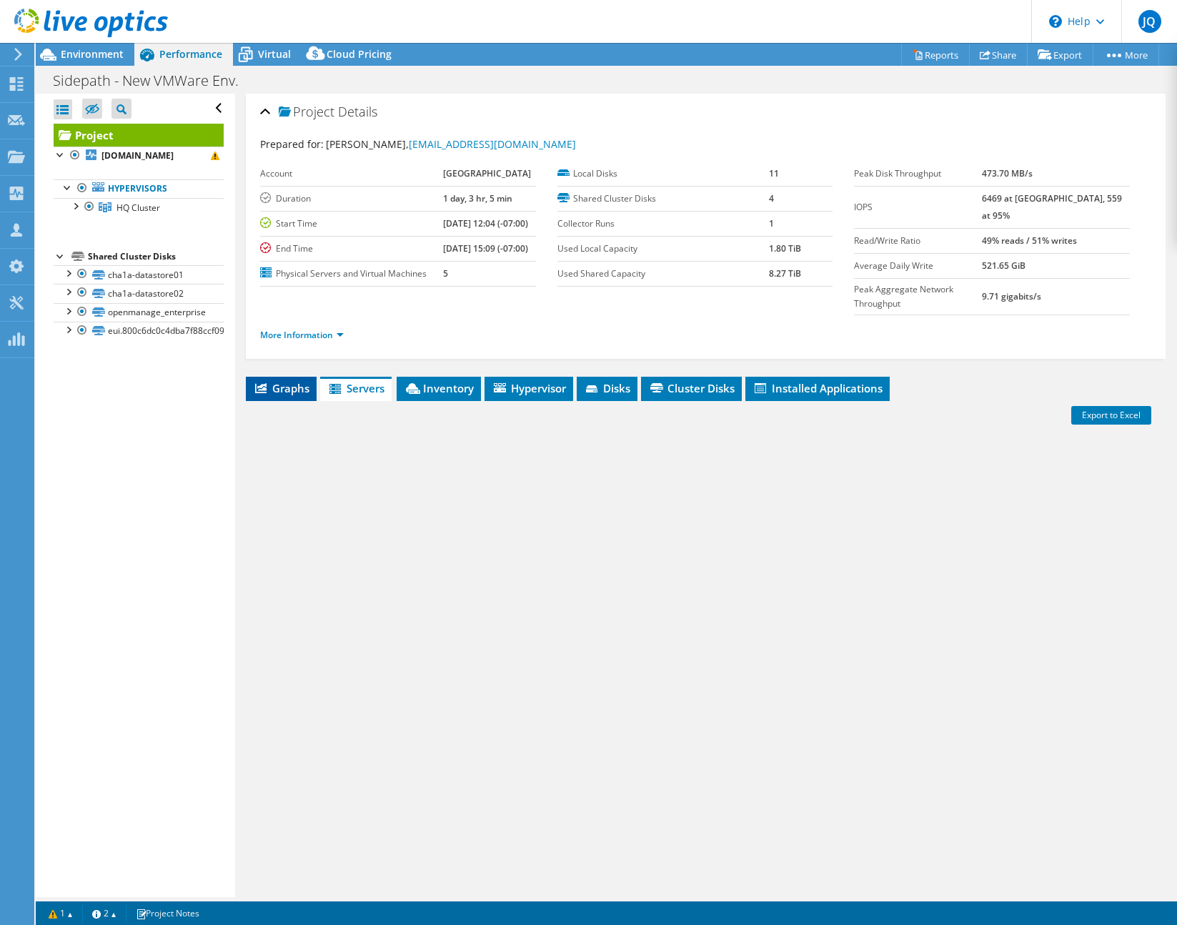
click at [292, 395] on span "Graphs" at bounding box center [281, 388] width 56 height 14
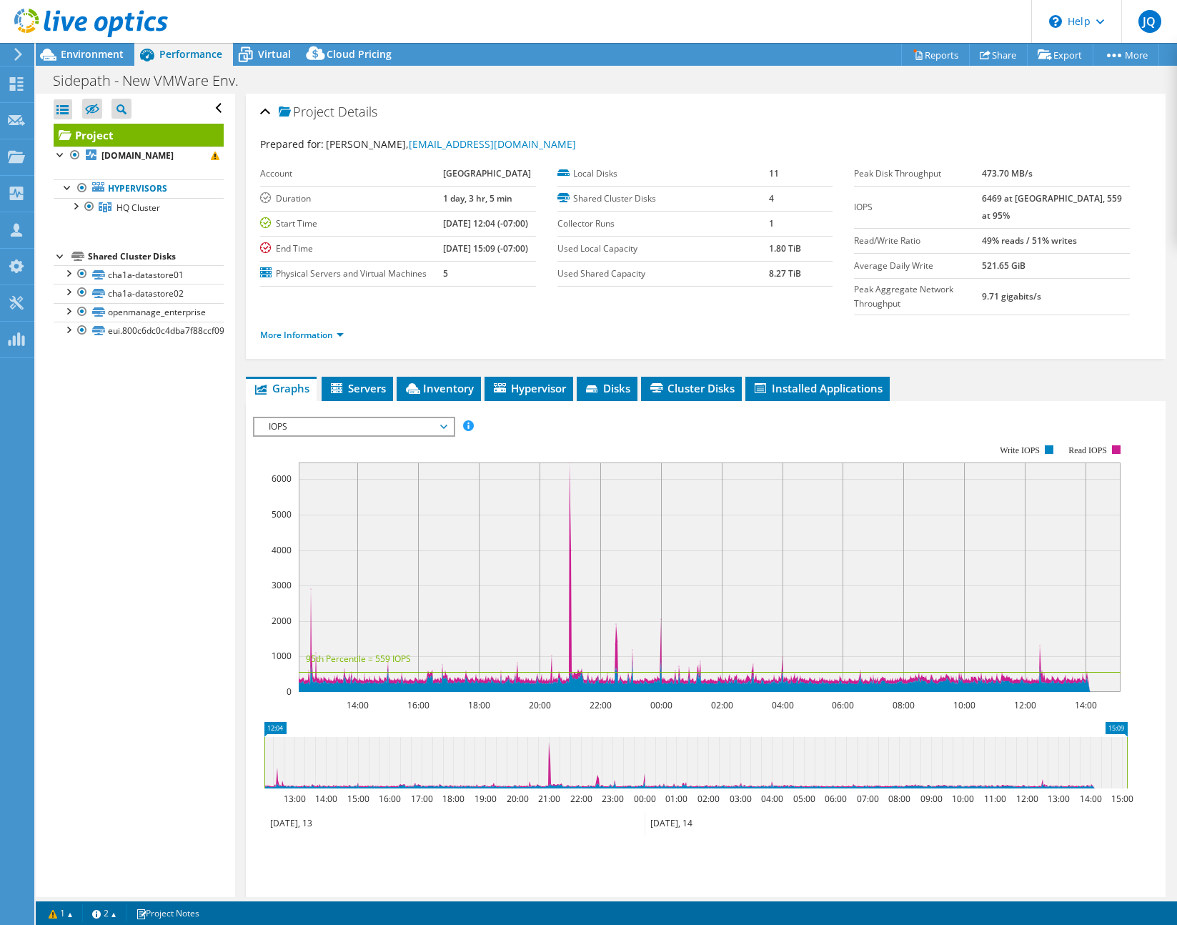
click at [311, 435] on span "IOPS" at bounding box center [354, 426] width 184 height 17
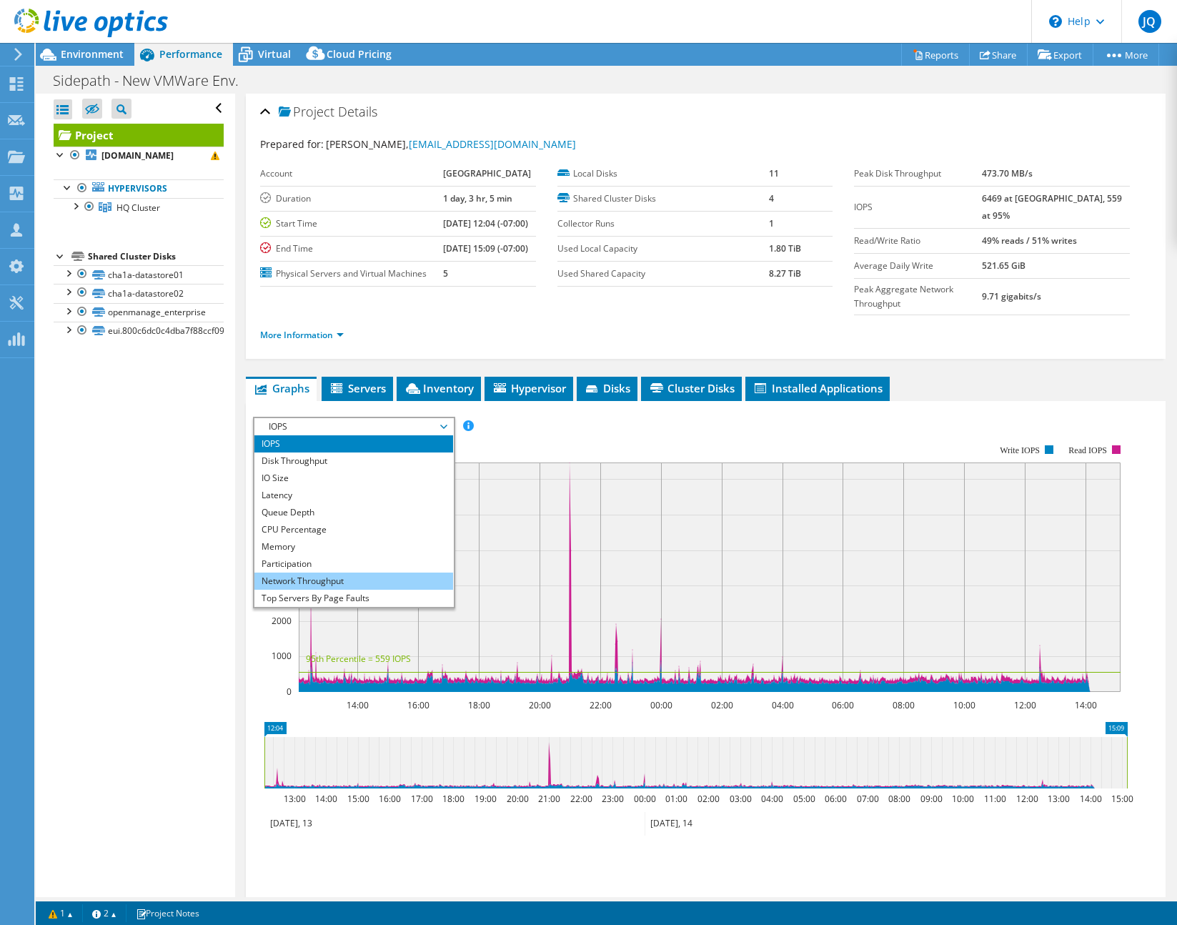
click at [339, 590] on li "Network Throughput" at bounding box center [353, 580] width 198 height 17
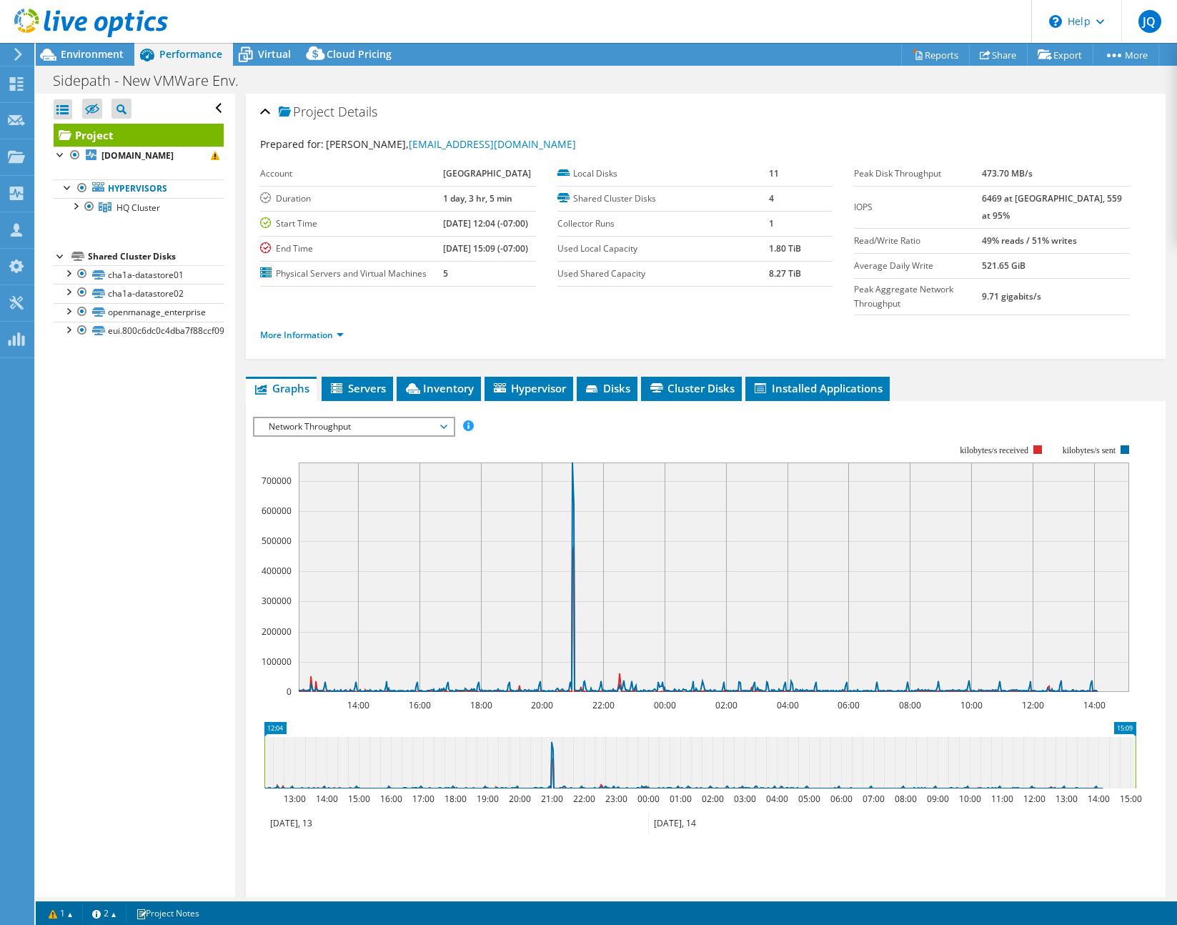
click at [326, 435] on span "Network Throughput" at bounding box center [354, 426] width 184 height 17
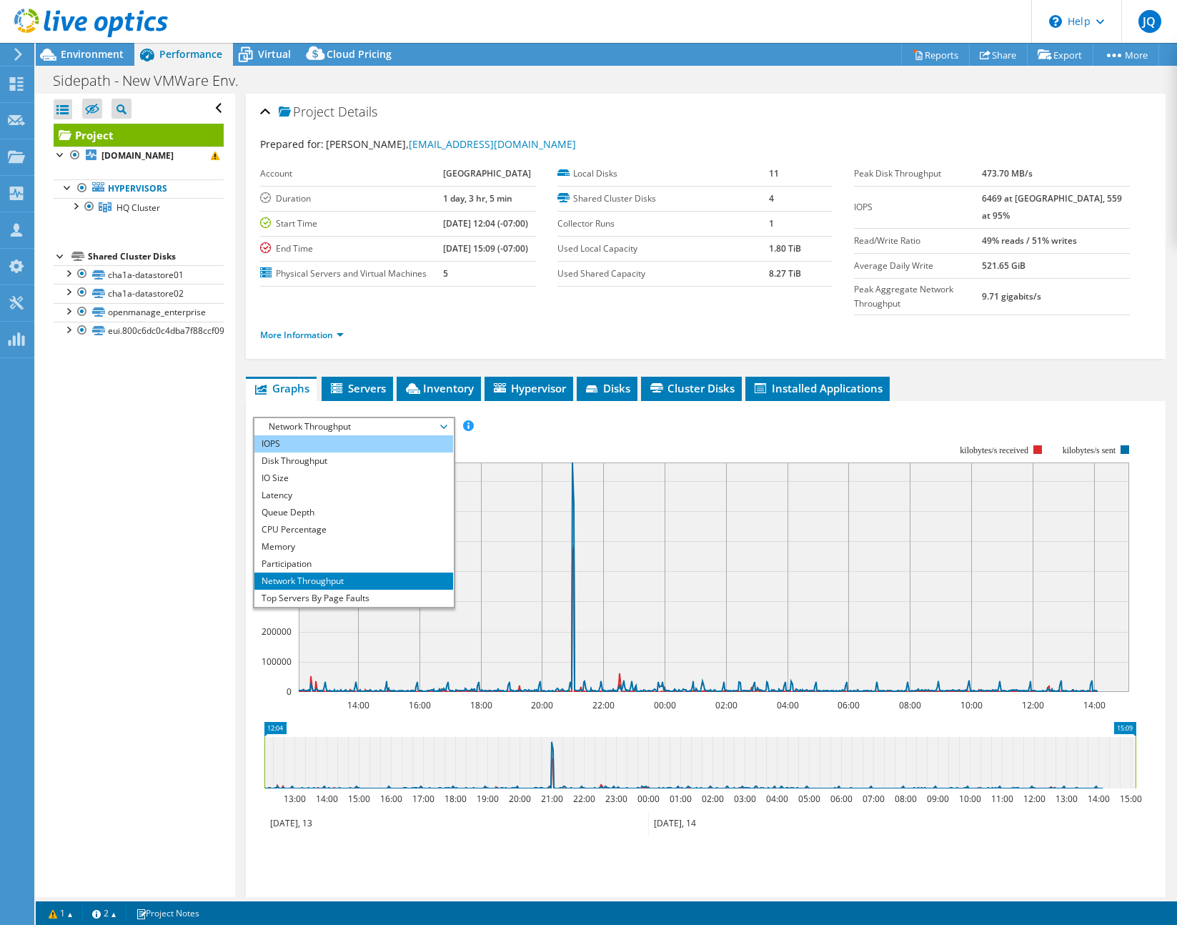
click at [315, 452] on li "IOPS" at bounding box center [353, 443] width 198 height 17
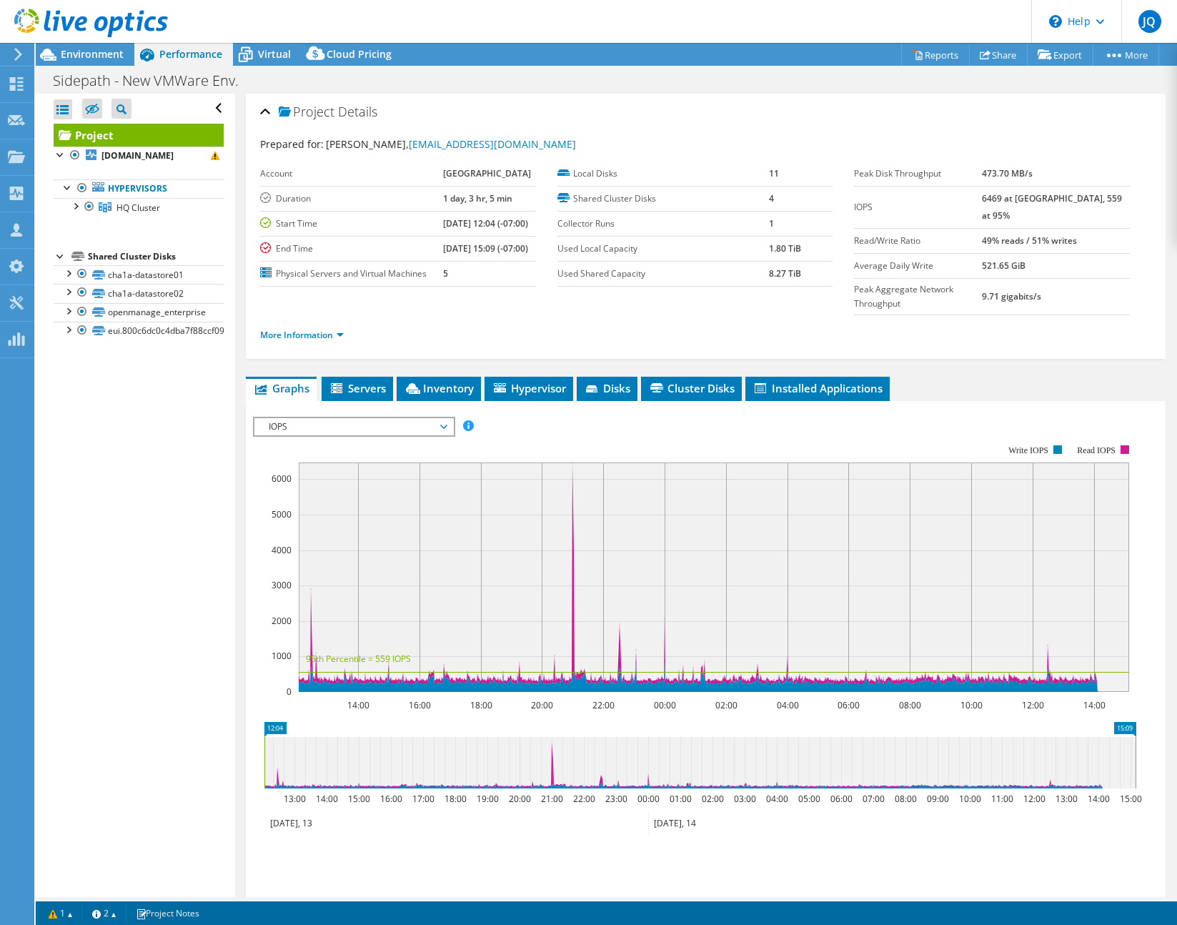
click at [319, 435] on span "IOPS" at bounding box center [354, 426] width 184 height 17
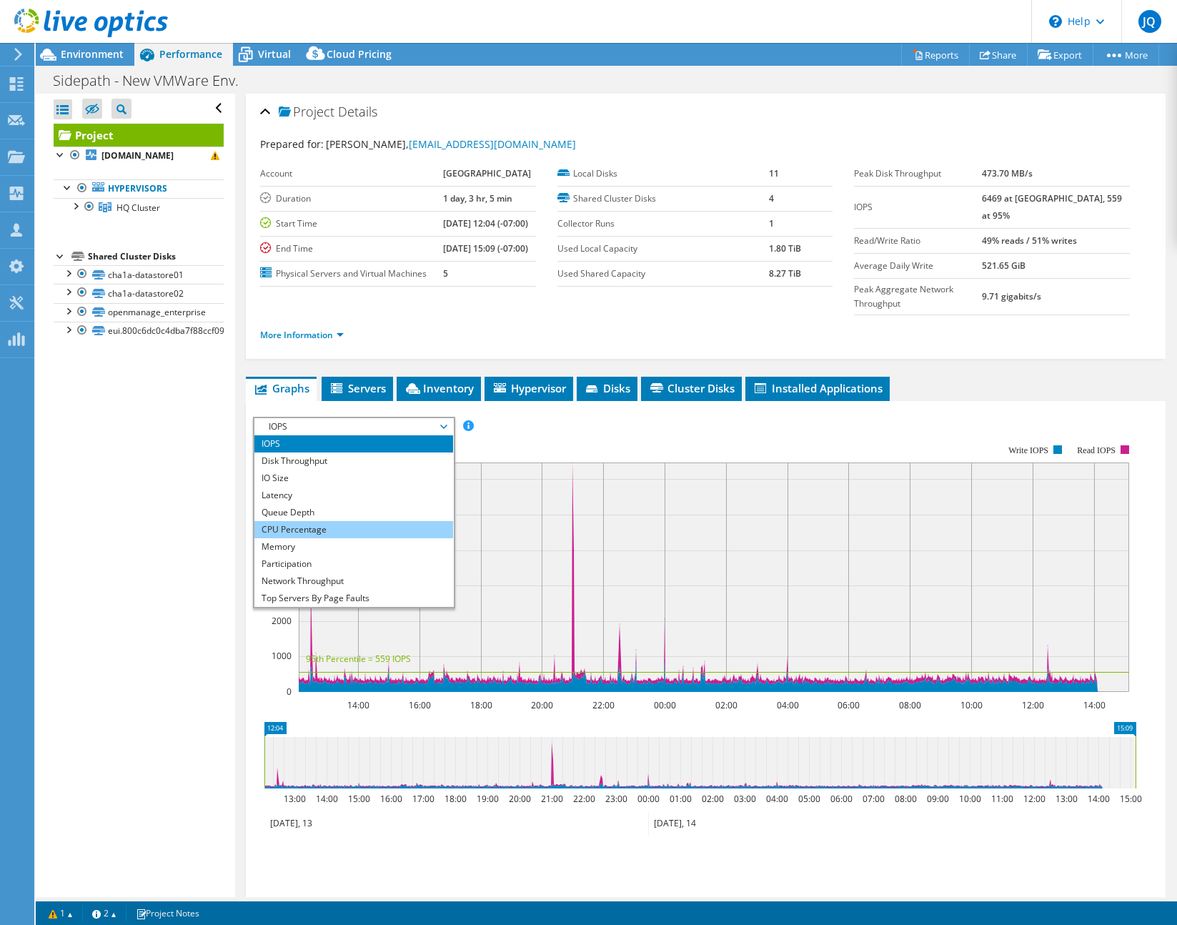
click at [303, 538] on li "CPU Percentage" at bounding box center [353, 529] width 198 height 17
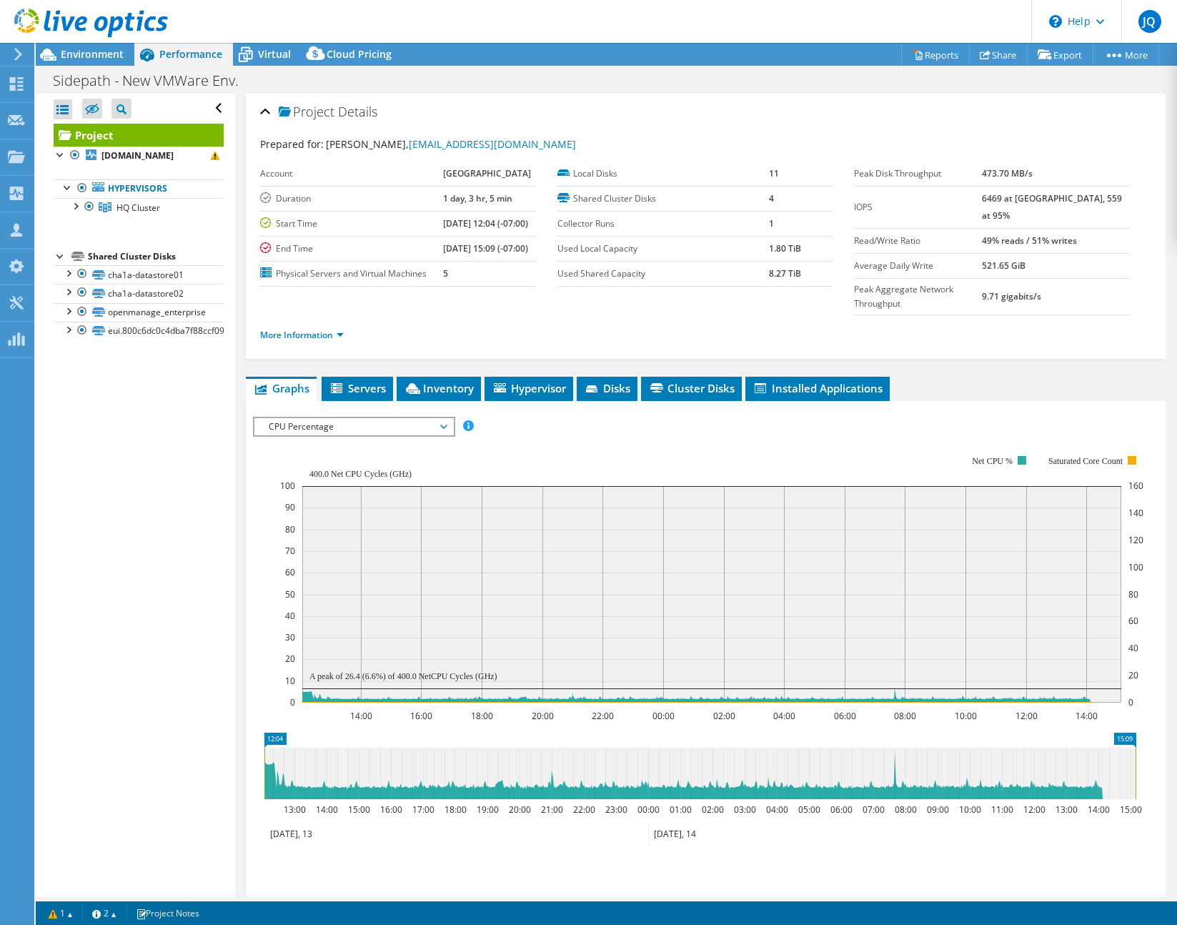
click at [311, 435] on span "CPU Percentage" at bounding box center [354, 426] width 184 height 17
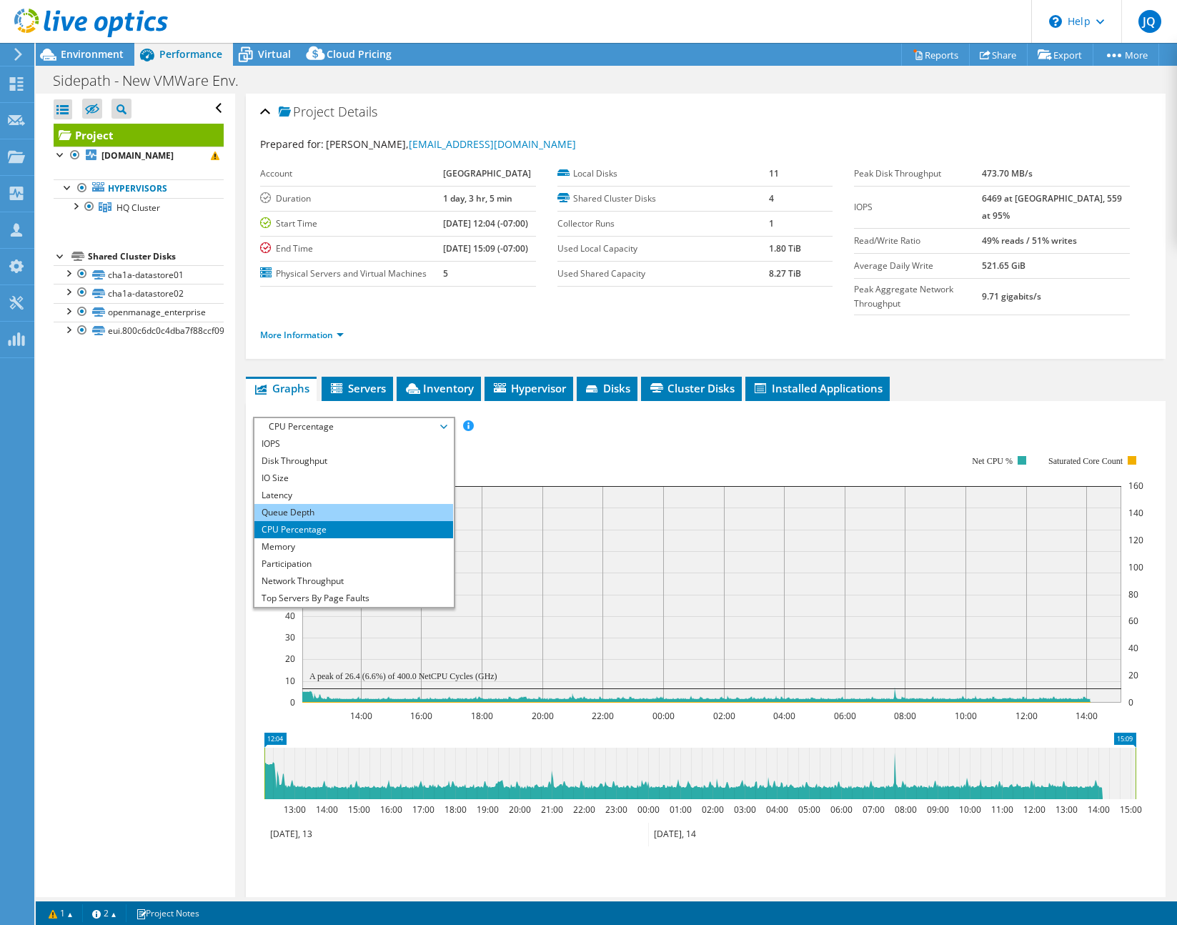
click at [295, 521] on li "Queue Depth" at bounding box center [353, 512] width 198 height 17
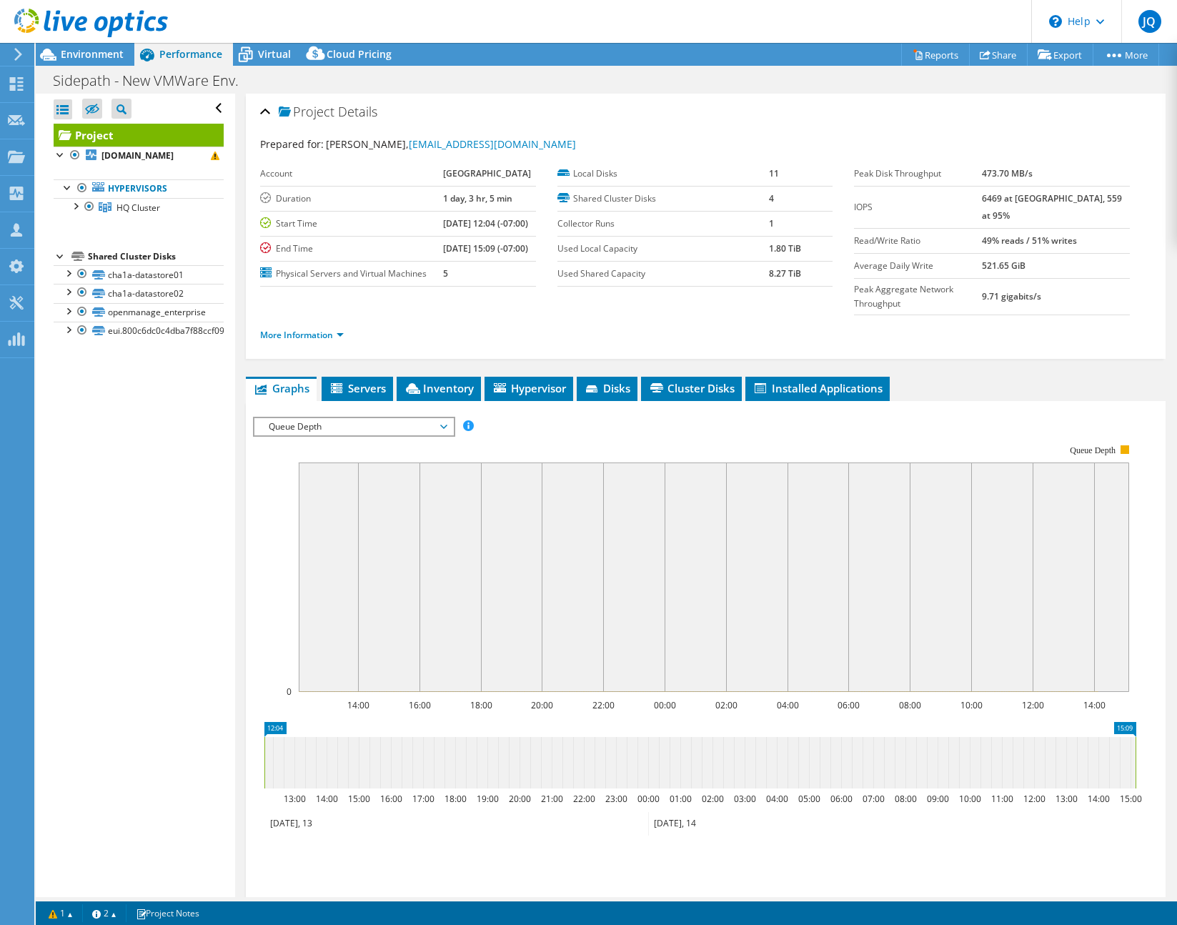
click at [395, 435] on span "Queue Depth" at bounding box center [354, 426] width 184 height 17
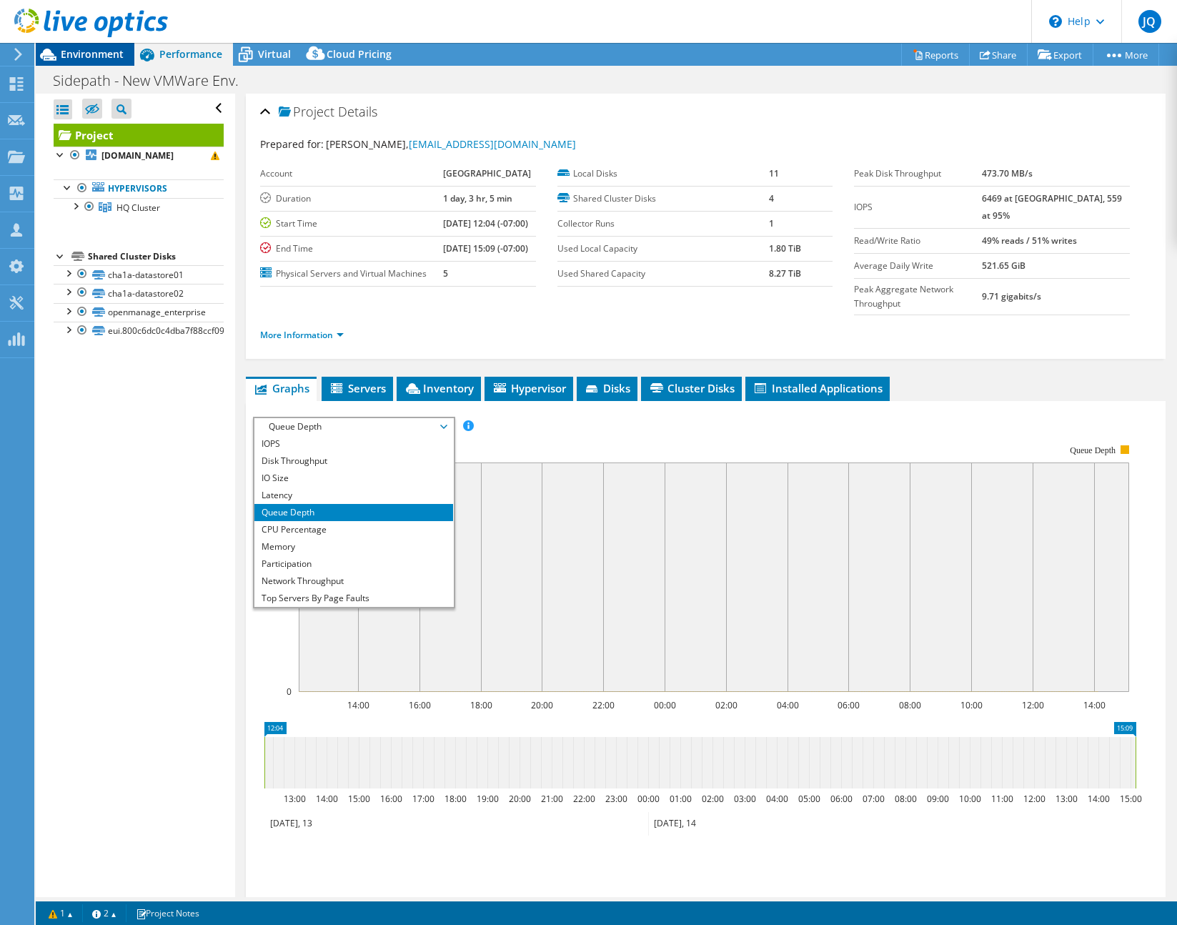
click at [81, 59] on span "Environment" at bounding box center [92, 54] width 63 height 14
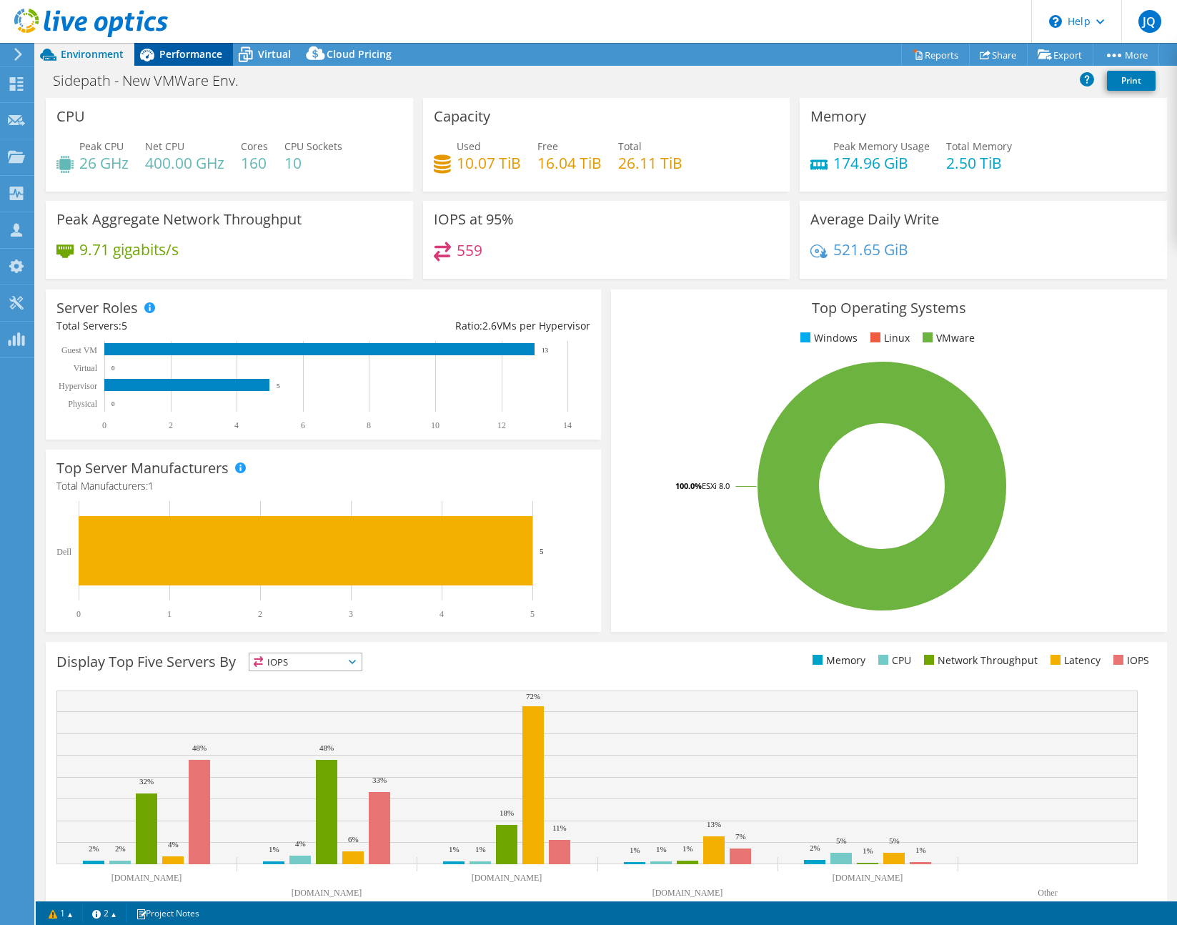
click at [186, 54] on span "Performance" at bounding box center [190, 54] width 63 height 14
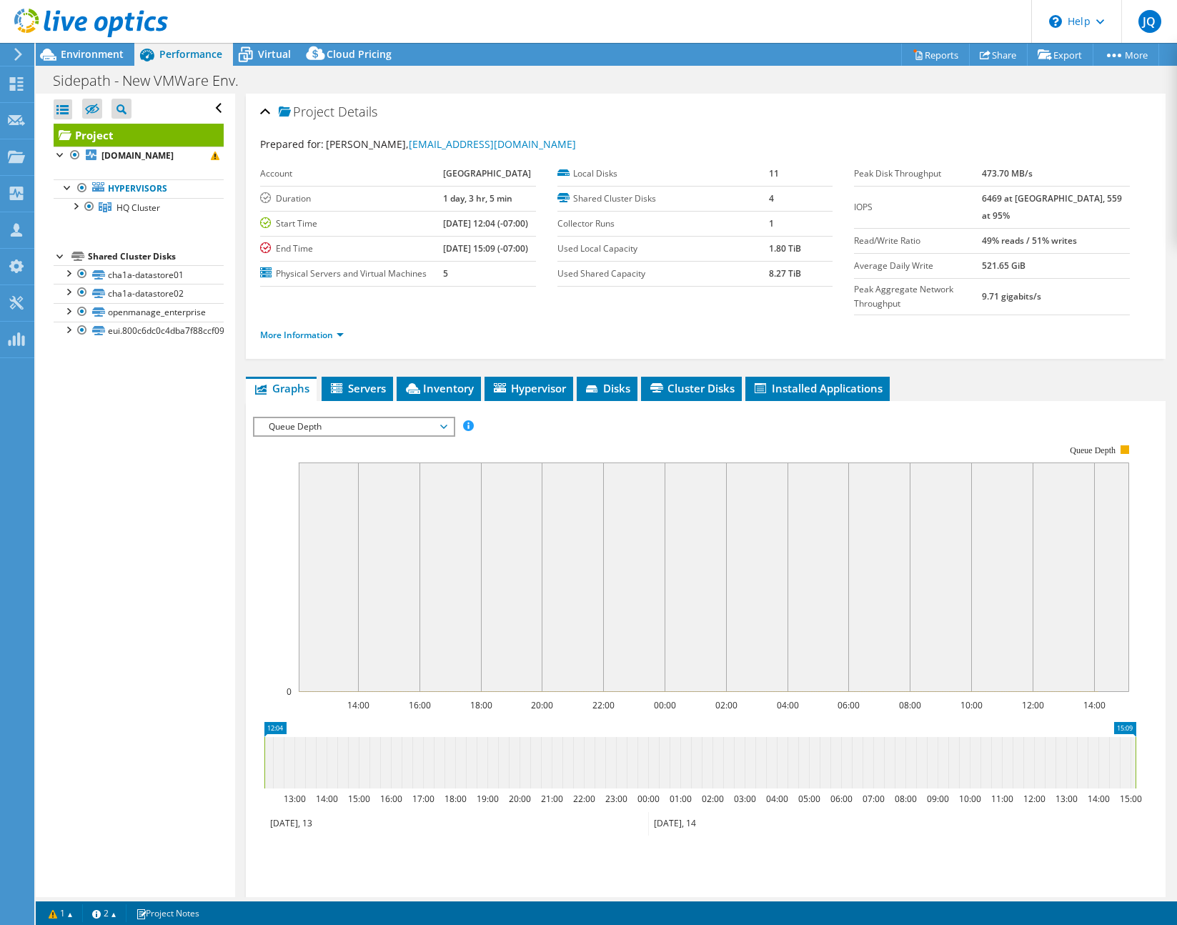
click at [333, 435] on span "Queue Depth" at bounding box center [354, 426] width 184 height 17
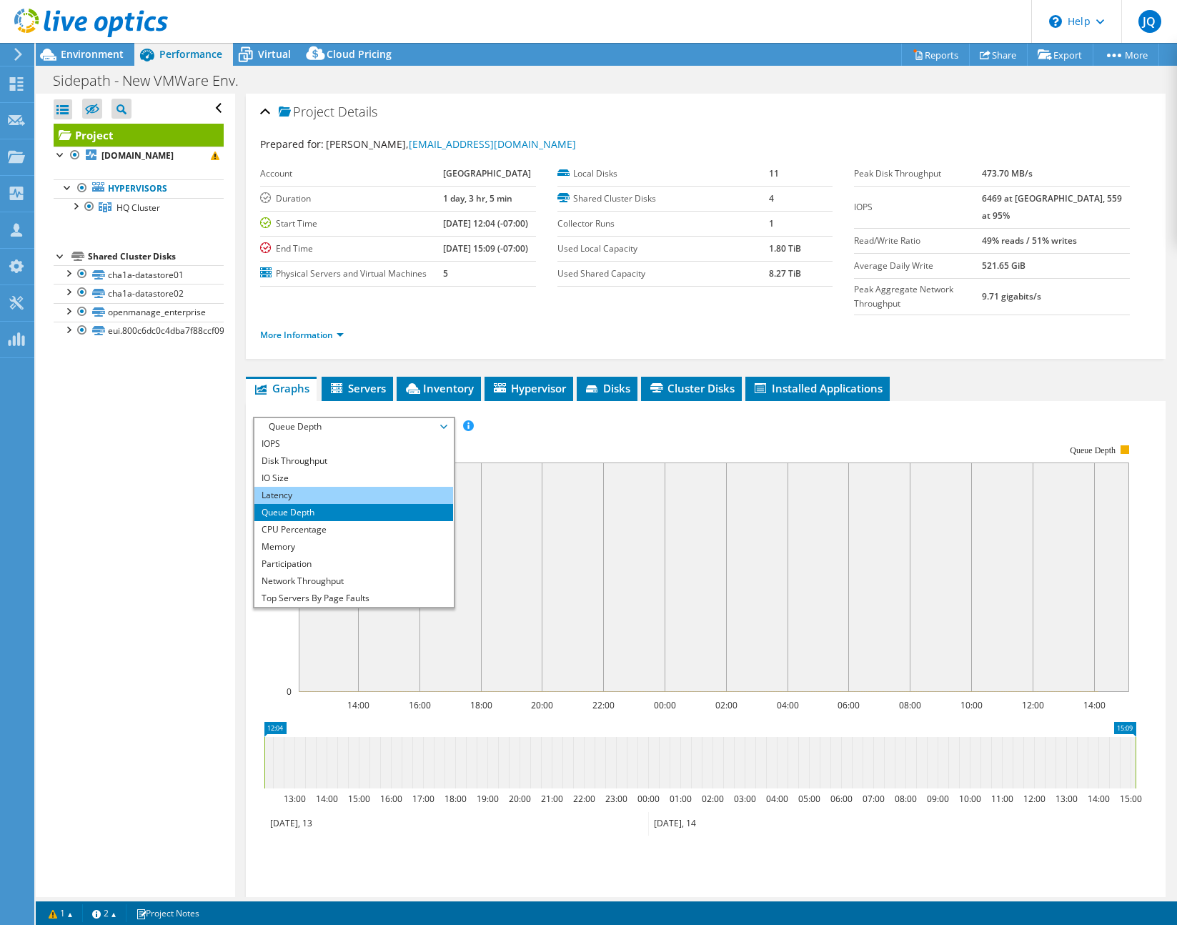
click at [324, 504] on li "Latency" at bounding box center [353, 495] width 198 height 17
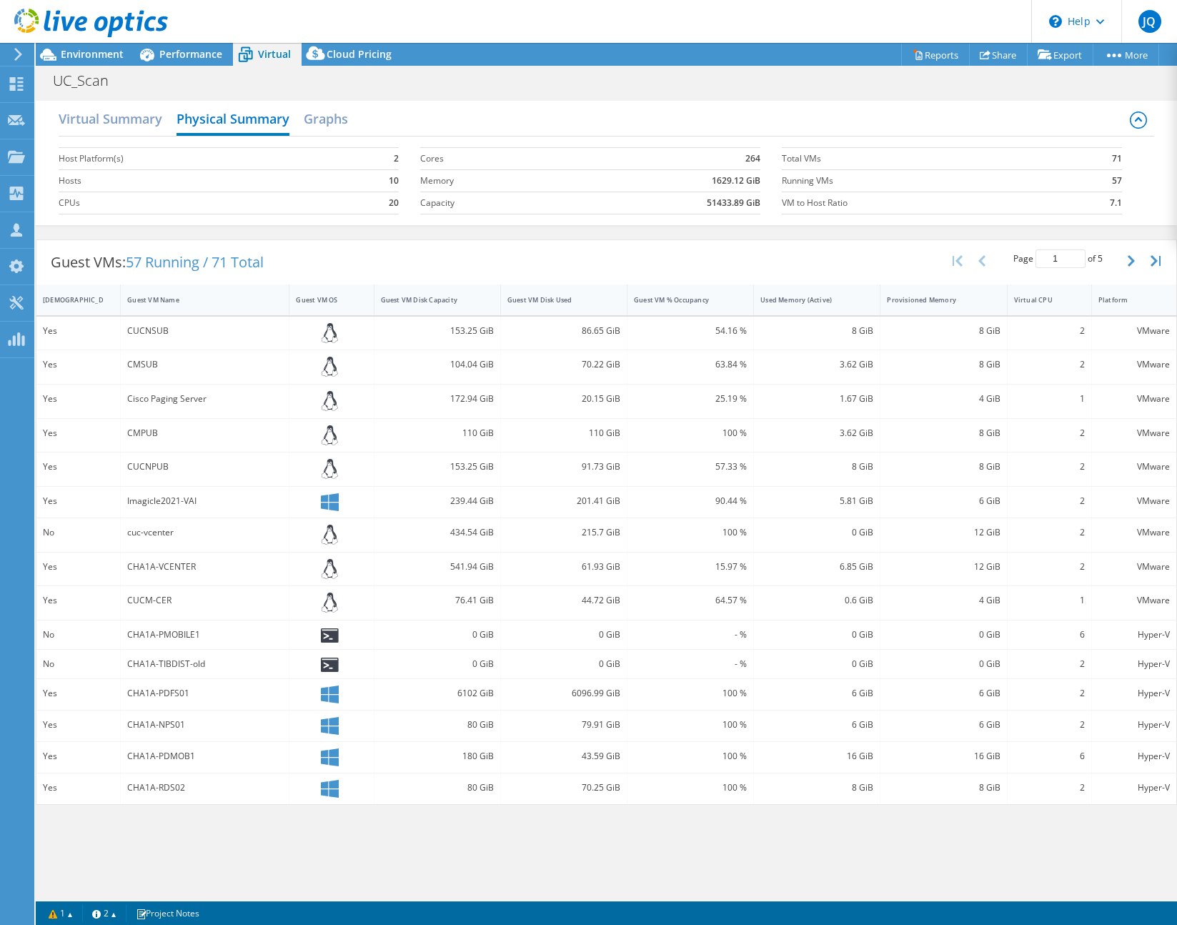
select select "USD"
click at [177, 46] on div "Performance" at bounding box center [183, 54] width 99 height 23
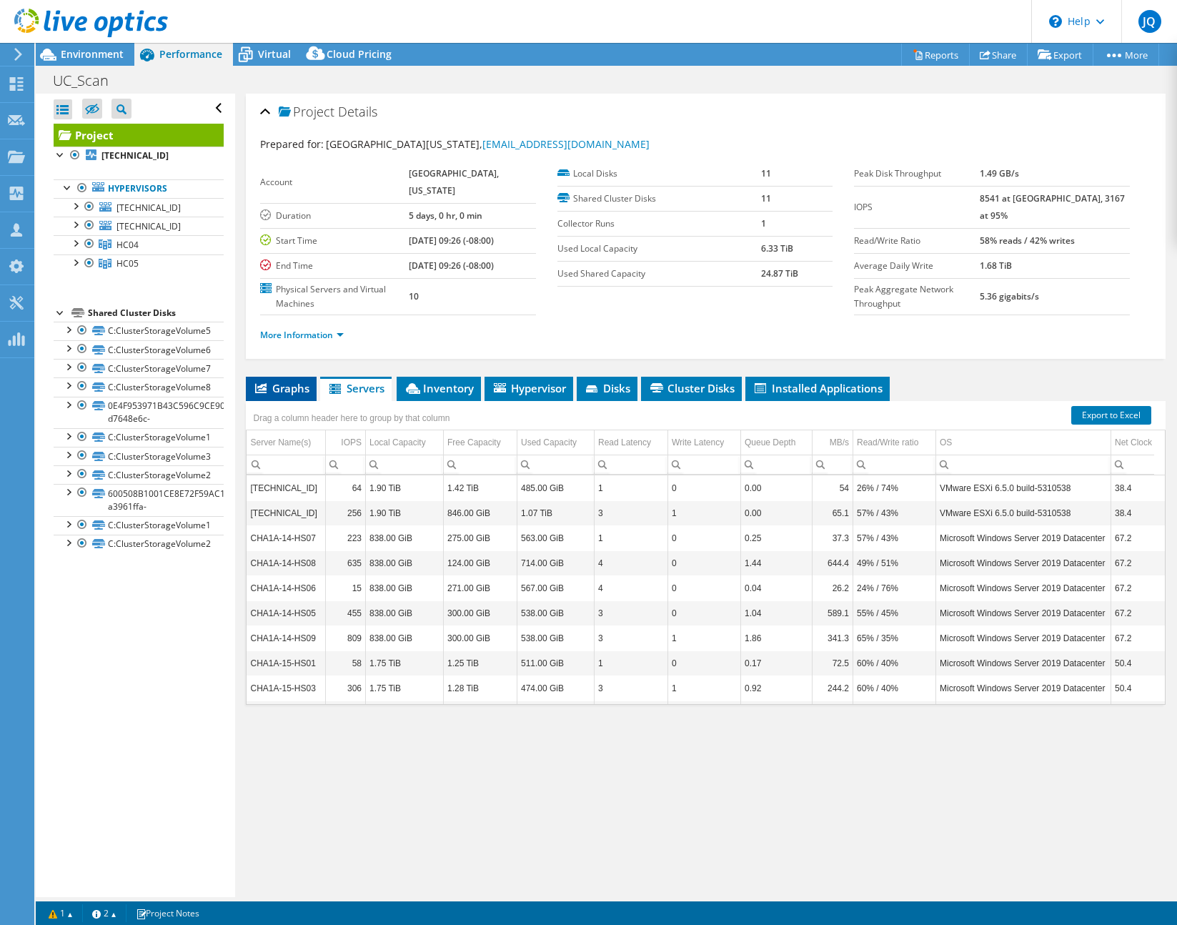
click at [300, 395] on span "Graphs" at bounding box center [281, 388] width 56 height 14
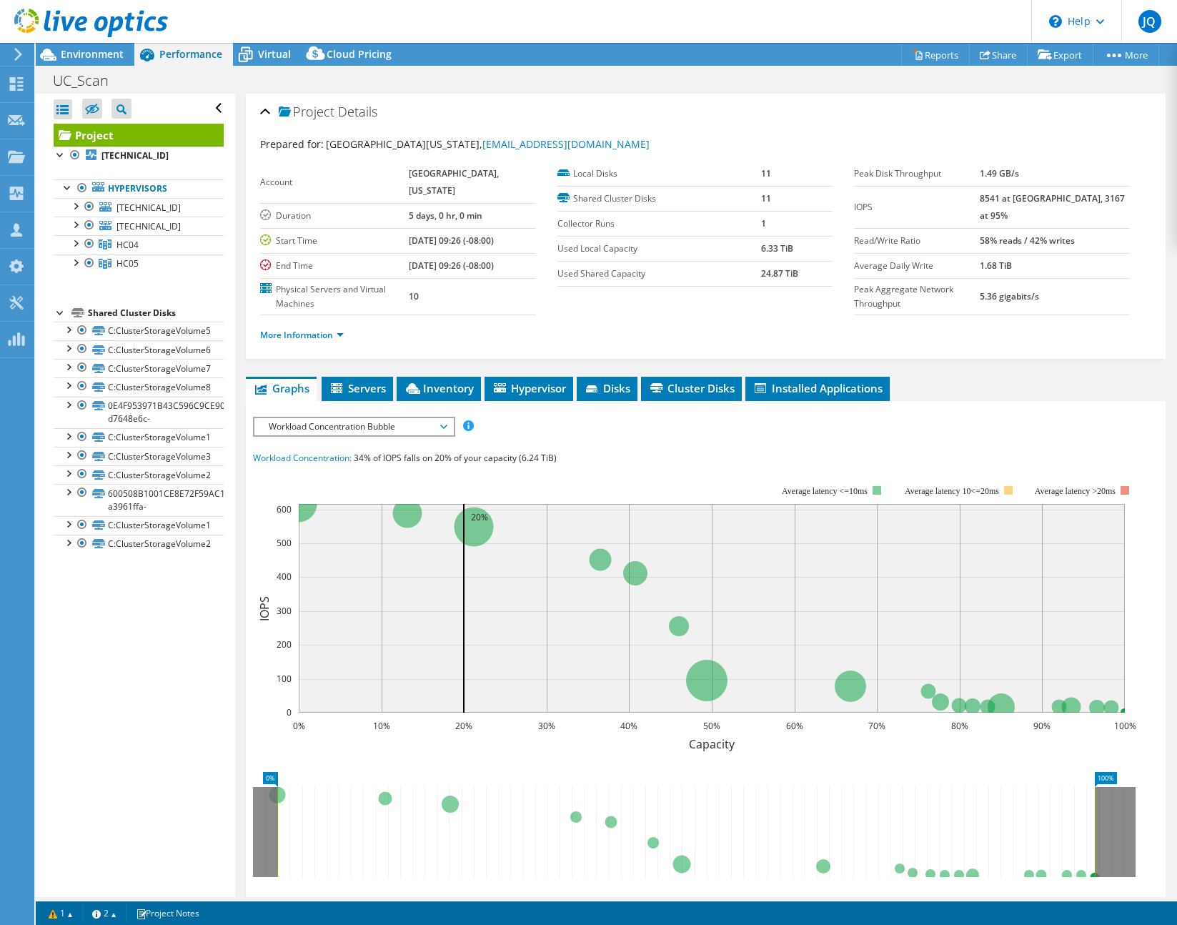
click at [301, 435] on span "Workload Concentration Bubble" at bounding box center [354, 426] width 184 height 17
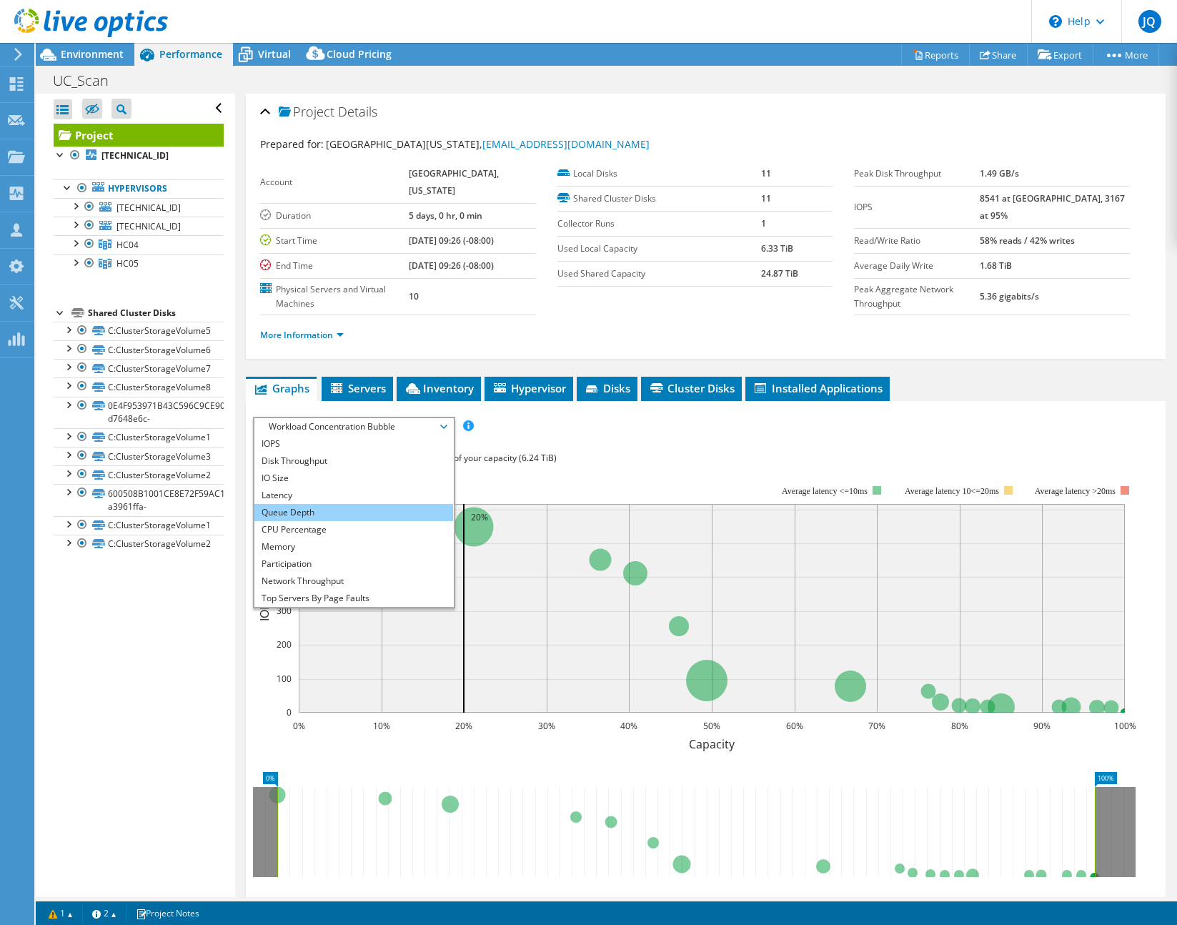
click at [297, 521] on li "Queue Depth" at bounding box center [353, 512] width 198 height 17
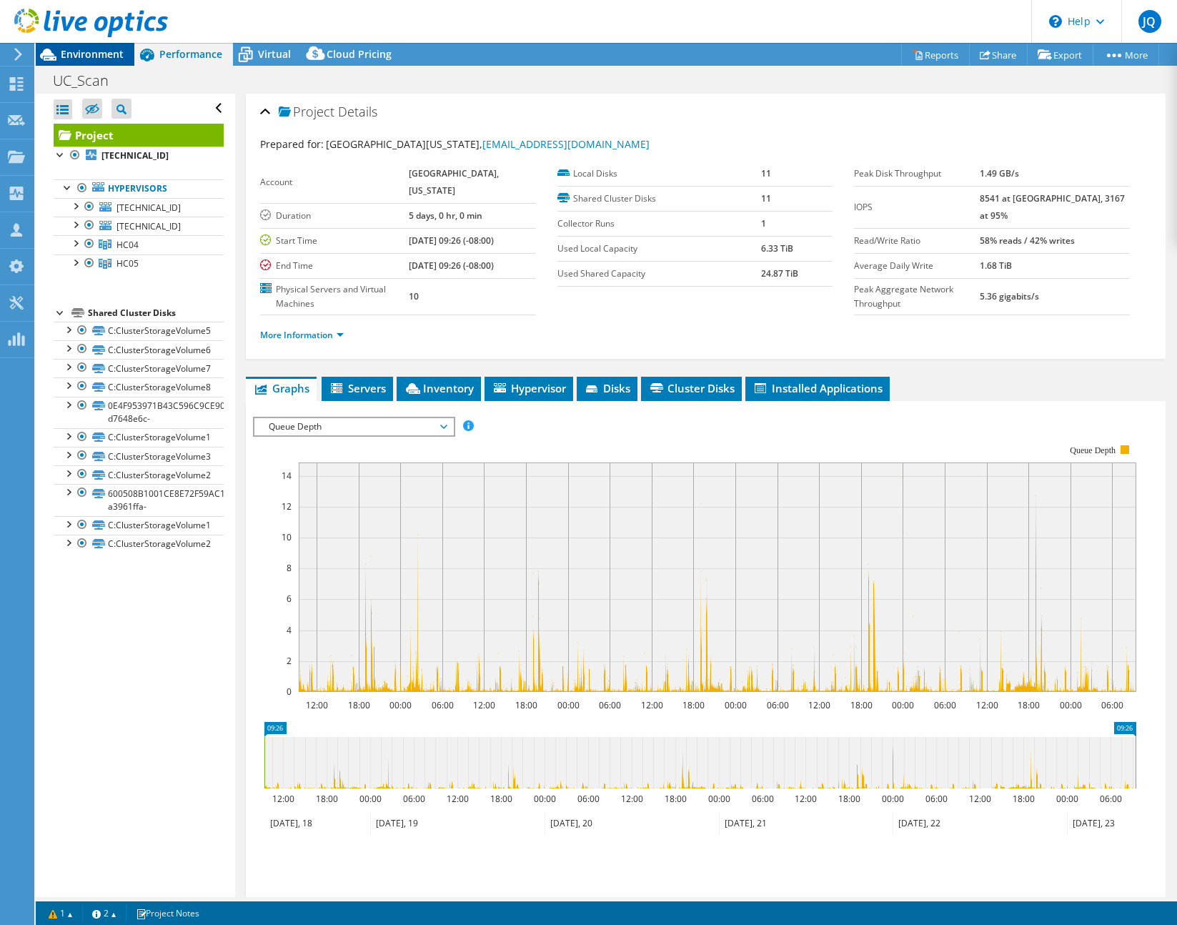
click at [101, 50] on span "Environment" at bounding box center [92, 54] width 63 height 14
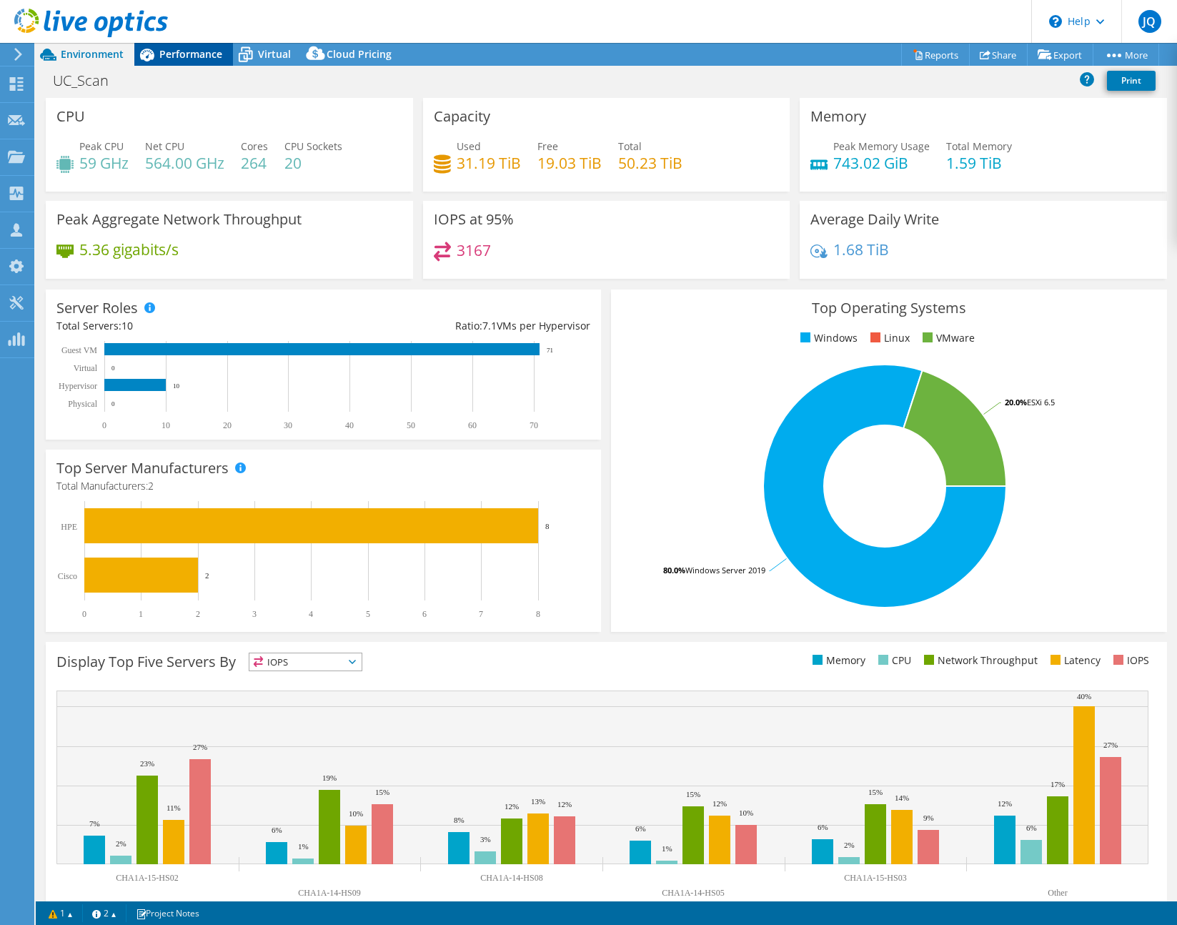
click at [202, 62] on div "Performance" at bounding box center [183, 54] width 99 height 23
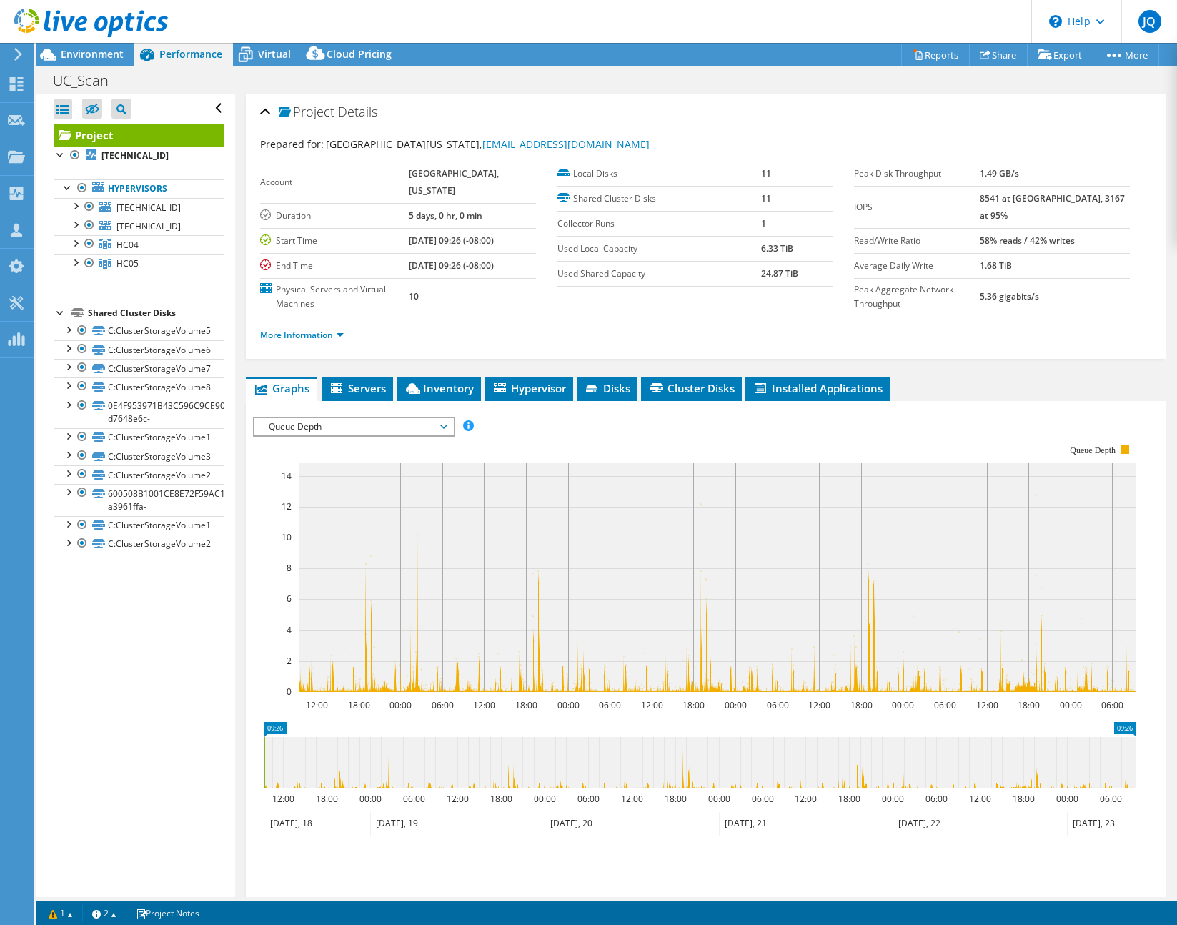
click at [319, 435] on span "Queue Depth" at bounding box center [354, 426] width 184 height 17
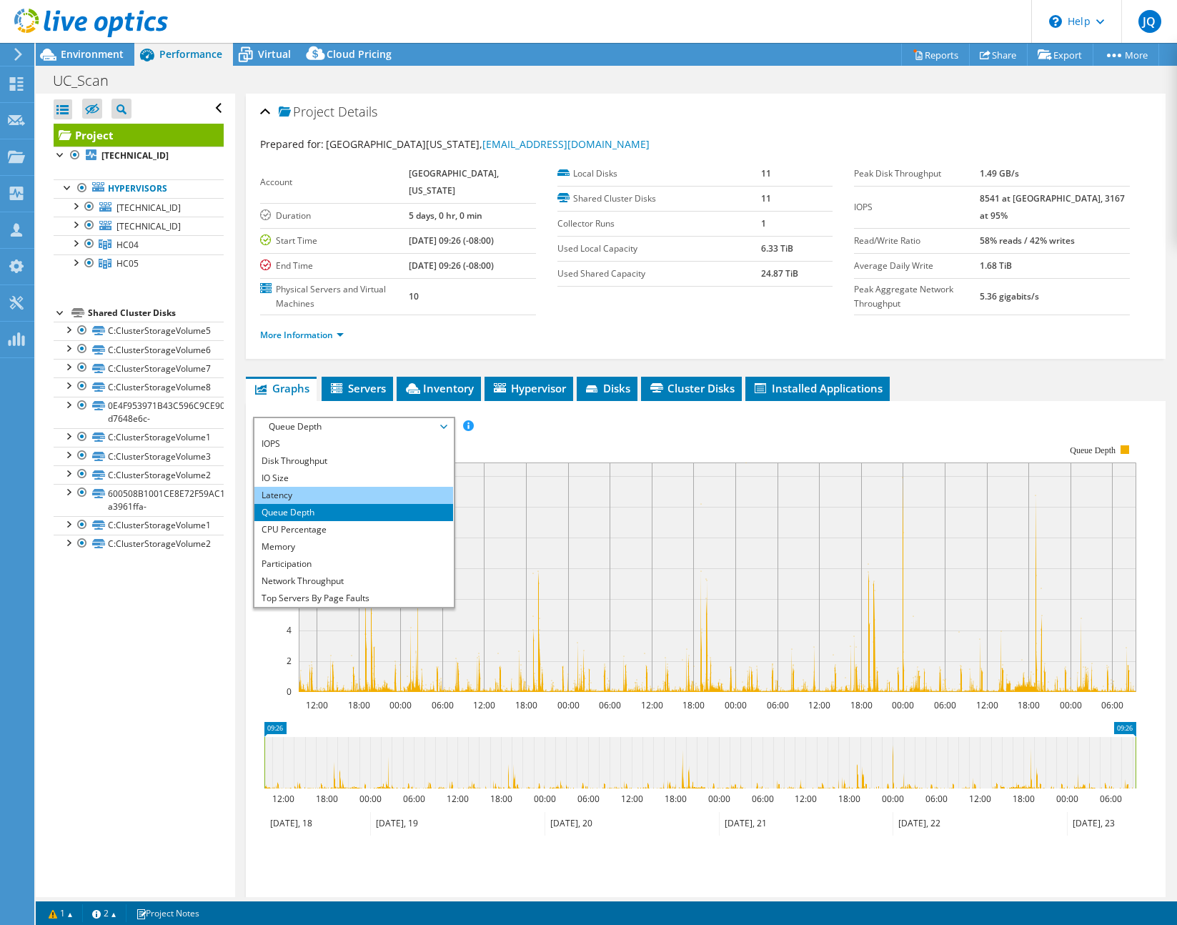
click at [309, 504] on li "Latency" at bounding box center [353, 495] width 198 height 17
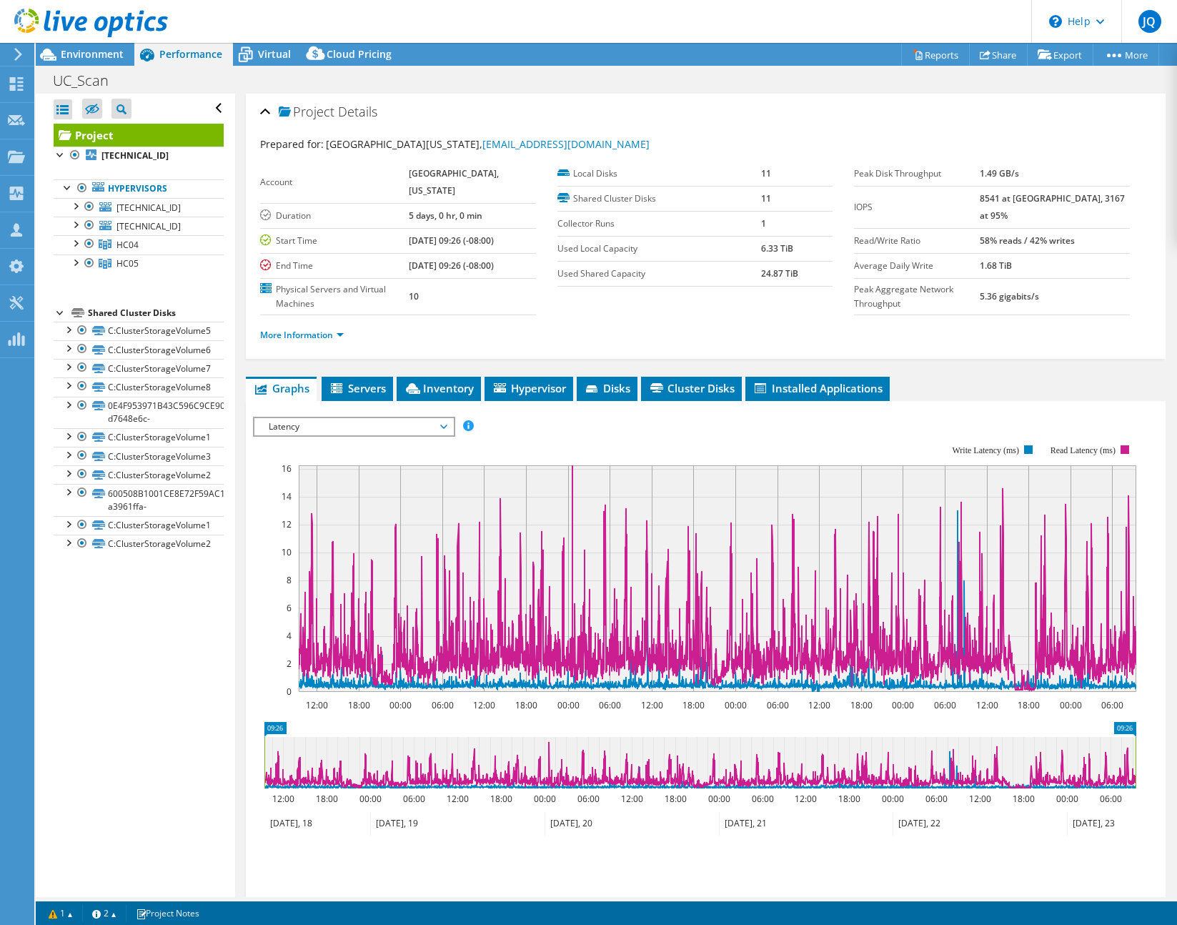
click at [370, 435] on span "Latency" at bounding box center [354, 426] width 184 height 17
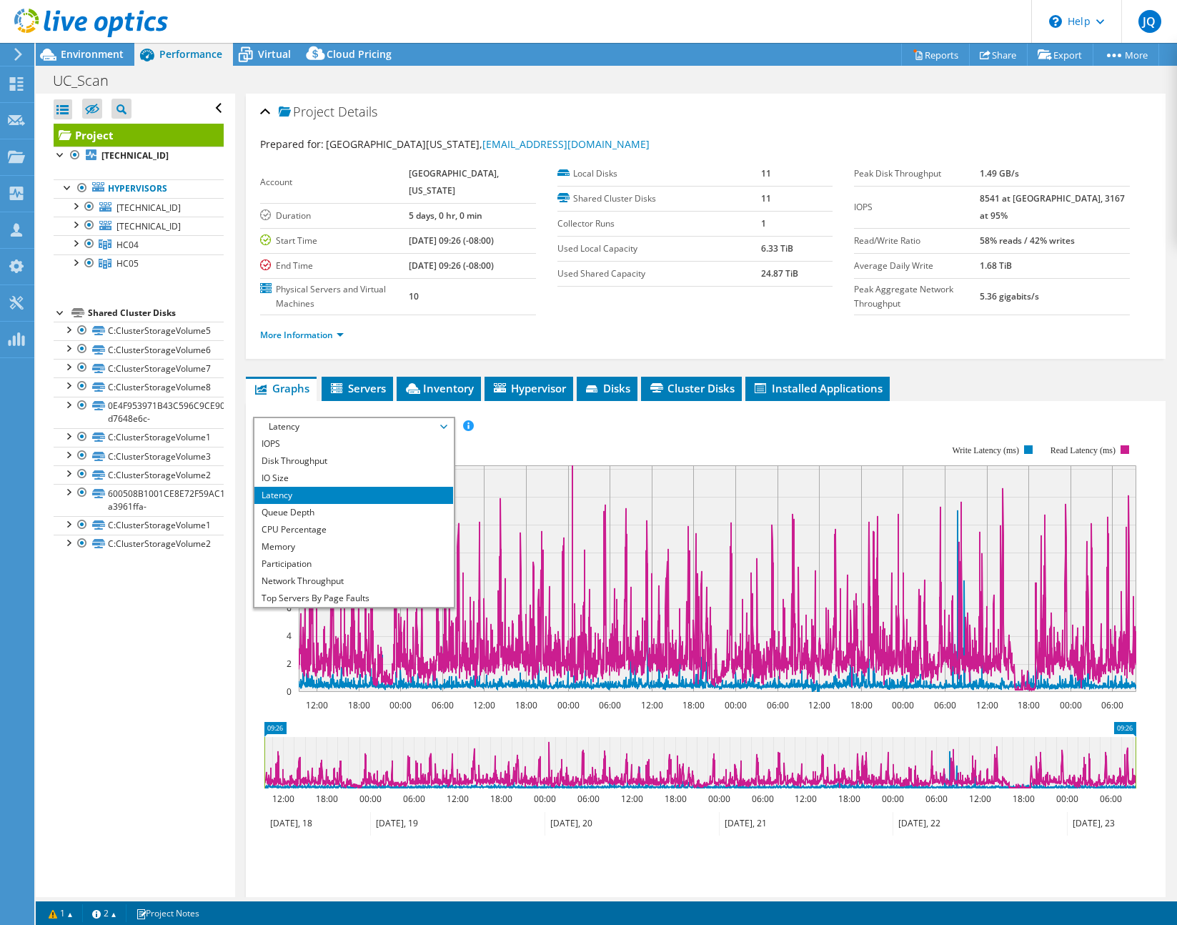
click at [536, 480] on rect at bounding box center [694, 568] width 883 height 286
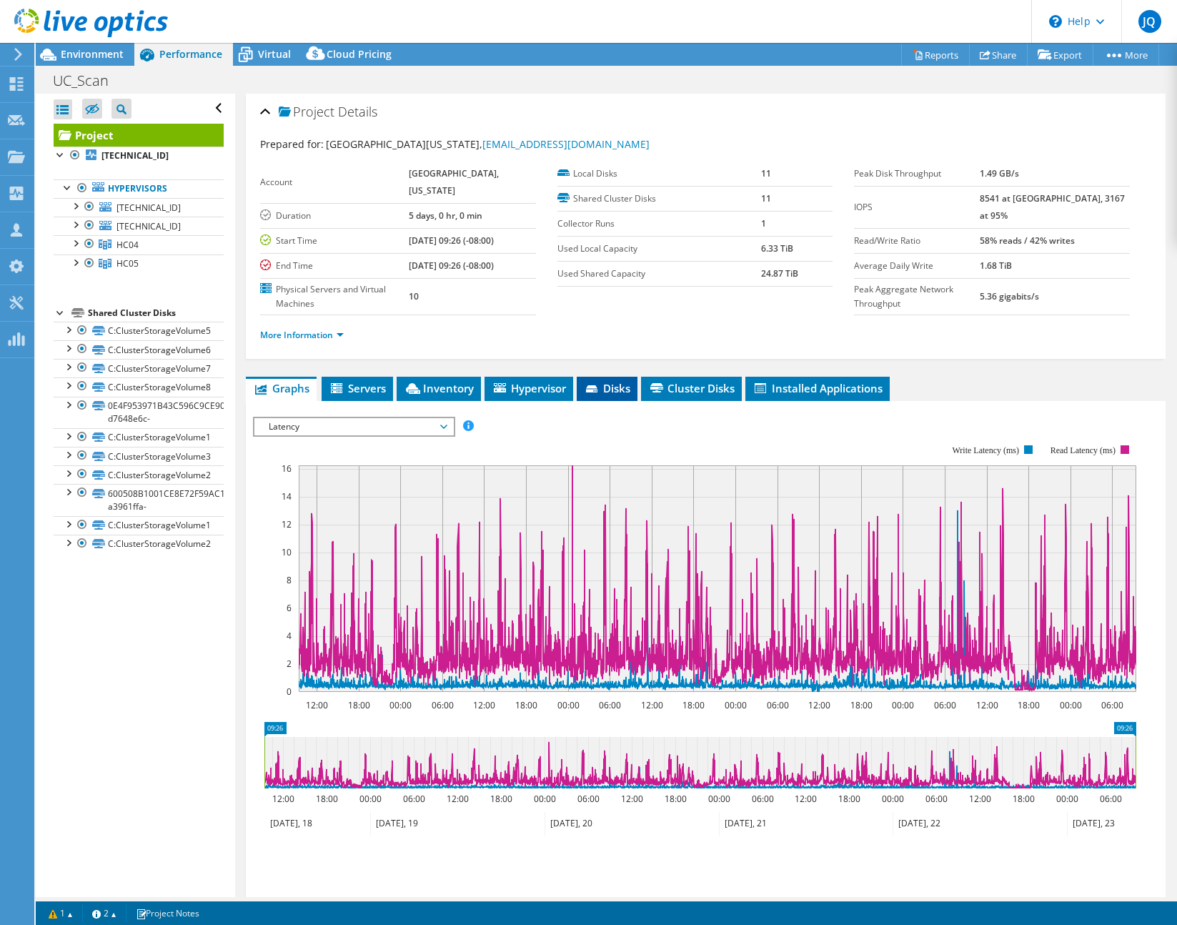
click at [592, 395] on icon at bounding box center [593, 389] width 14 height 9
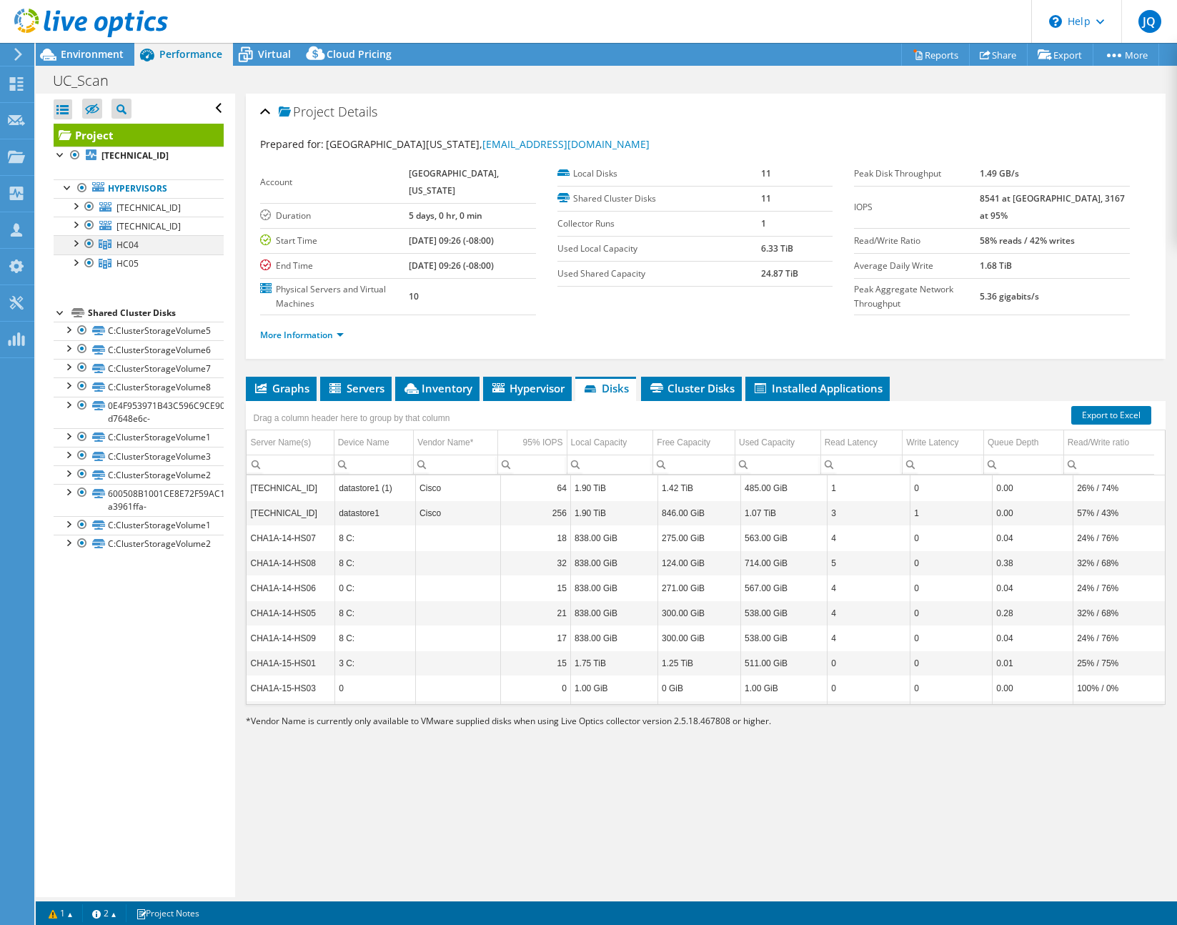
click at [75, 243] on div at bounding box center [75, 242] width 14 height 14
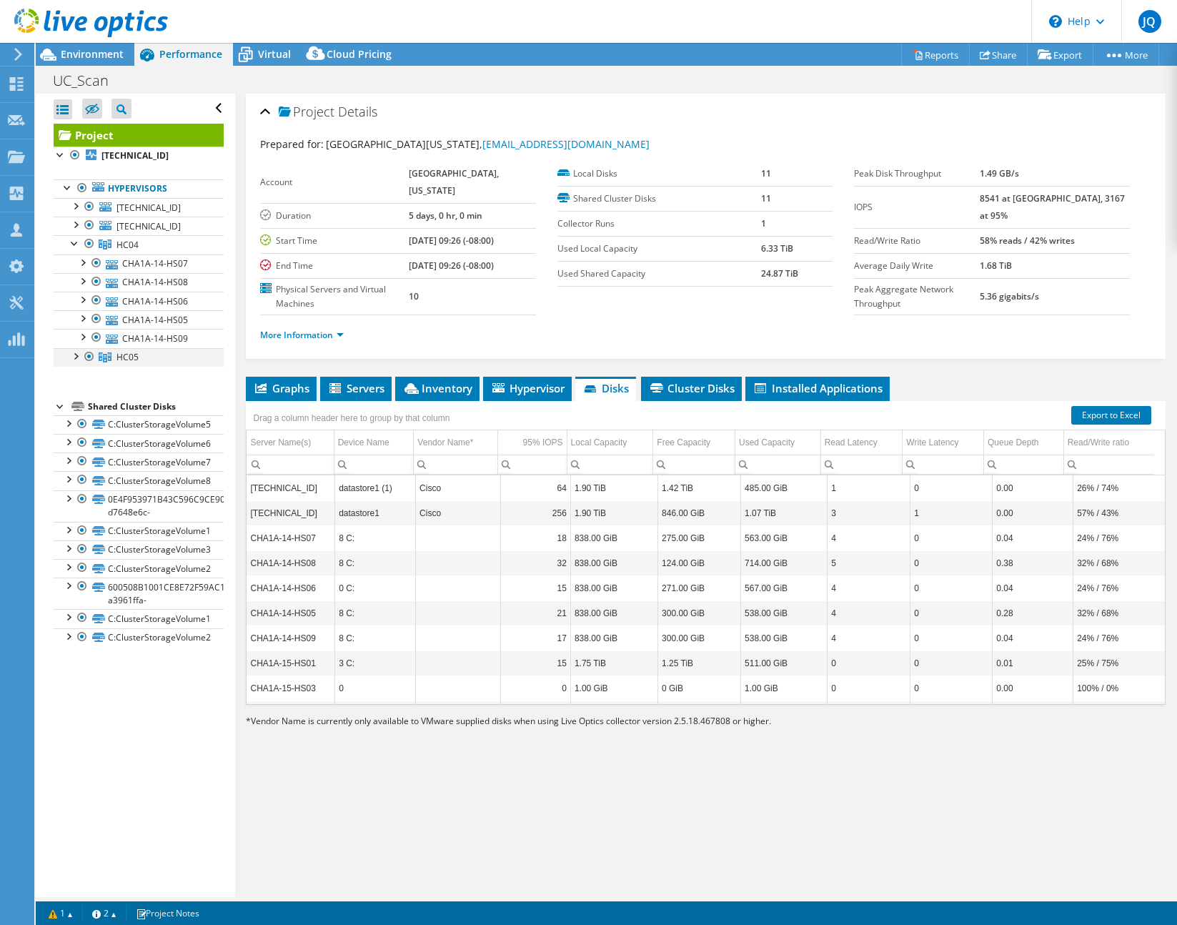
click at [74, 357] on div at bounding box center [75, 355] width 14 height 14
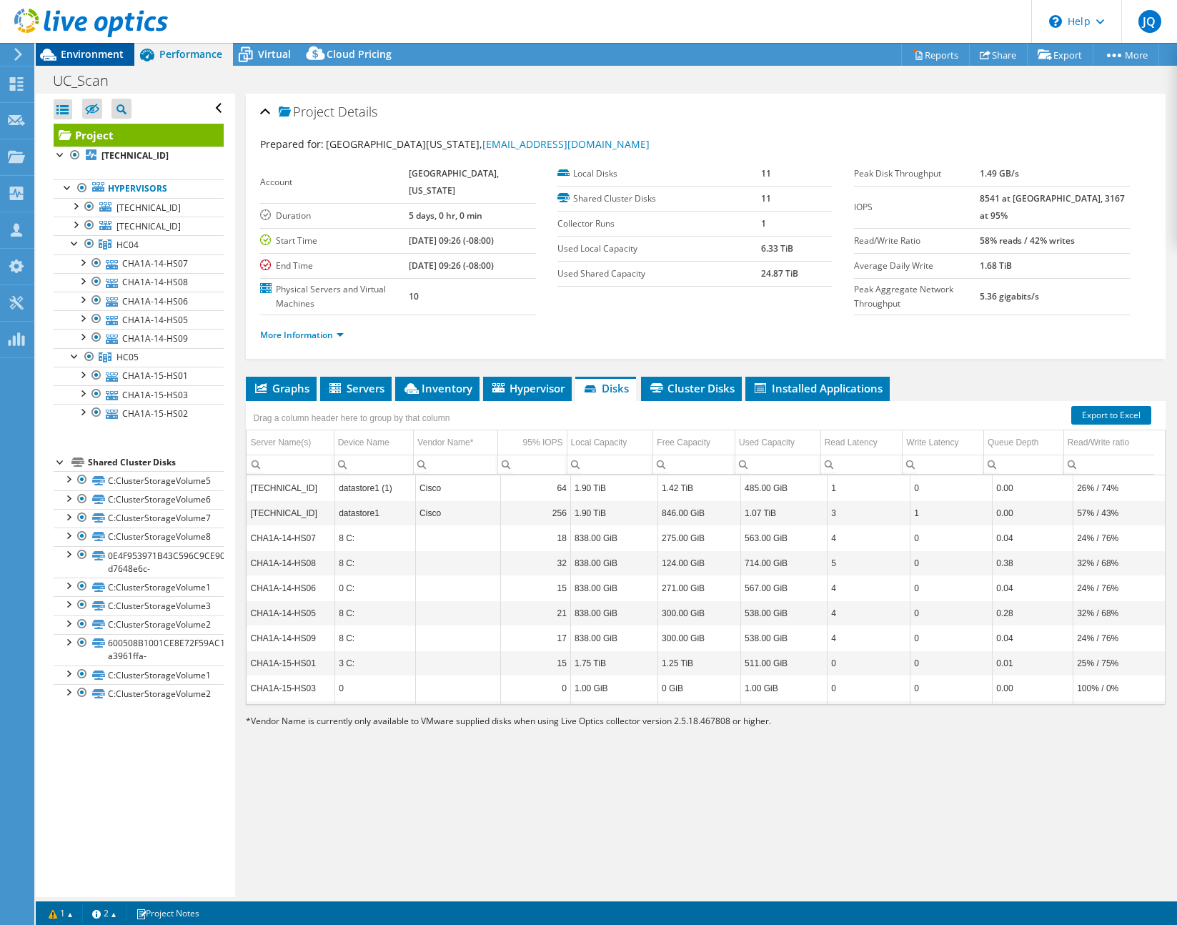
click at [91, 56] on span "Environment" at bounding box center [92, 54] width 63 height 14
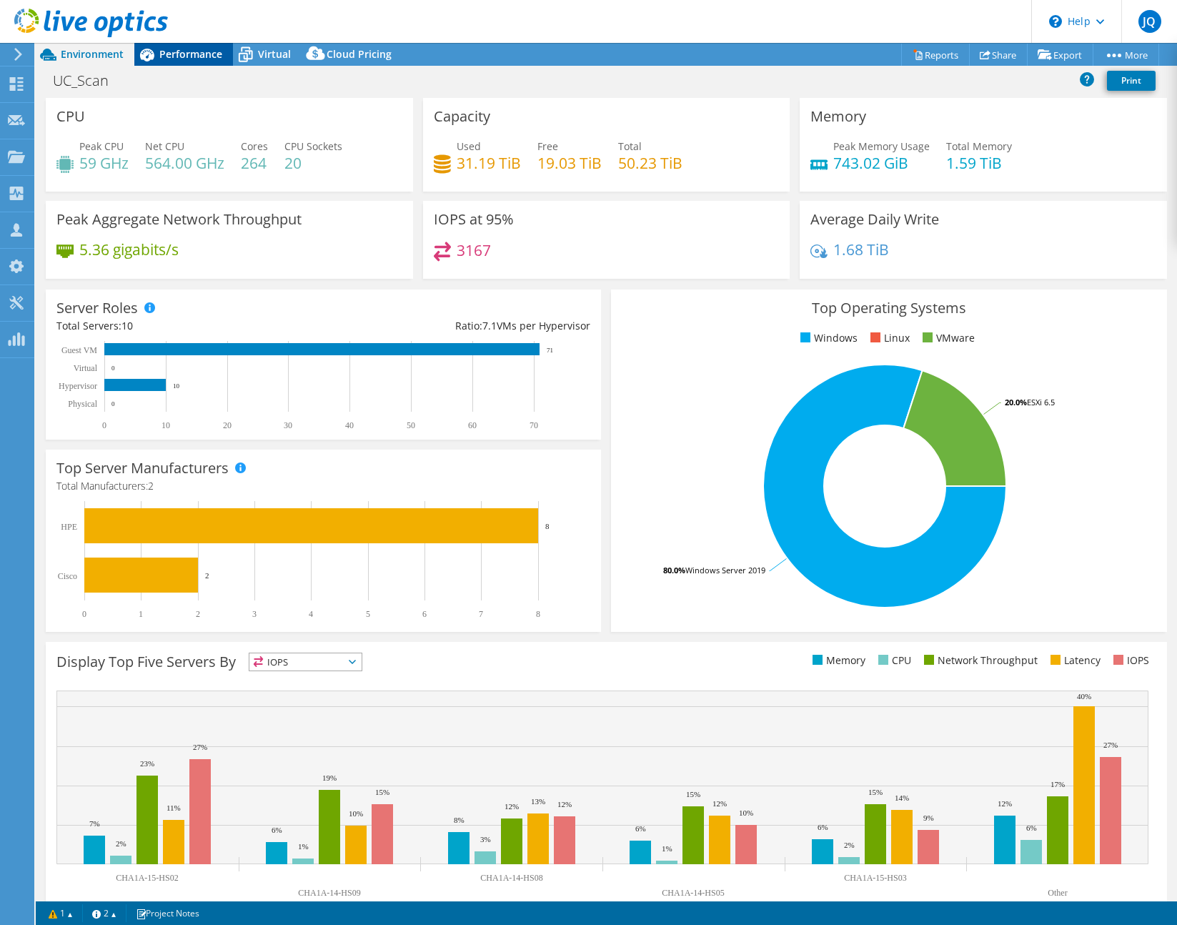
click at [193, 60] on span "Performance" at bounding box center [190, 54] width 63 height 14
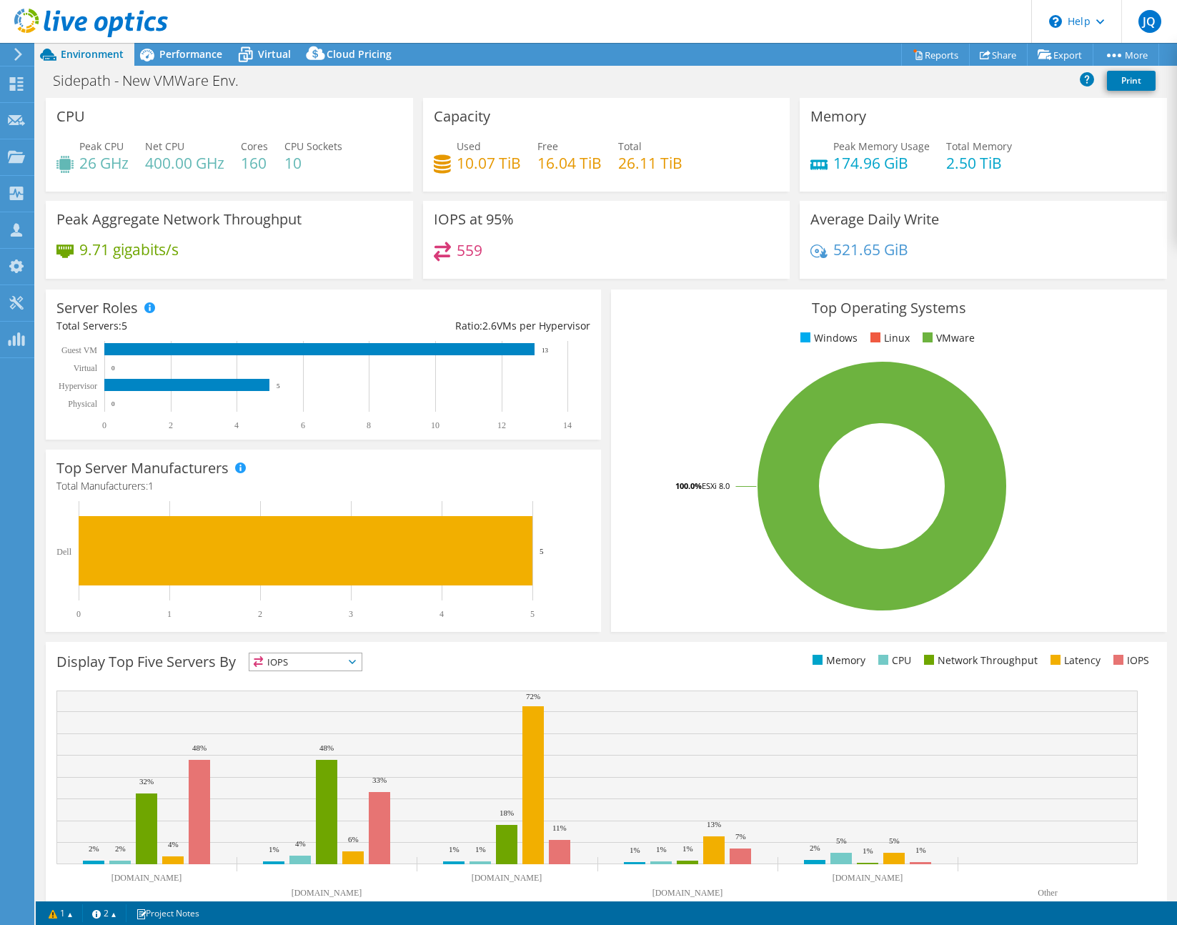
select select "USD"
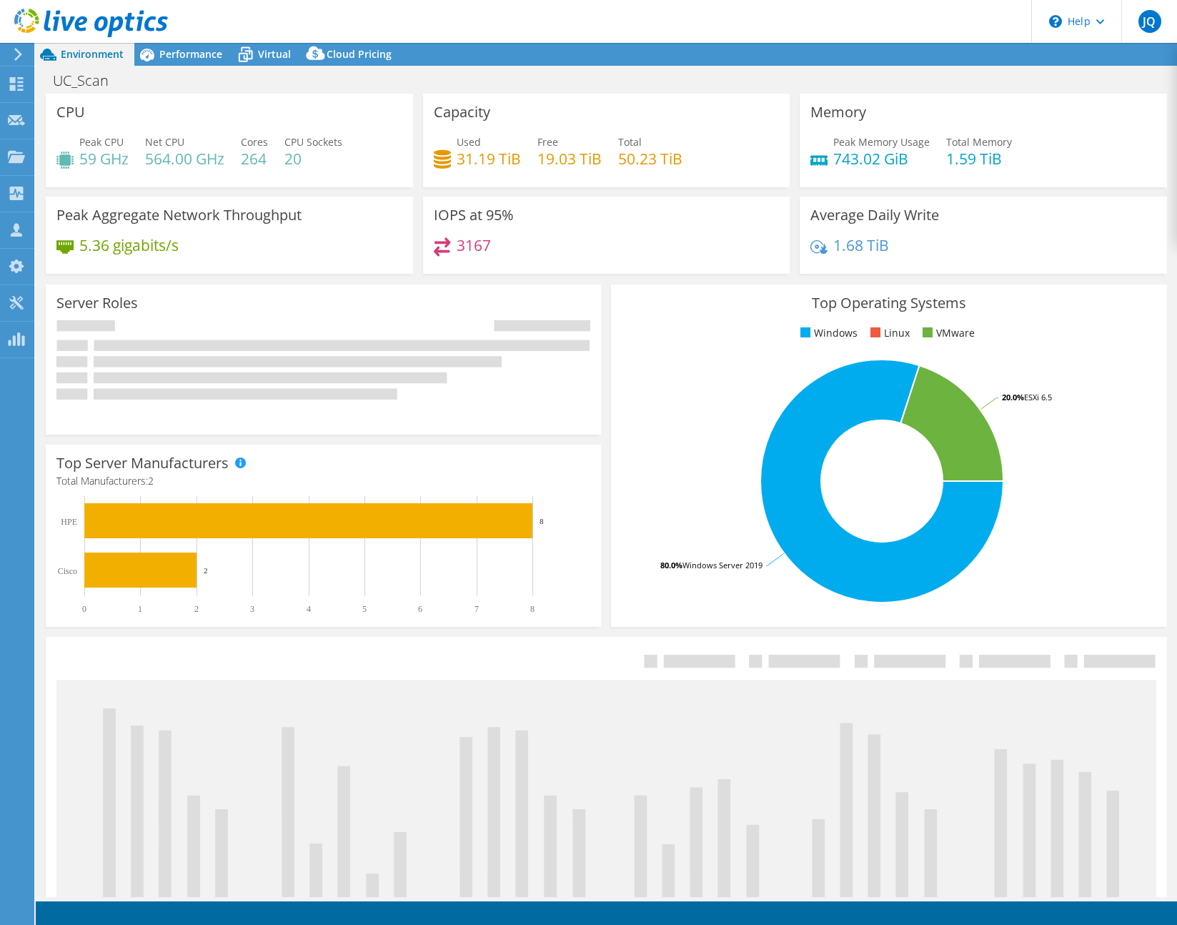
select select "USD"
